Goal: Task Accomplishment & Management: Complete application form

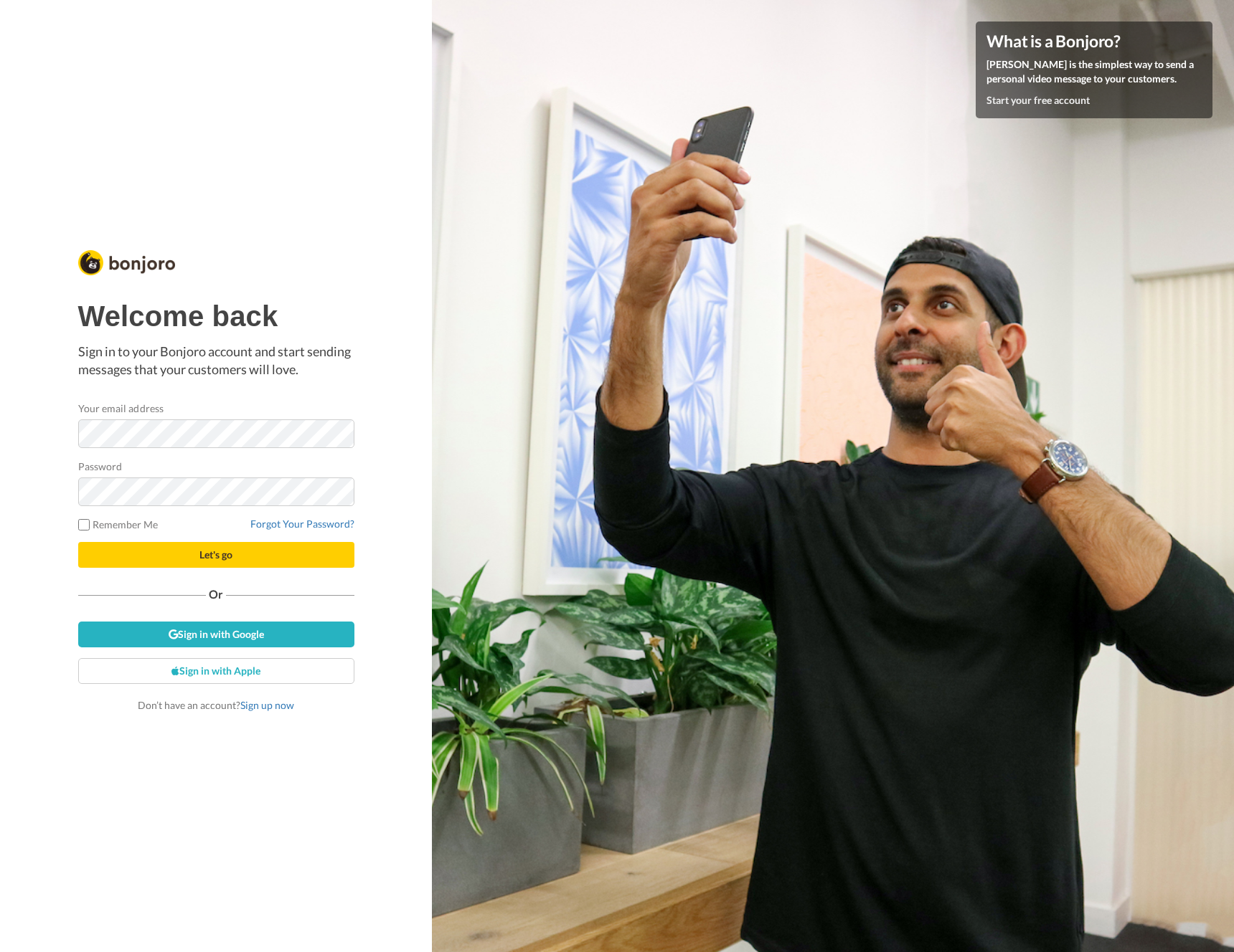
click at [322, 446] on form "Your email address Password Remember Me Forgot Your Password? Let's go" at bounding box center [216, 485] width 276 height 167
click at [78, 542] on button "Let's go" at bounding box center [216, 555] width 276 height 26
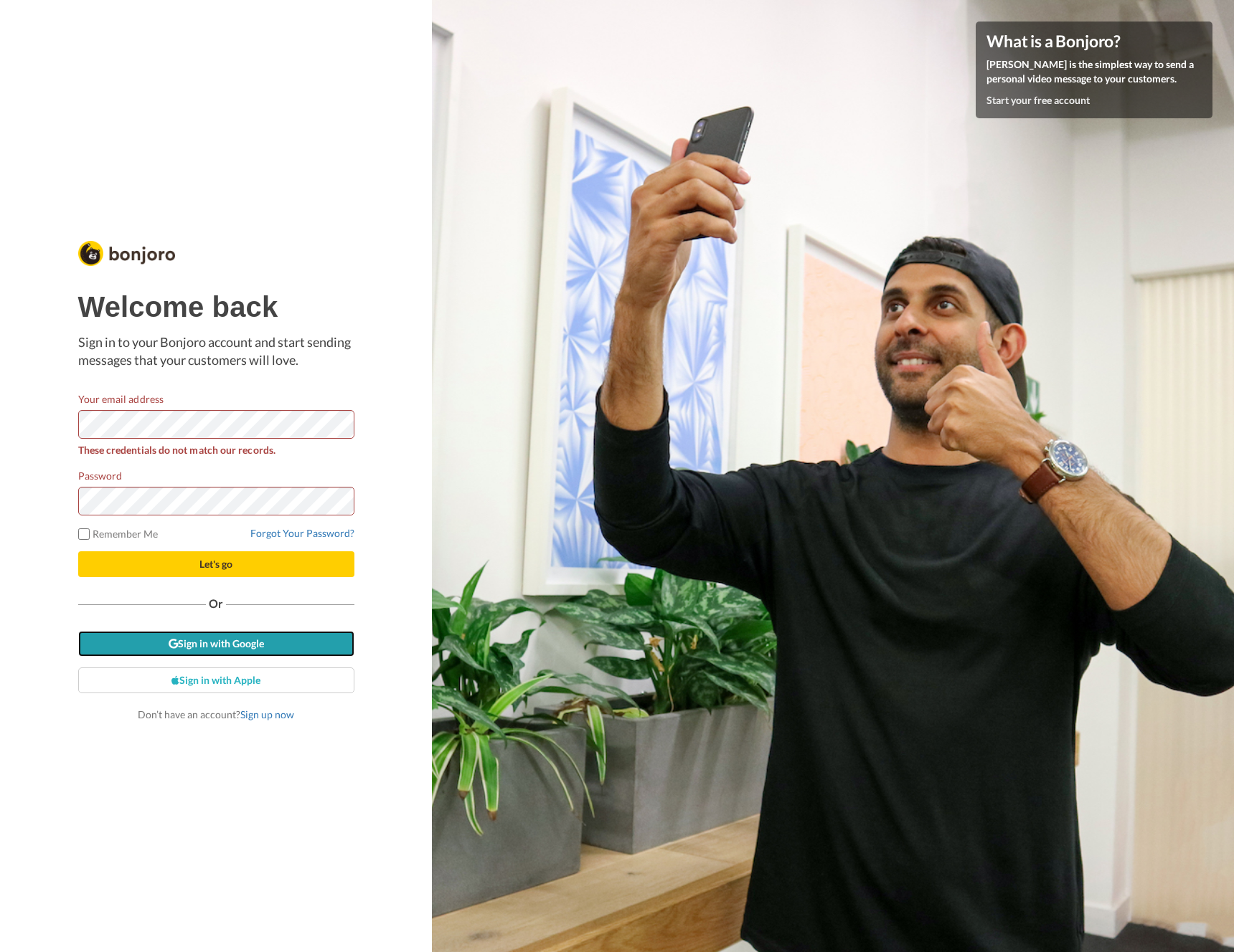
click at [186, 652] on link "Sign in with Google" at bounding box center [216, 644] width 276 height 26
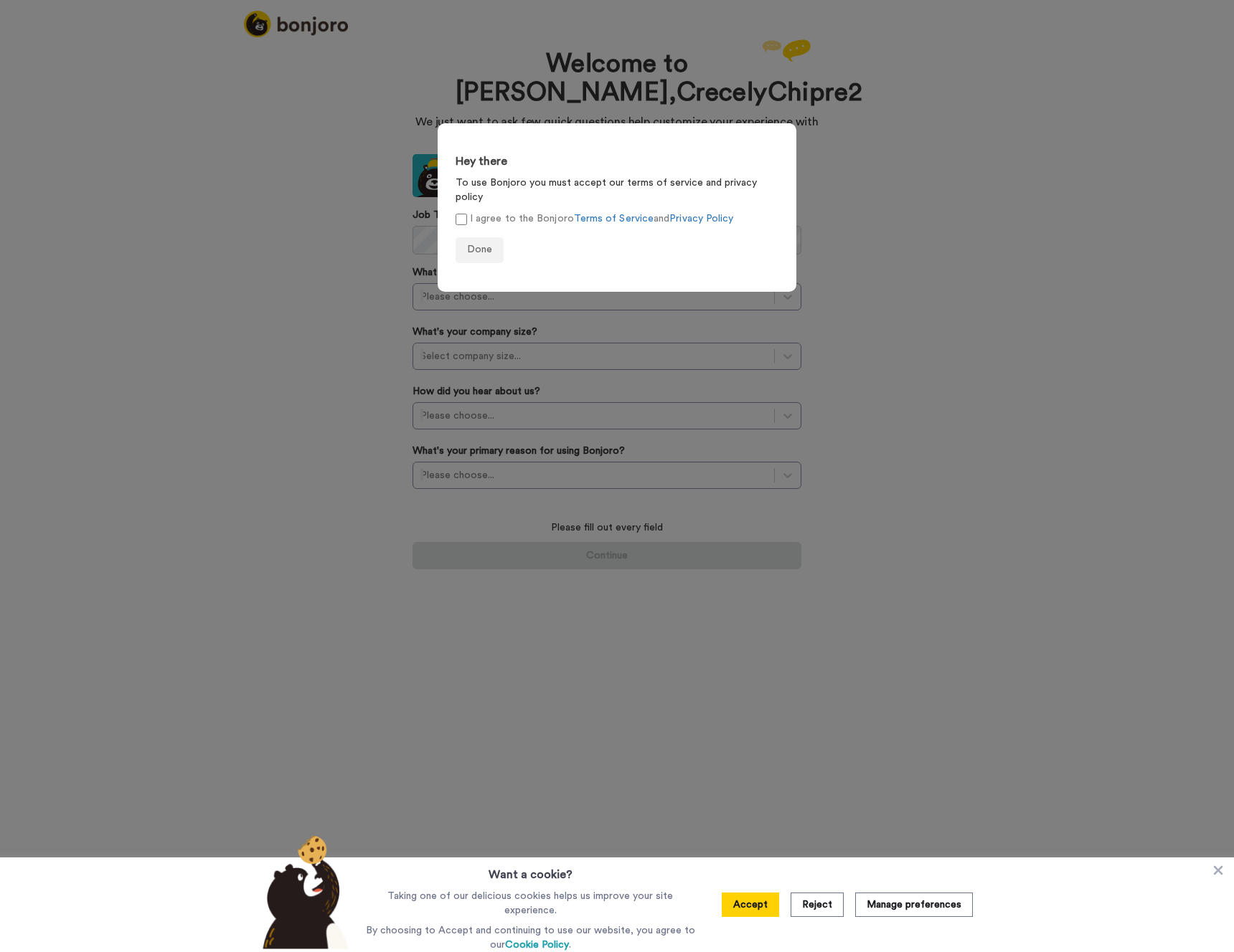
click at [457, 195] on form "Hey there To use Bonjoro you must accept our terms of service and privacy polic…" at bounding box center [617, 207] width 359 height 169
click at [471, 244] on span "Done" at bounding box center [479, 249] width 25 height 10
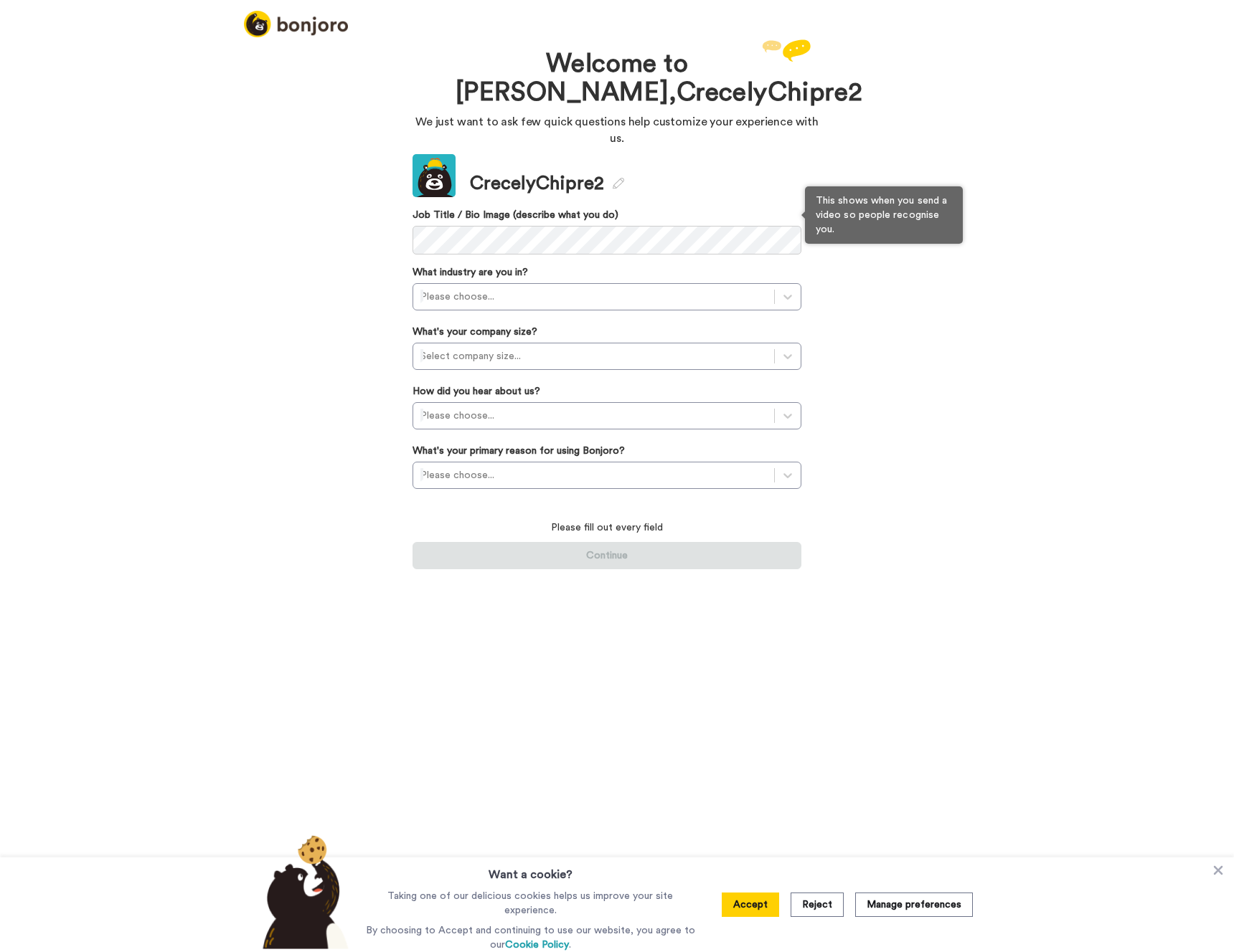
click at [534, 248] on div "Update CrecelyChipre2 Job Title / Bio Image (describe what you do) What industr…" at bounding box center [607, 362] width 389 height 415
click at [590, 521] on p "Please fill out every field" at bounding box center [607, 528] width 389 height 14
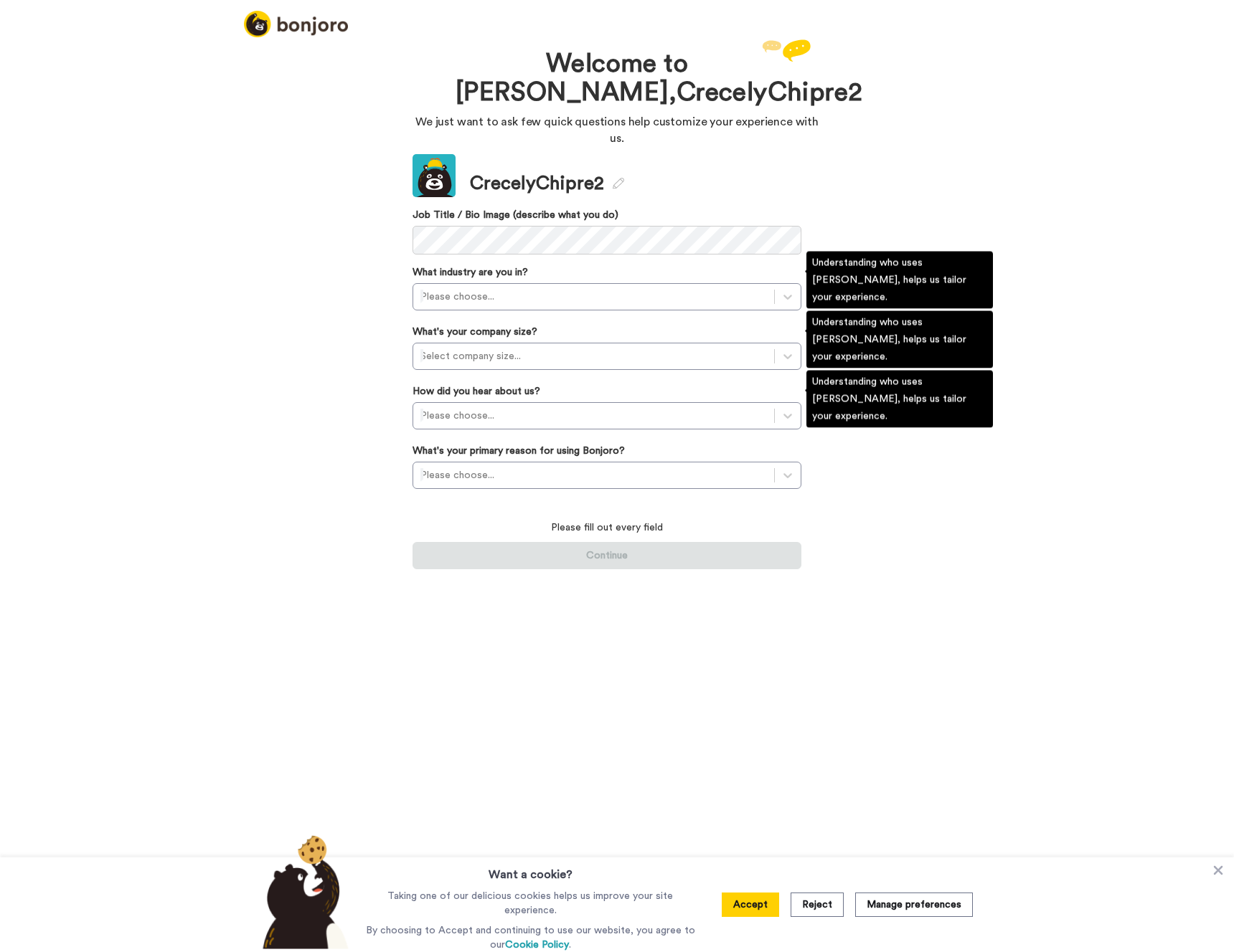
click at [495, 265] on label "What industry are you in?" at bounding box center [471, 273] width 116 height 14
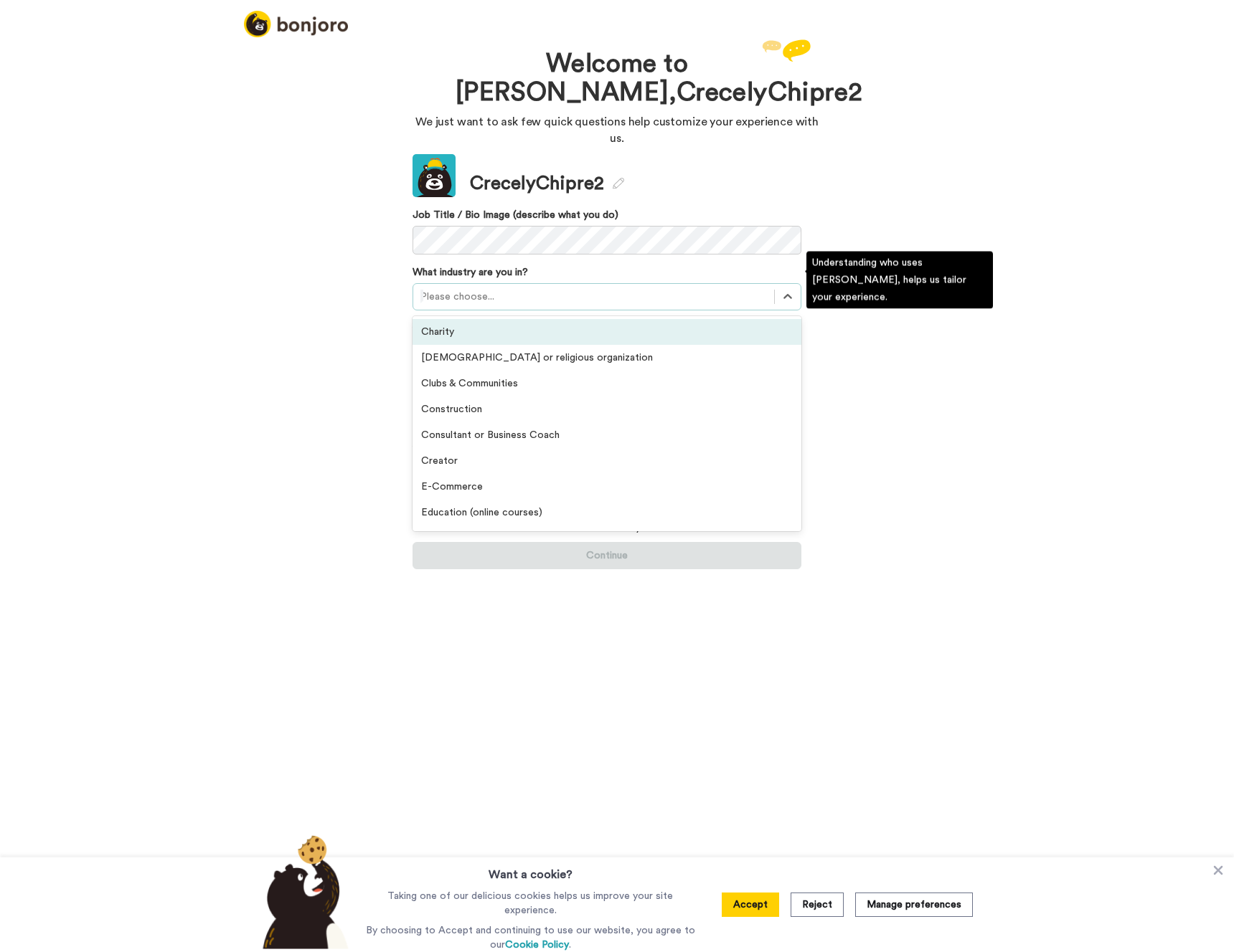
click at [497, 289] on div at bounding box center [594, 297] width 347 height 17
click at [494, 322] on div "Charity" at bounding box center [607, 332] width 389 height 26
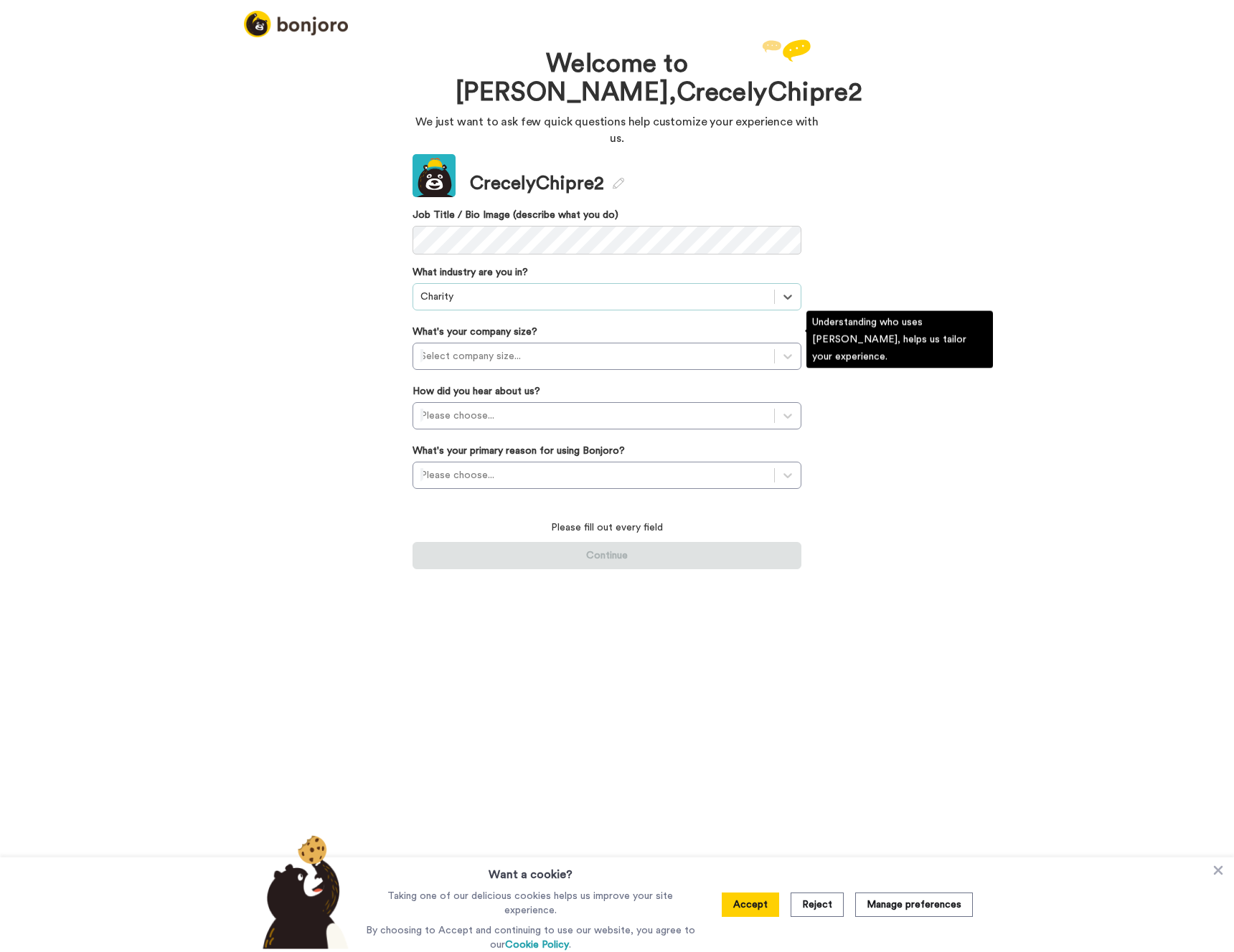
click at [476, 359] on div "Update CrecelyChipre2 Job Title / Bio Image (describe what you do) What industr…" at bounding box center [607, 362] width 389 height 415
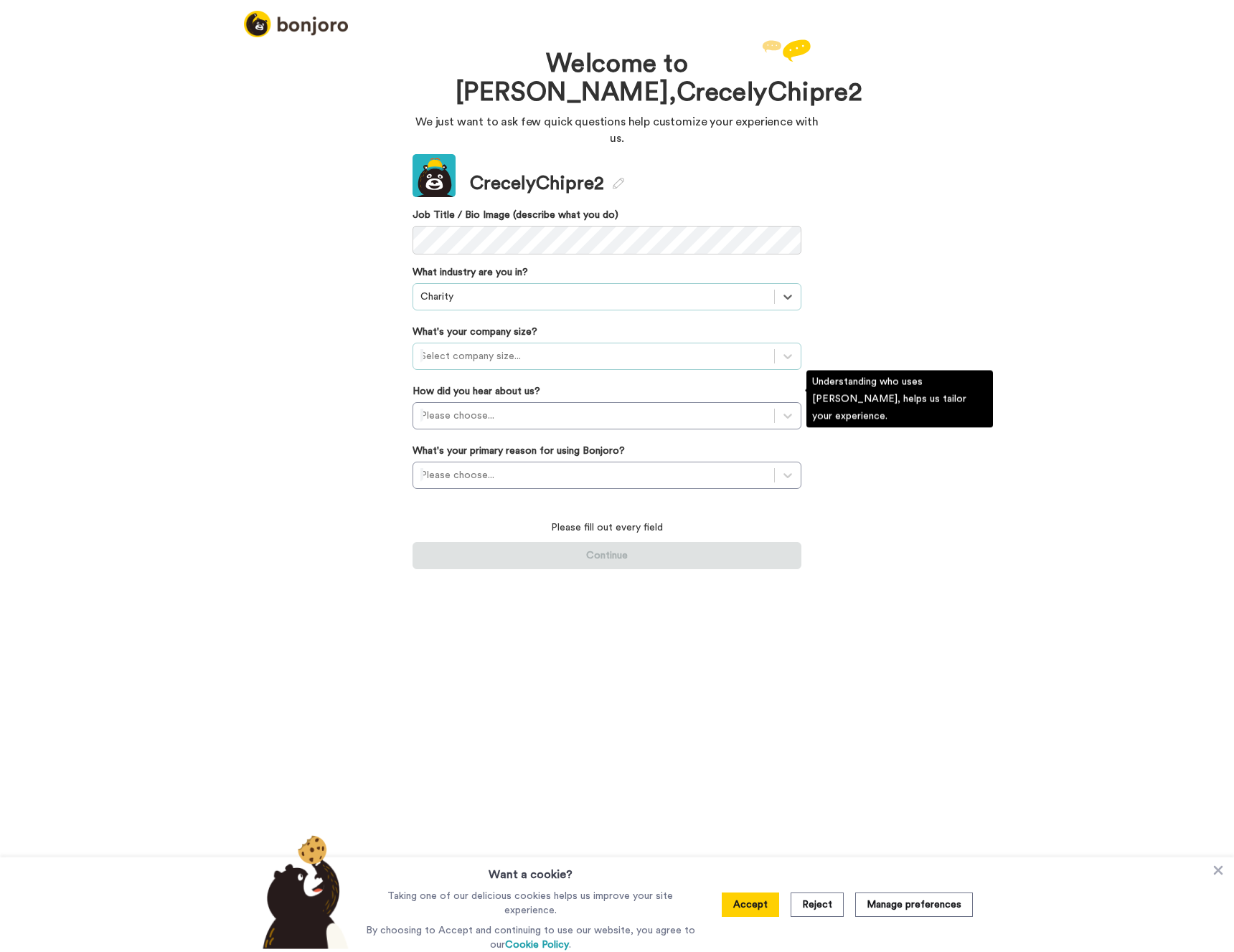
click at [482, 348] on div at bounding box center [594, 356] width 347 height 17
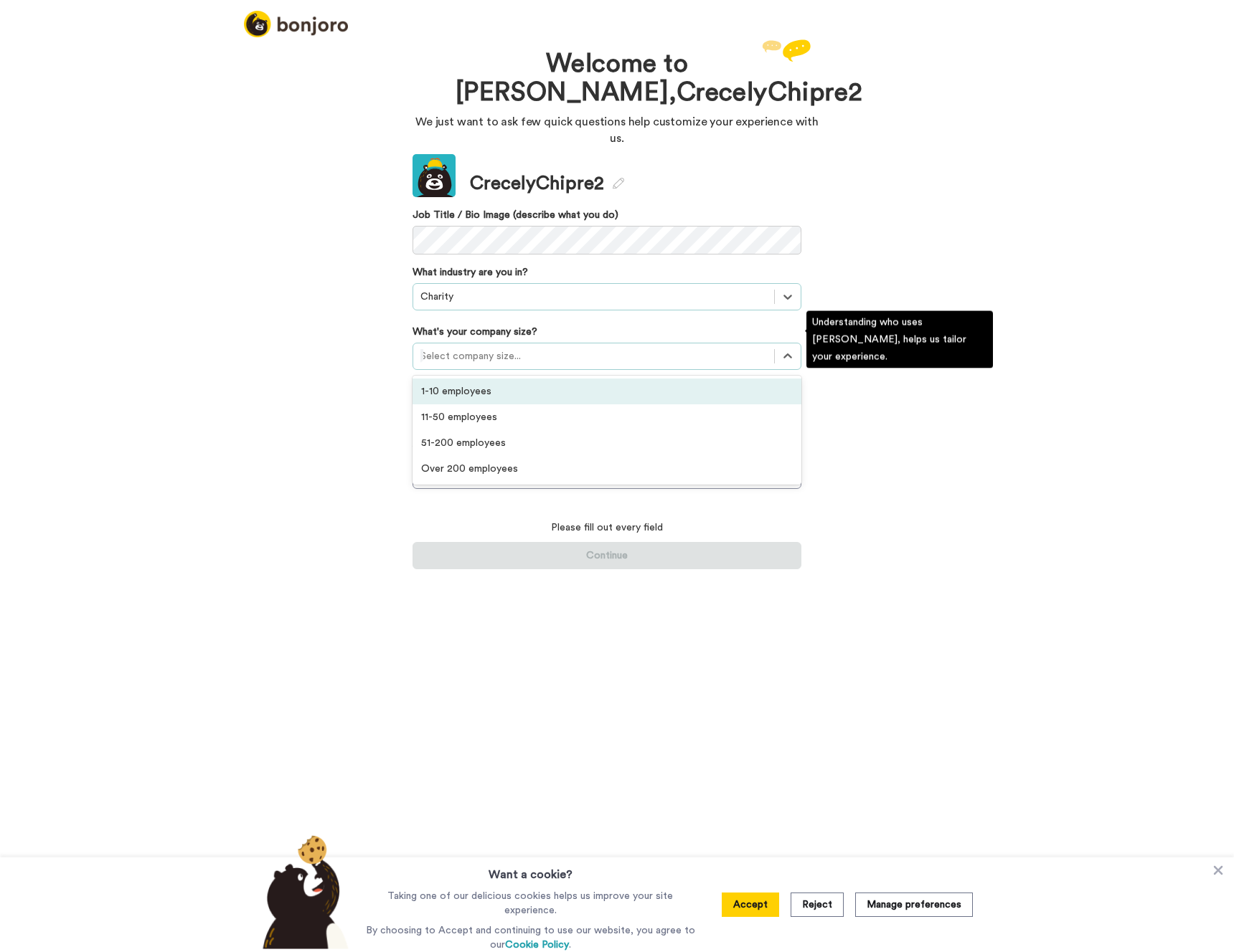
click at [481, 404] on div "11-50 employees" at bounding box center [607, 417] width 389 height 26
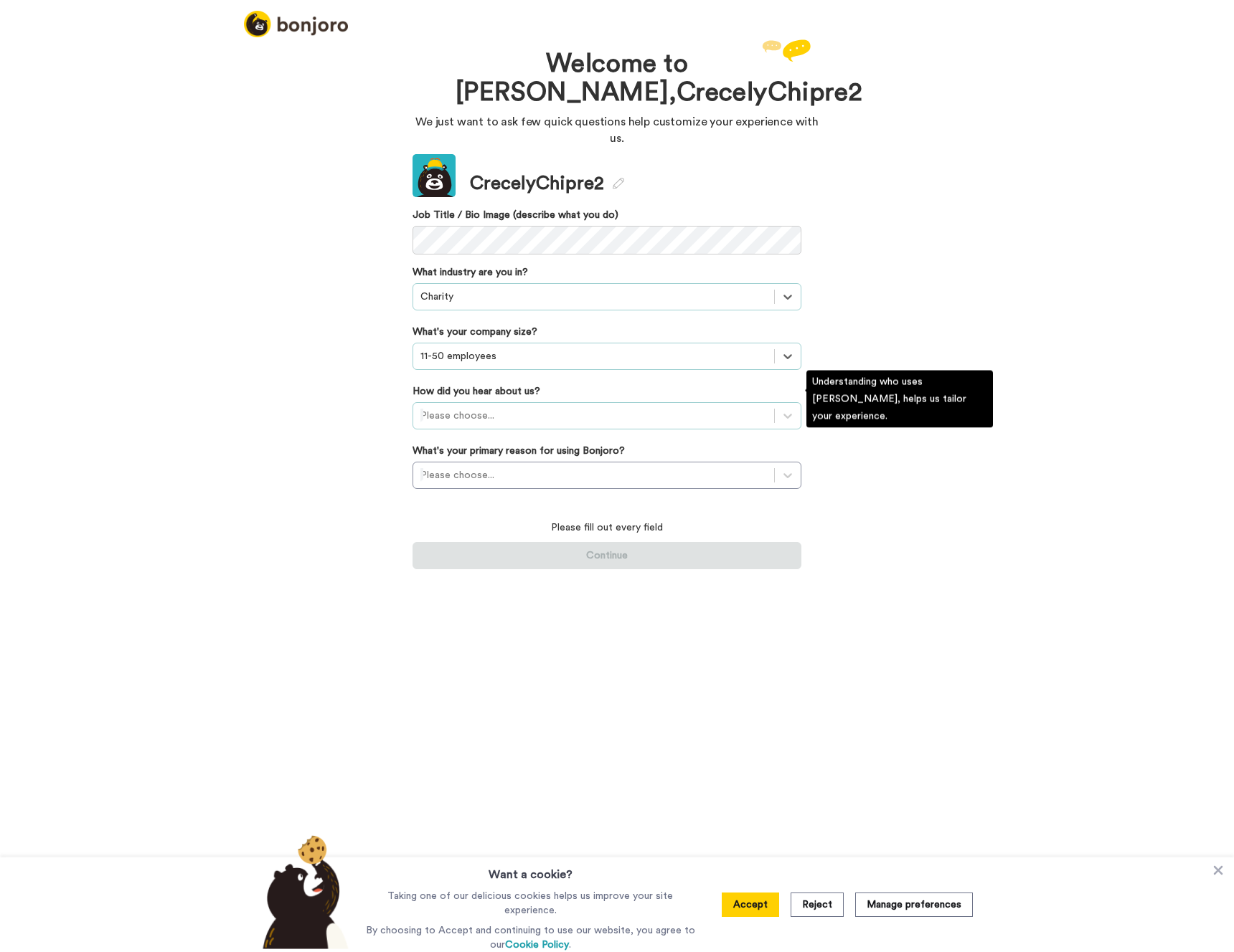
click at [481, 408] on div at bounding box center [594, 416] width 347 height 17
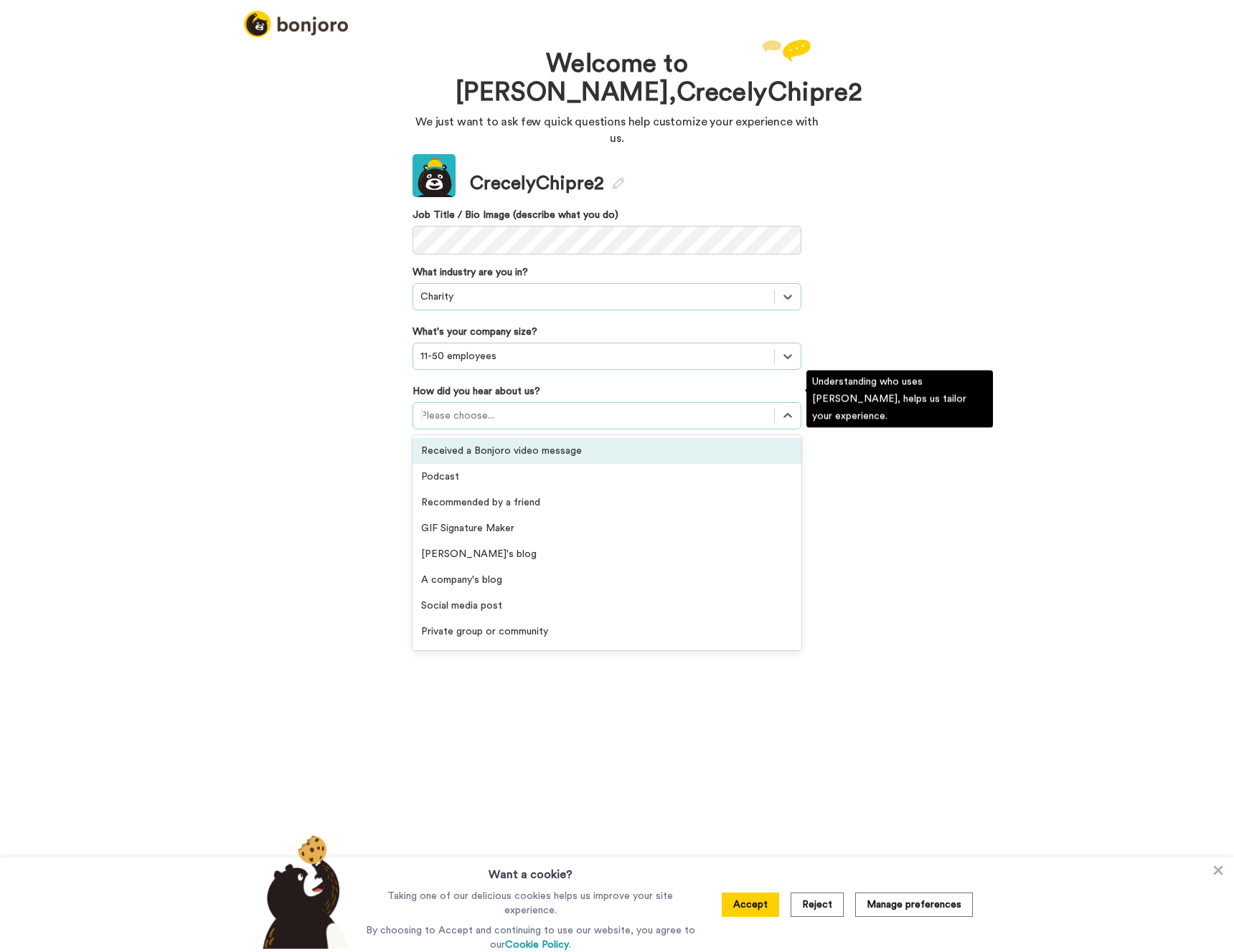
click at [477, 443] on div "Received a Bonjoro video message" at bounding box center [607, 451] width 389 height 26
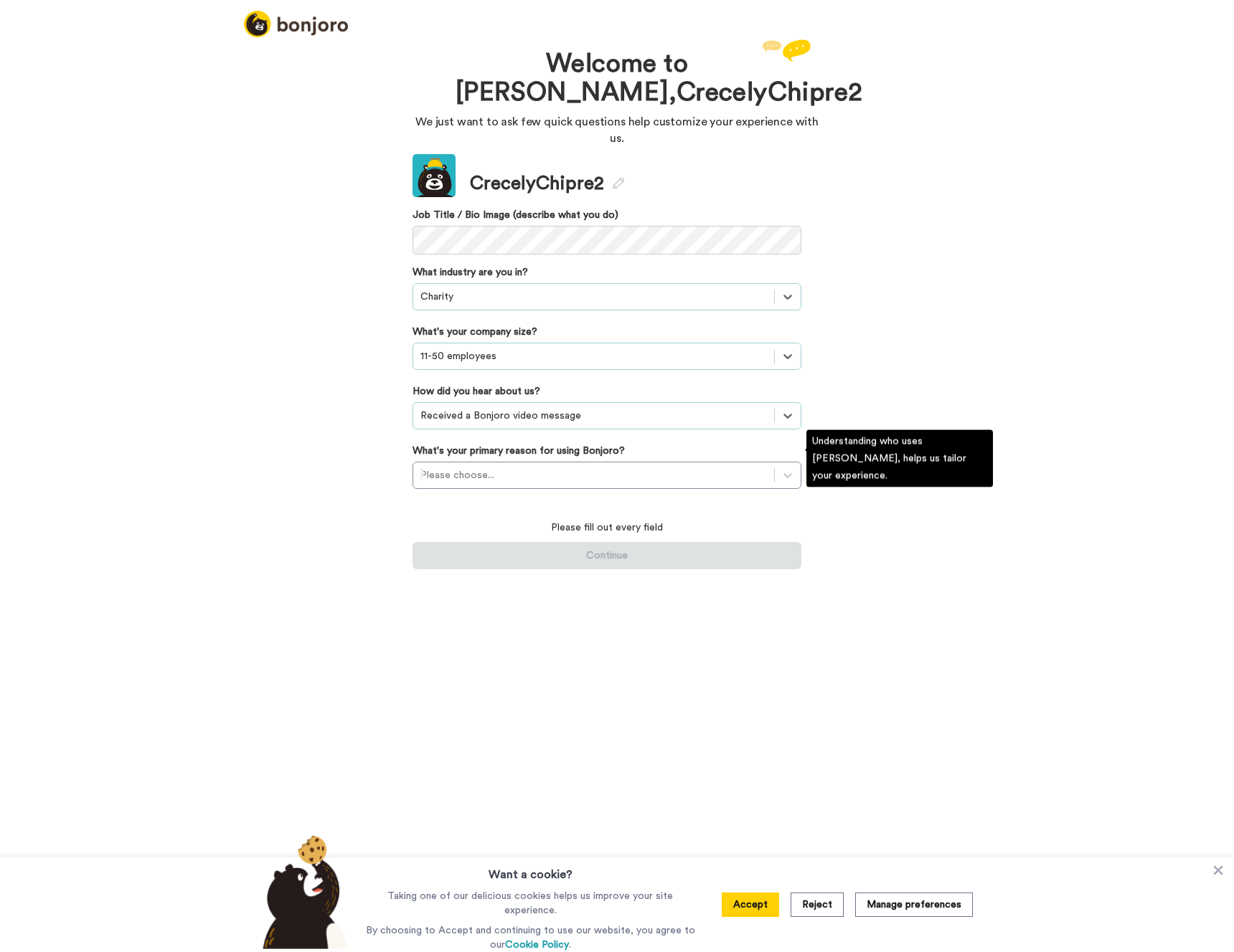
click at [503, 503] on div "Please fill out every field Continue" at bounding box center [607, 536] width 389 height 66
click at [502, 469] on div "Please choose..." at bounding box center [594, 475] width 361 height 23
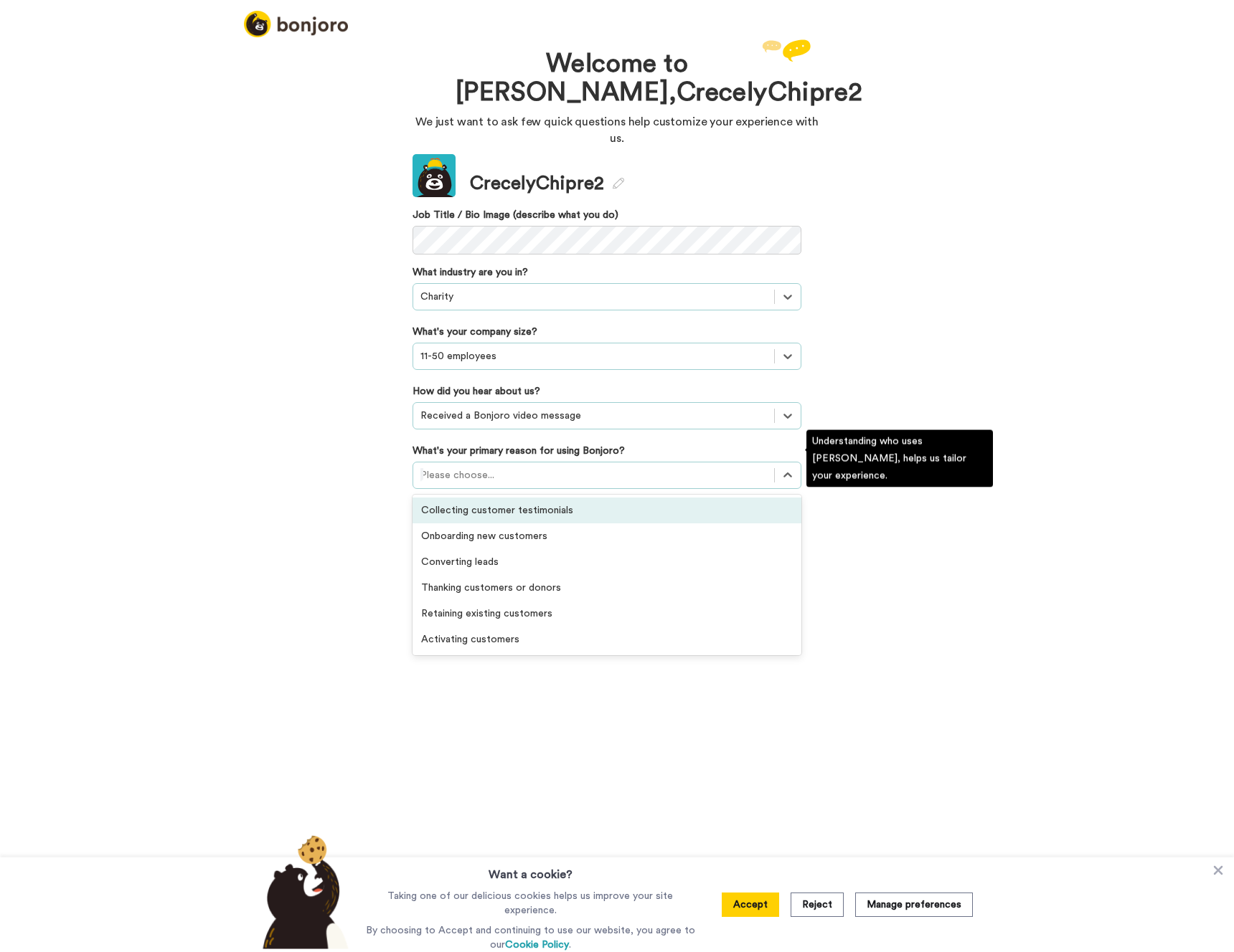
drag, startPoint x: 507, startPoint y: 502, endPoint x: 520, endPoint y: 503, distance: 13.0
click at [507, 503] on div "Collecting customer testimonials" at bounding box center [607, 511] width 389 height 26
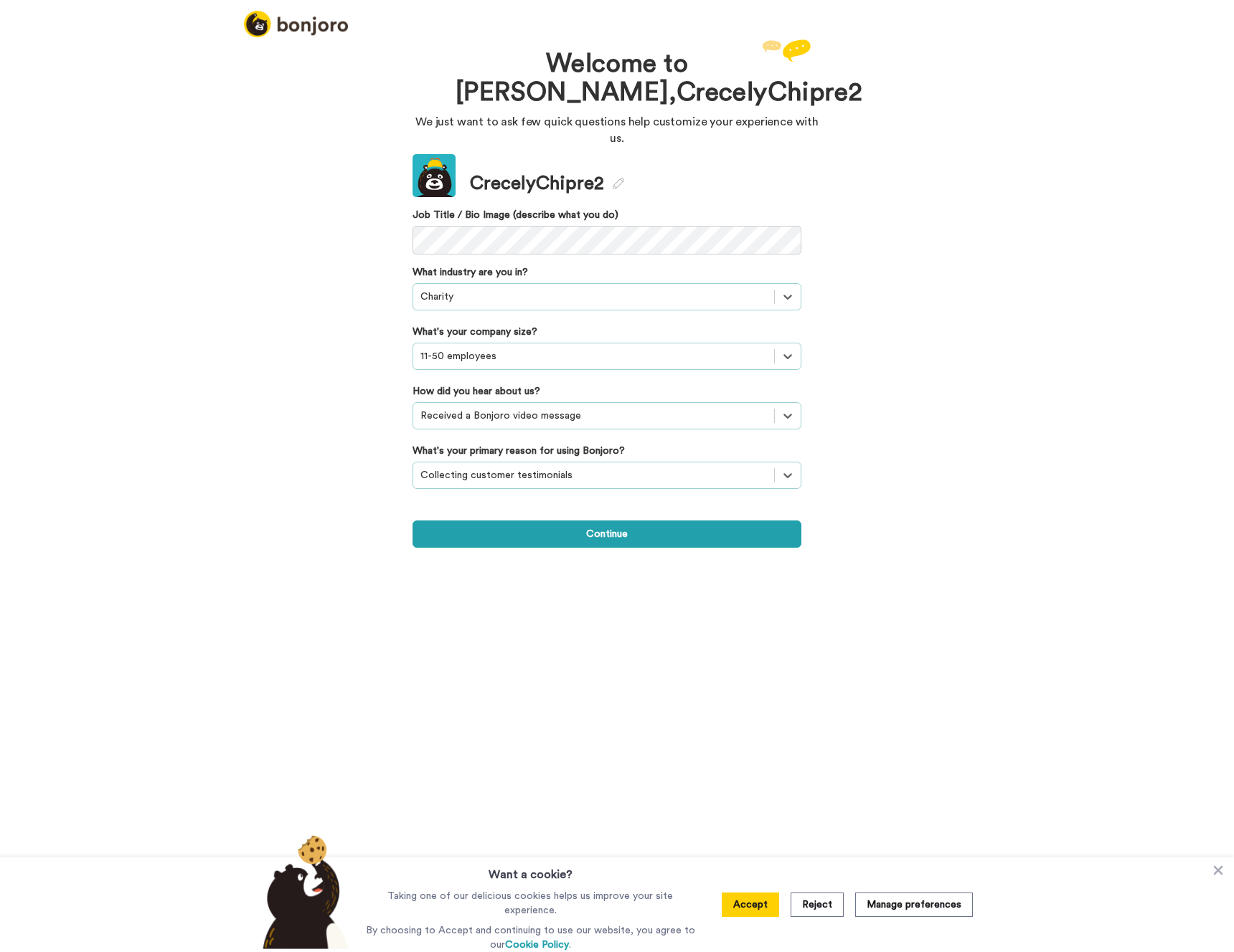
click at [565, 554] on div "Welcome to Bonjoro, CrecelyChipre2 We just want to ask few quick questions help…" at bounding box center [617, 494] width 1234 height 917
click at [572, 521] on button "Continue" at bounding box center [607, 535] width 389 height 27
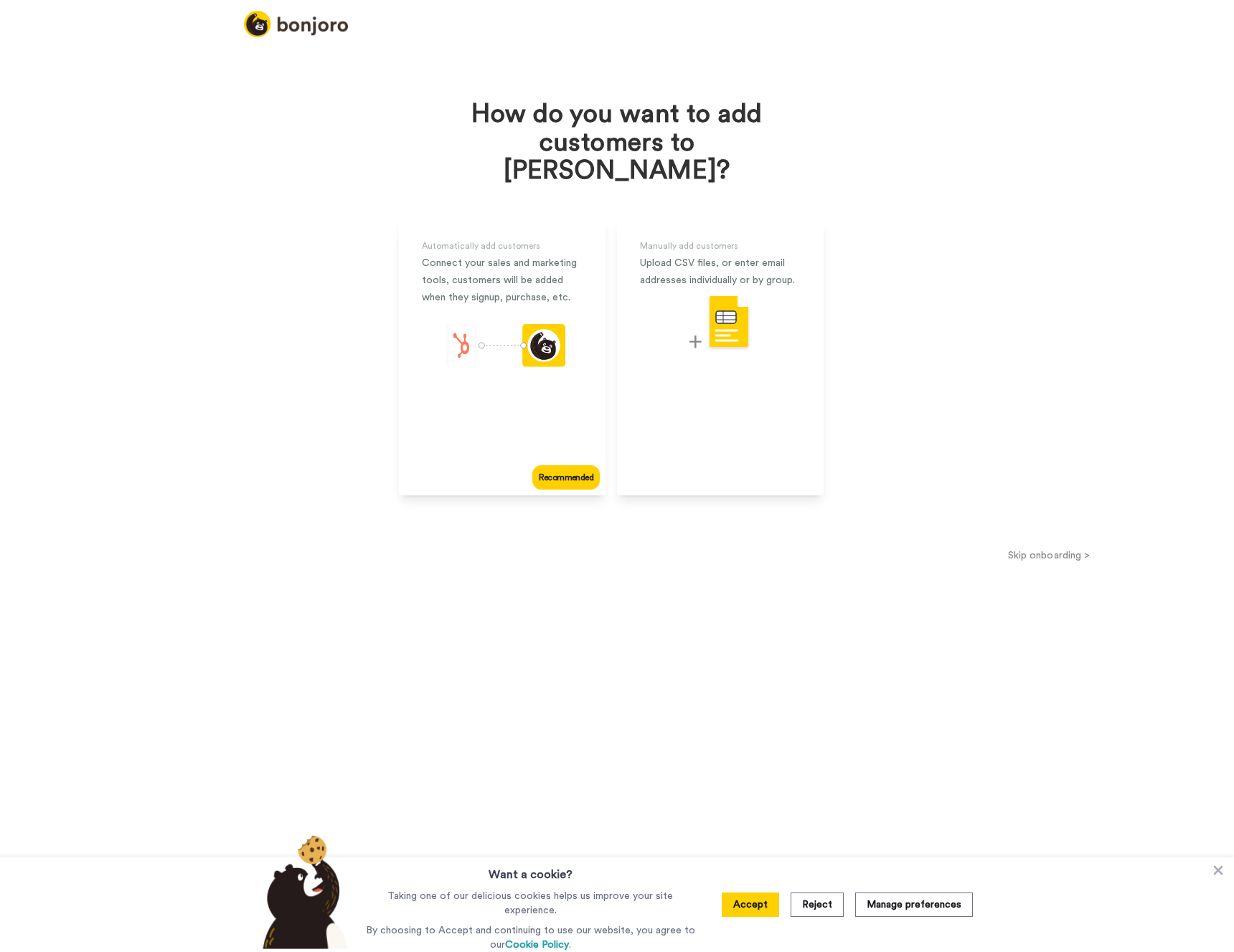
click at [1087, 548] on button "Skip onboarding >" at bounding box center [1049, 555] width 370 height 15
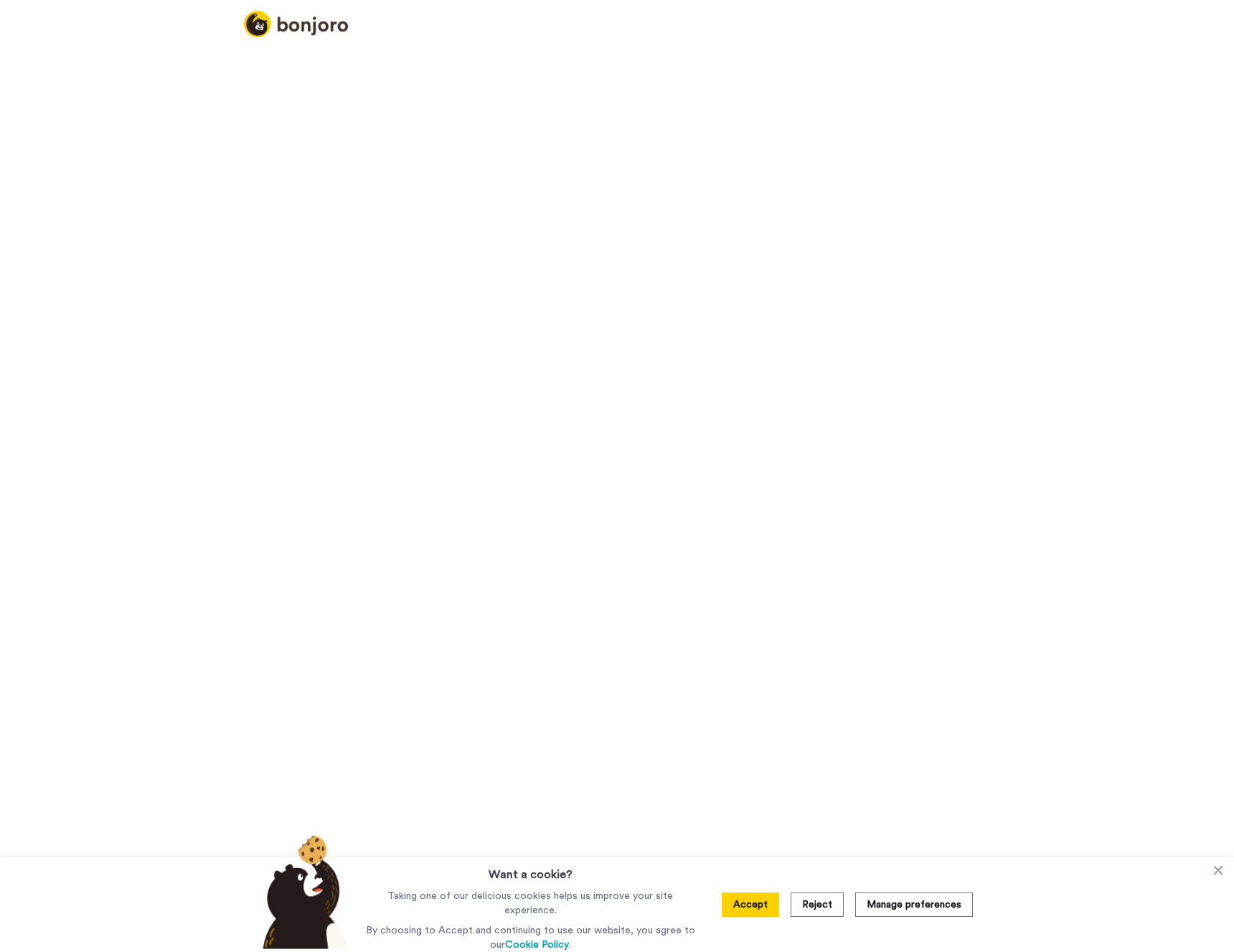
click at [1086, 528] on div "How do you want to add customers to Bonjoro? Automatically add customers Connec…" at bounding box center [617, 494] width 1234 height 917
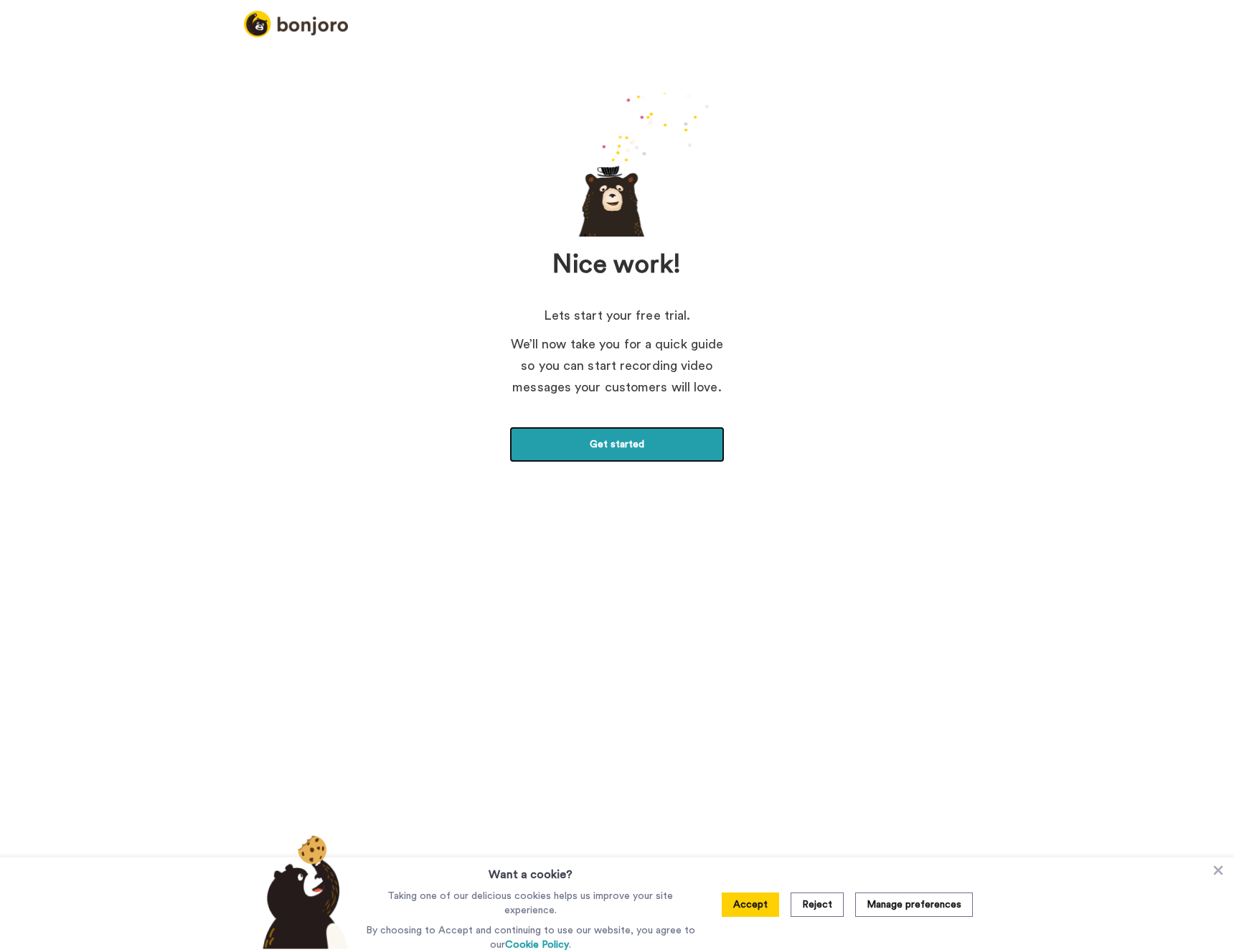
click at [621, 435] on link "Get started" at bounding box center [617, 445] width 216 height 36
click at [767, 913] on button "Accept" at bounding box center [750, 905] width 57 height 24
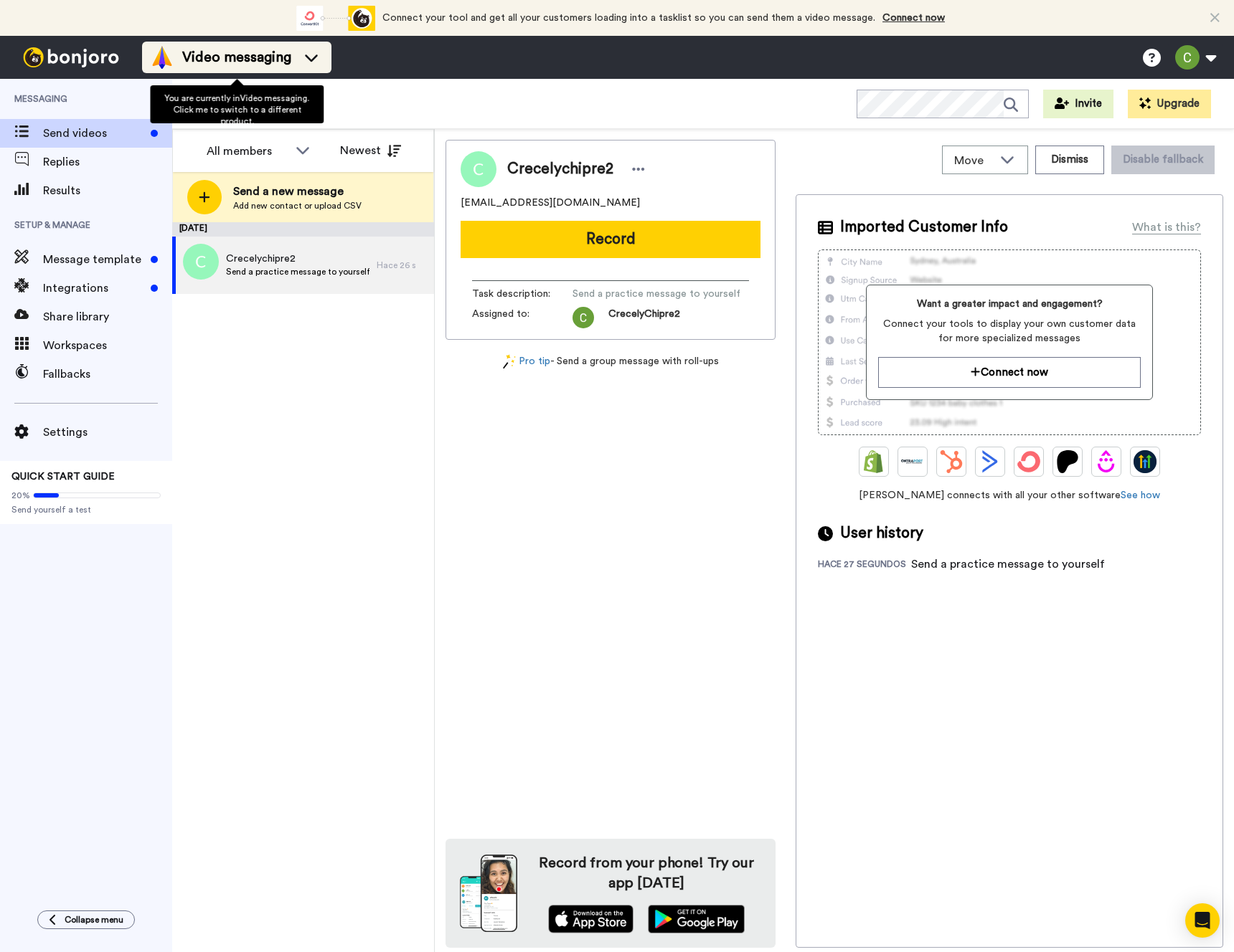
click at [224, 59] on span "Video messaging" at bounding box center [237, 57] width 109 height 20
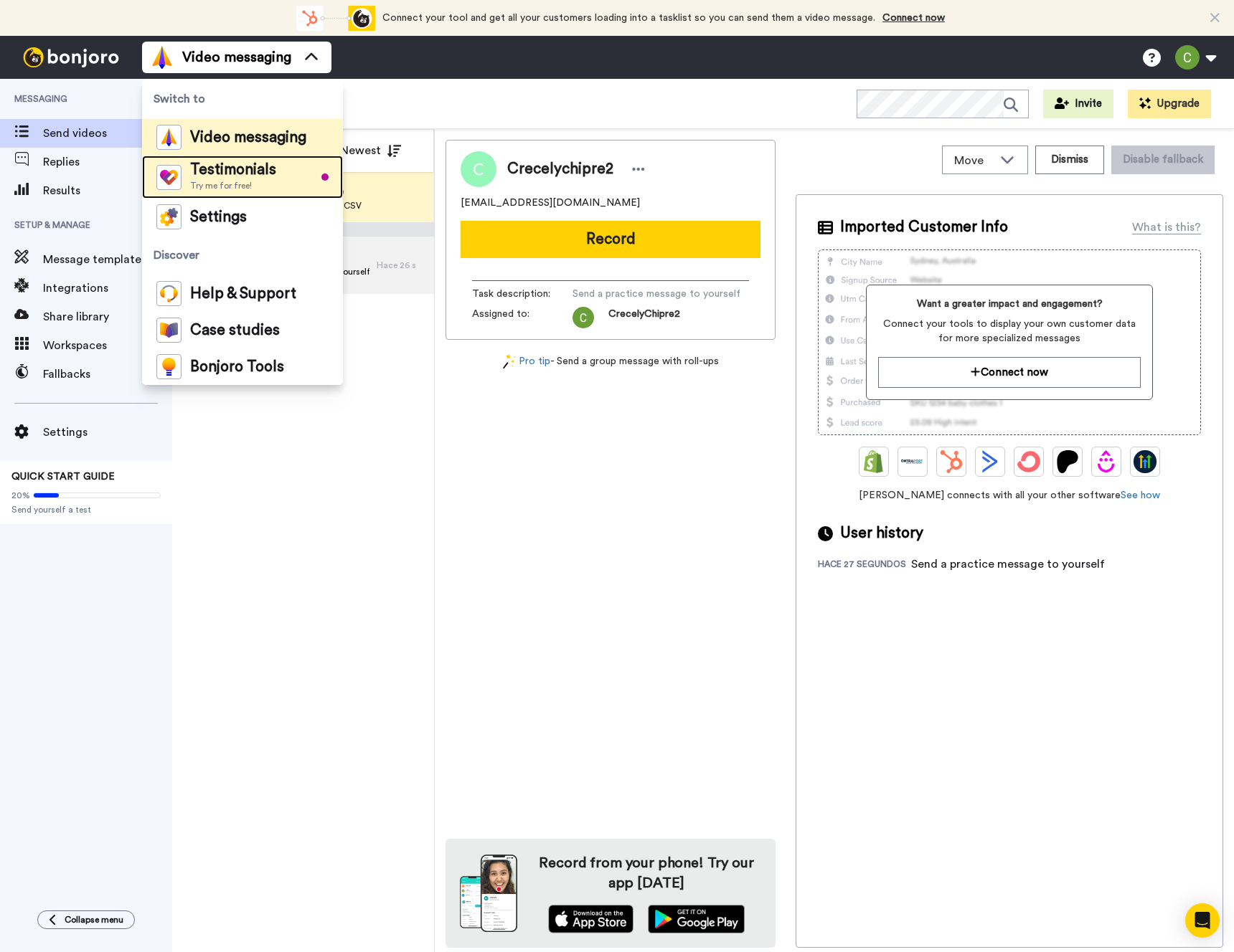
click at [230, 168] on span "Testimonials" at bounding box center [232, 170] width 86 height 14
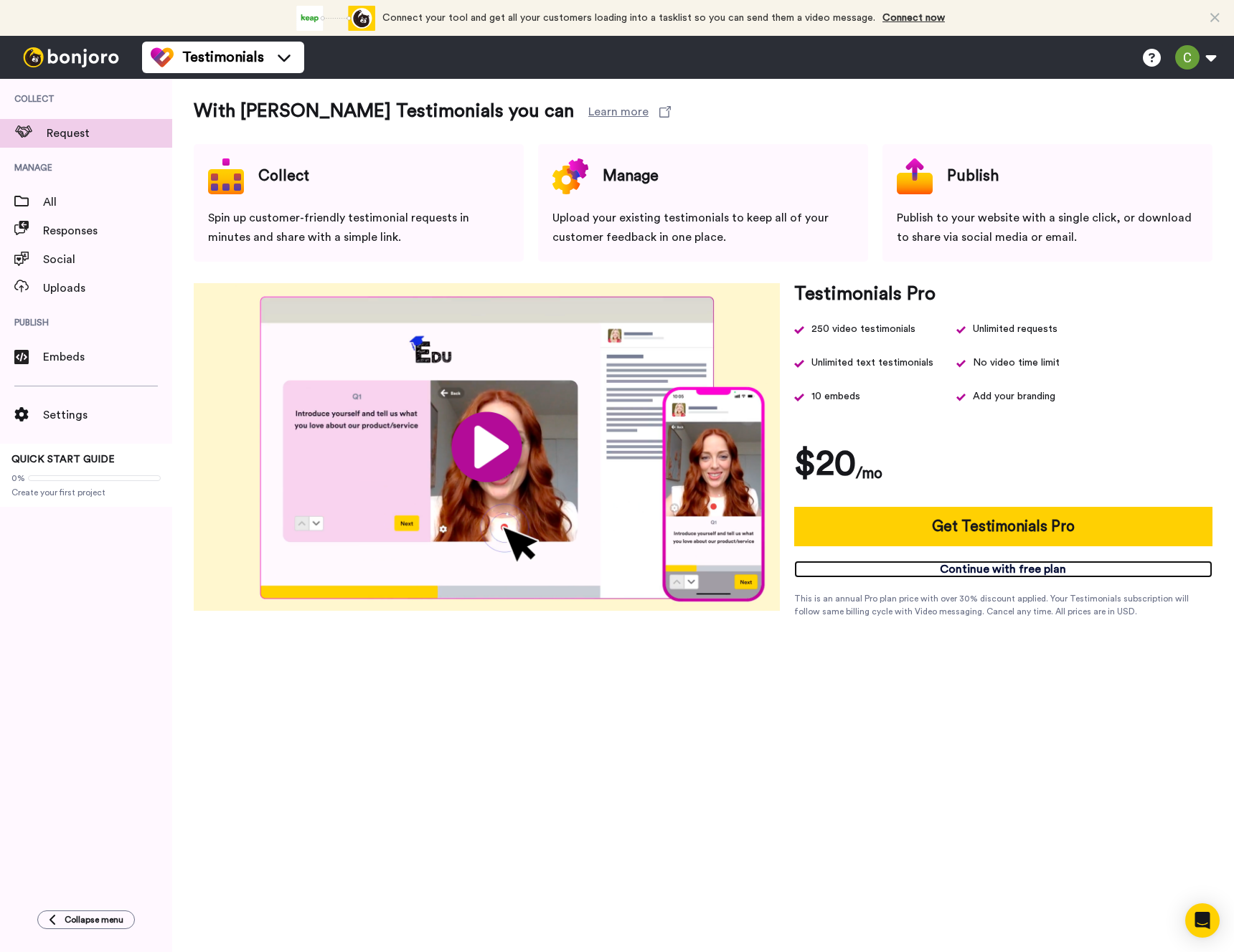
click at [1006, 574] on link "Continue with free plan" at bounding box center [1003, 568] width 418 height 17
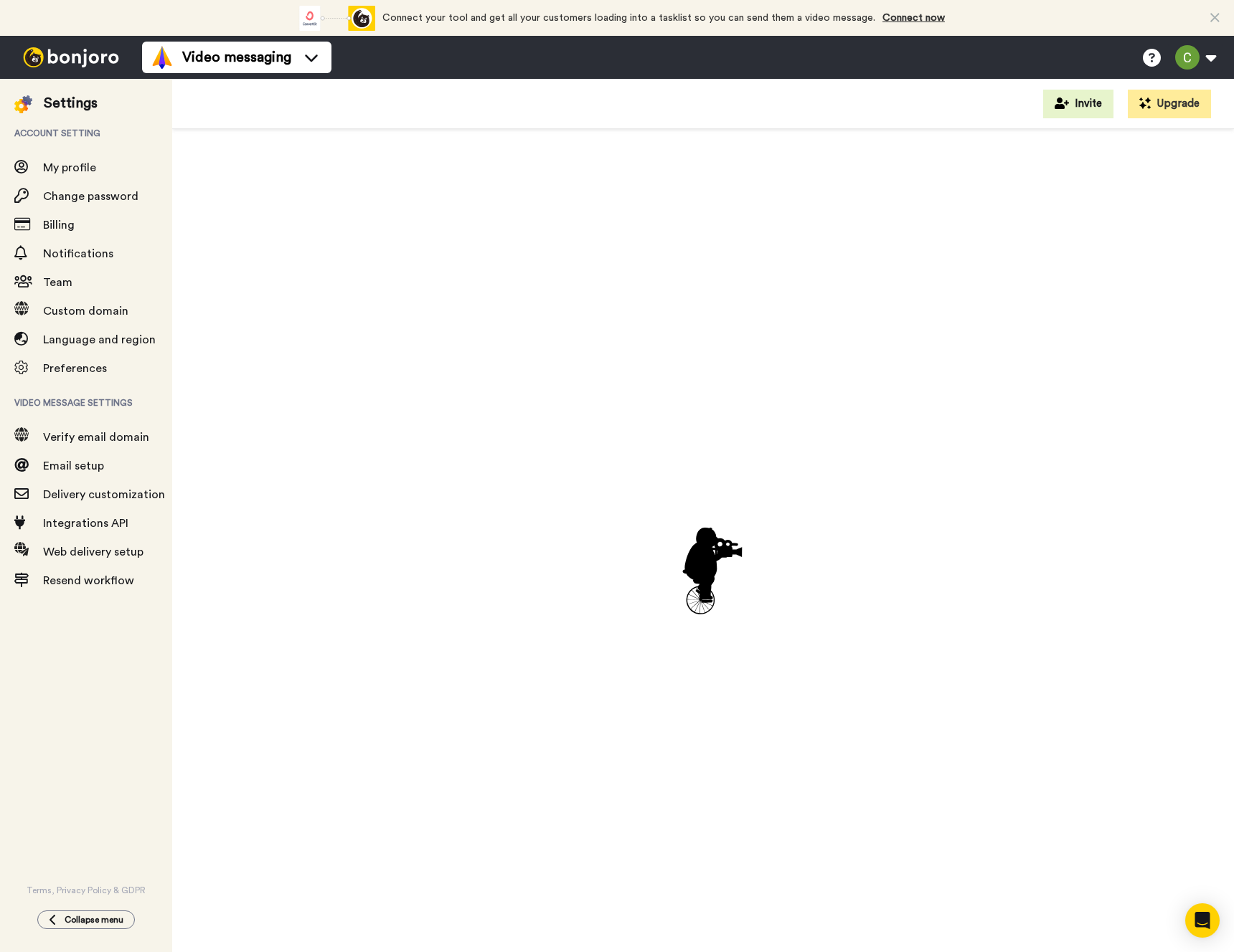
drag, startPoint x: 993, startPoint y: 568, endPoint x: 880, endPoint y: 548, distance: 114.8
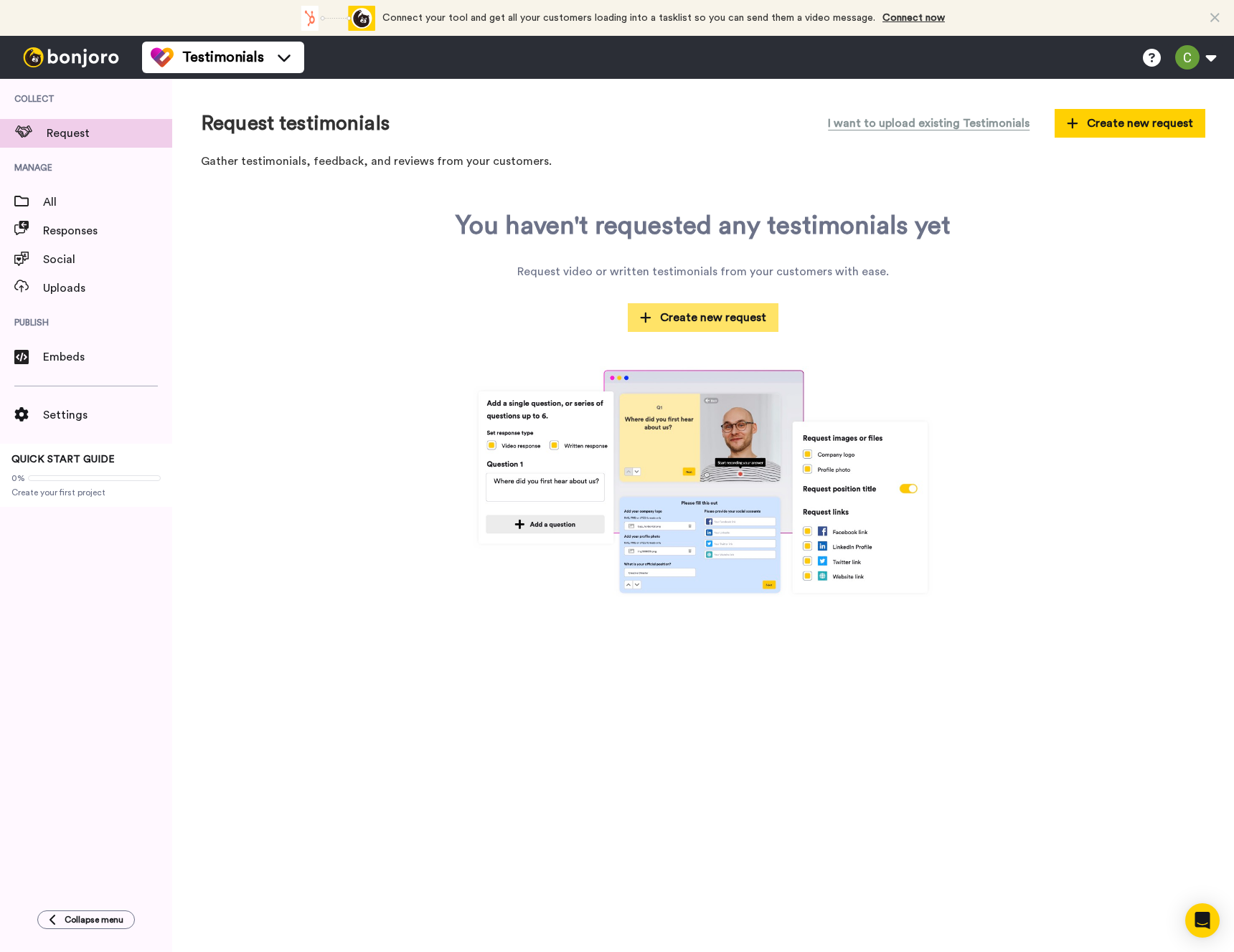
click at [725, 331] on button "Create new request" at bounding box center [702, 318] width 150 height 29
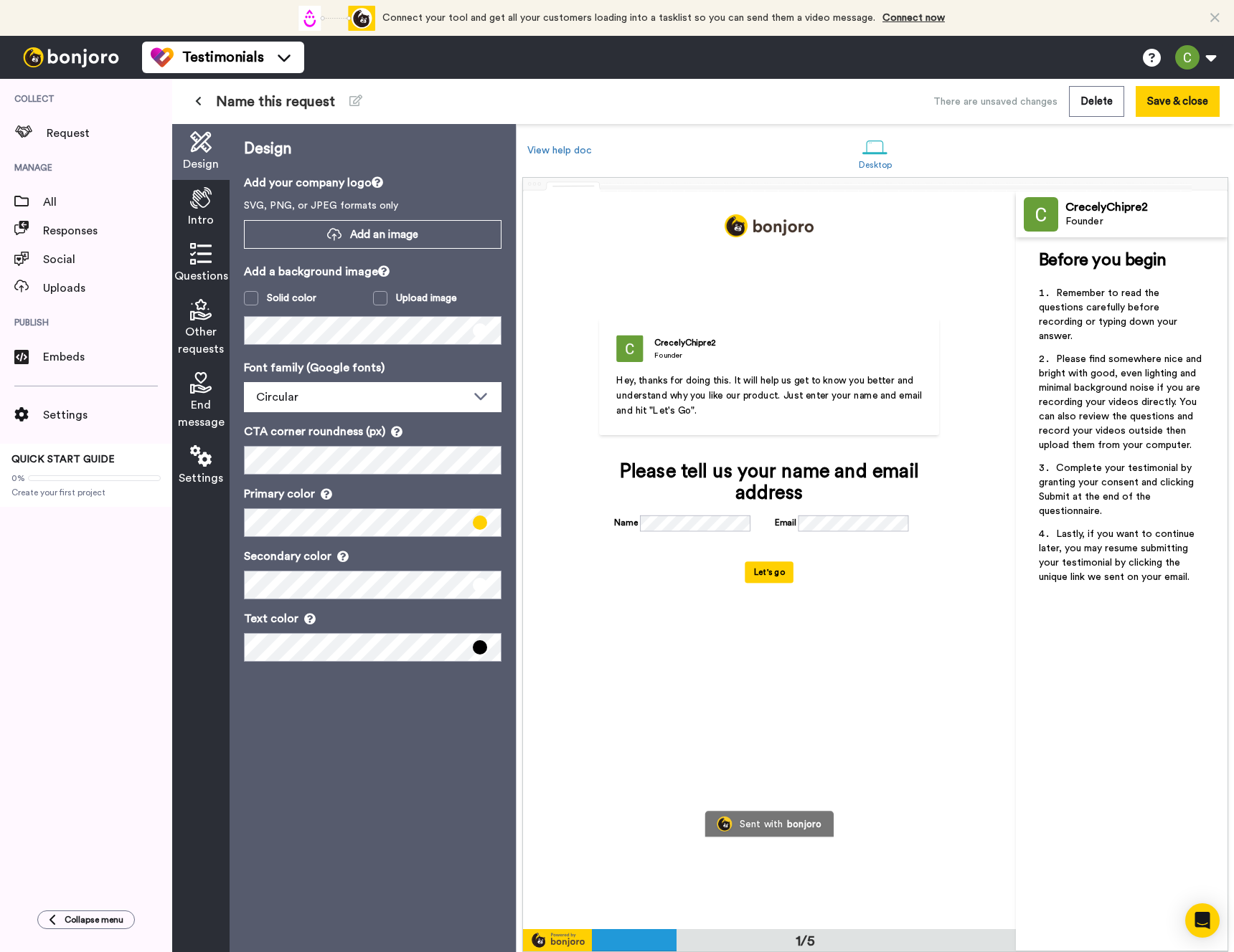
click at [1109, 335] on li "Remember to read the questions carefully before recording or typing down your a…" at bounding box center [1121, 319] width 166 height 66
click at [1092, 236] on div "CrecelyChipre2 Founder" at bounding box center [1121, 214] width 212 height 46
click at [1082, 215] on div "CrecelyChipre2" at bounding box center [1146, 207] width 162 height 14
click at [207, 200] on icon at bounding box center [200, 198] width 22 height 22
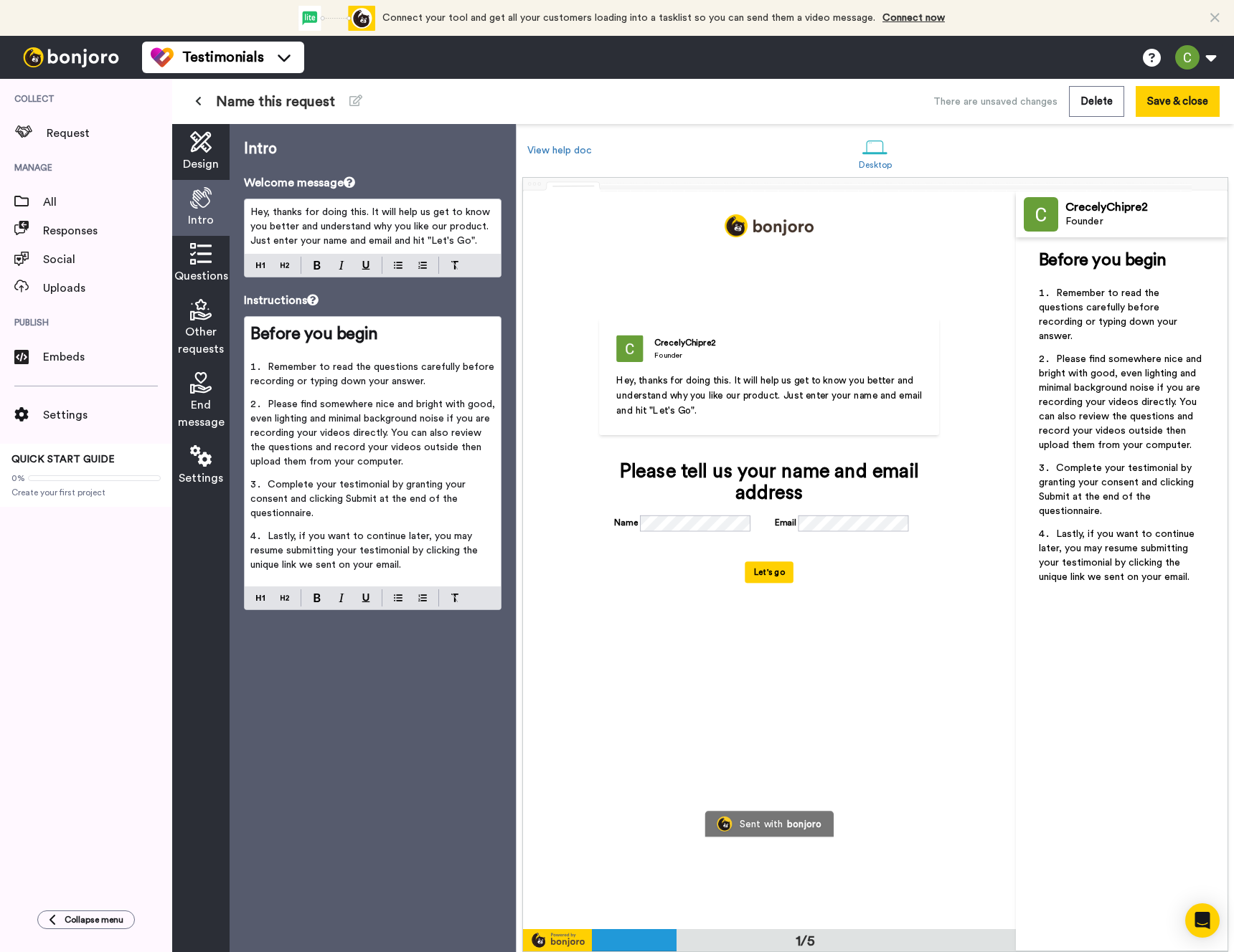
click at [340, 213] on span "Hey, thanks for doing this. It will help us get to know you better and understa…" at bounding box center [371, 227] width 242 height 39
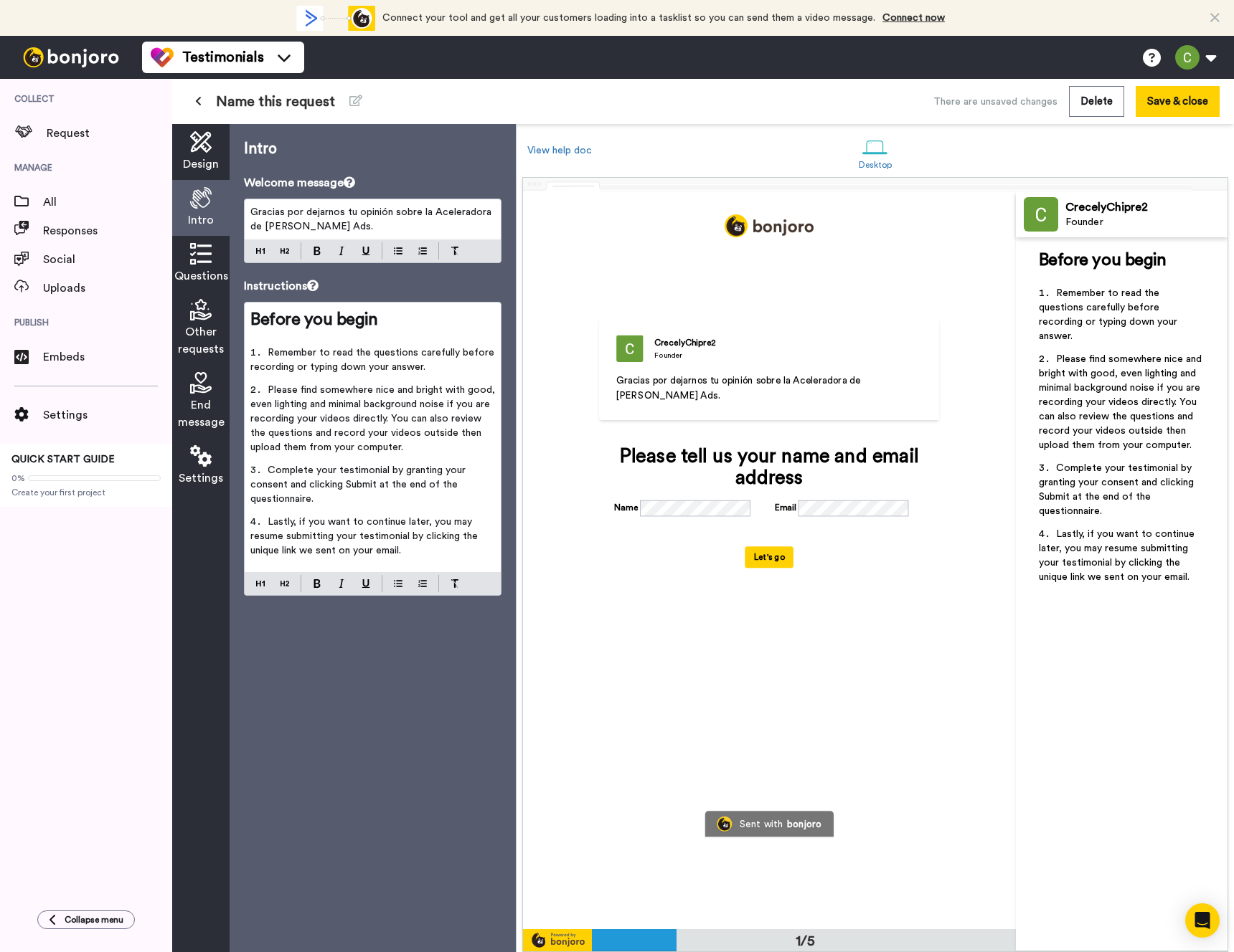
click at [359, 314] on span "Before you begin" at bounding box center [314, 319] width 127 height 17
drag, startPoint x: 359, startPoint y: 314, endPoint x: 228, endPoint y: 320, distance: 131.1
click at [228, 320] on div "Design Intro Questions Other requests End message Settings Intro Welcome messag…" at bounding box center [343, 538] width 343 height 828
drag, startPoint x: 411, startPoint y: 369, endPoint x: 269, endPoint y: 358, distance: 142.4
click at [269, 358] on li "Remember to read the questions carefully before recording or typing down your a…" at bounding box center [372, 364] width 245 height 37
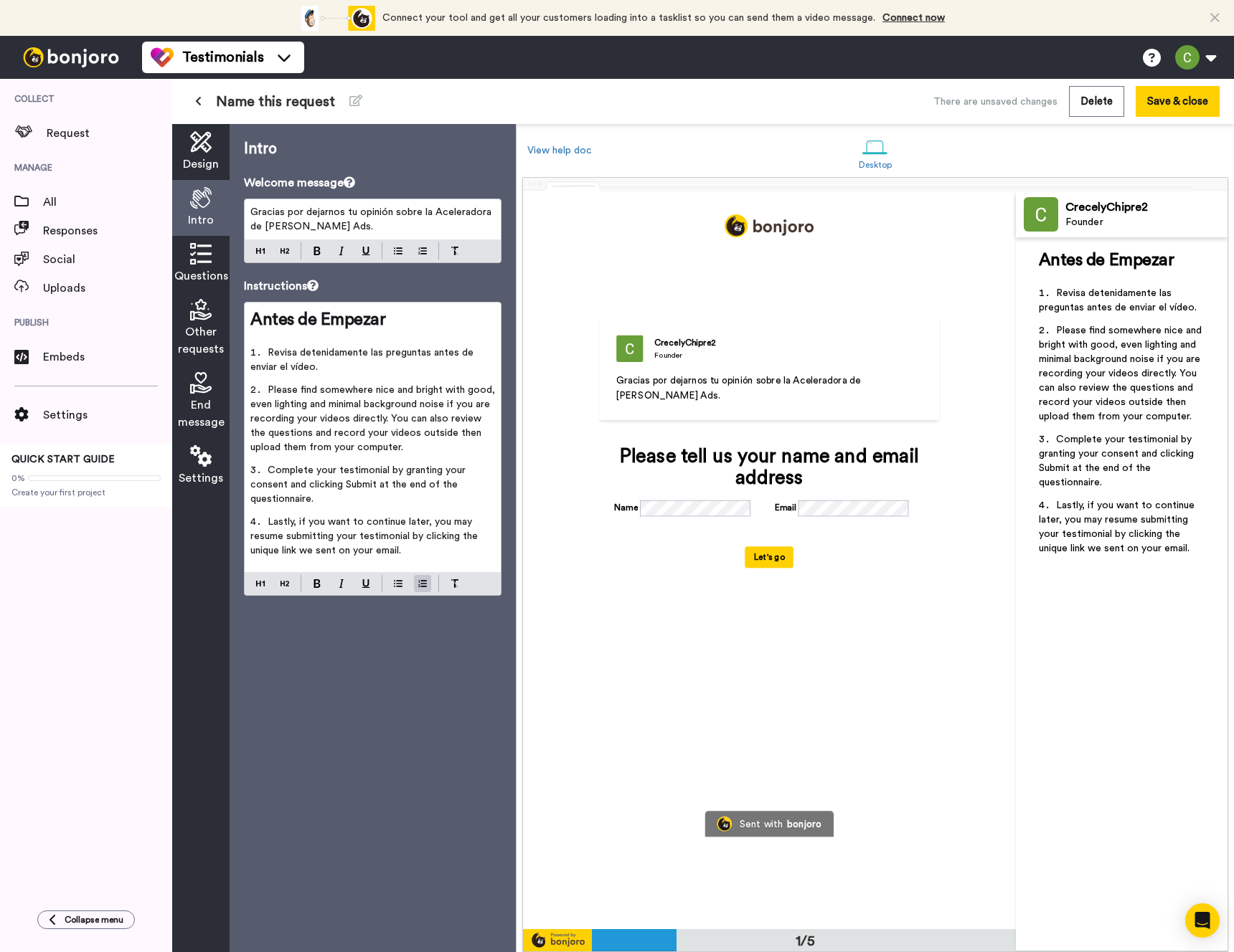
click at [359, 400] on span "Please find somewhere nice and bright with good, even lighting and minimal back…" at bounding box center [374, 419] width 248 height 68
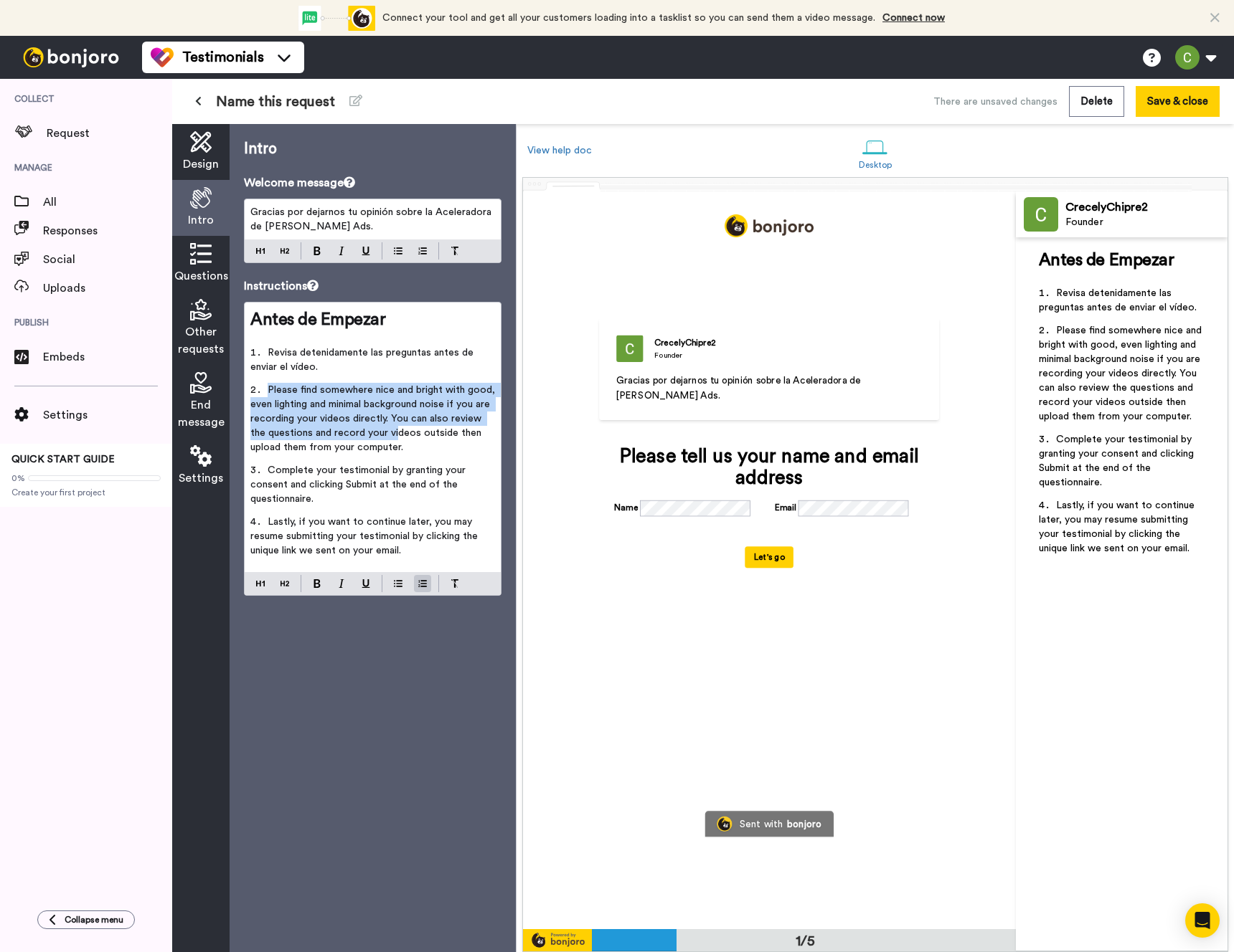
drag, startPoint x: 377, startPoint y: 441, endPoint x: 269, endPoint y: 389, distance: 119.9
click at [268, 389] on li "Please find somewhere nice and bright with good, even lighting and minimal back…" at bounding box center [372, 423] width 245 height 80
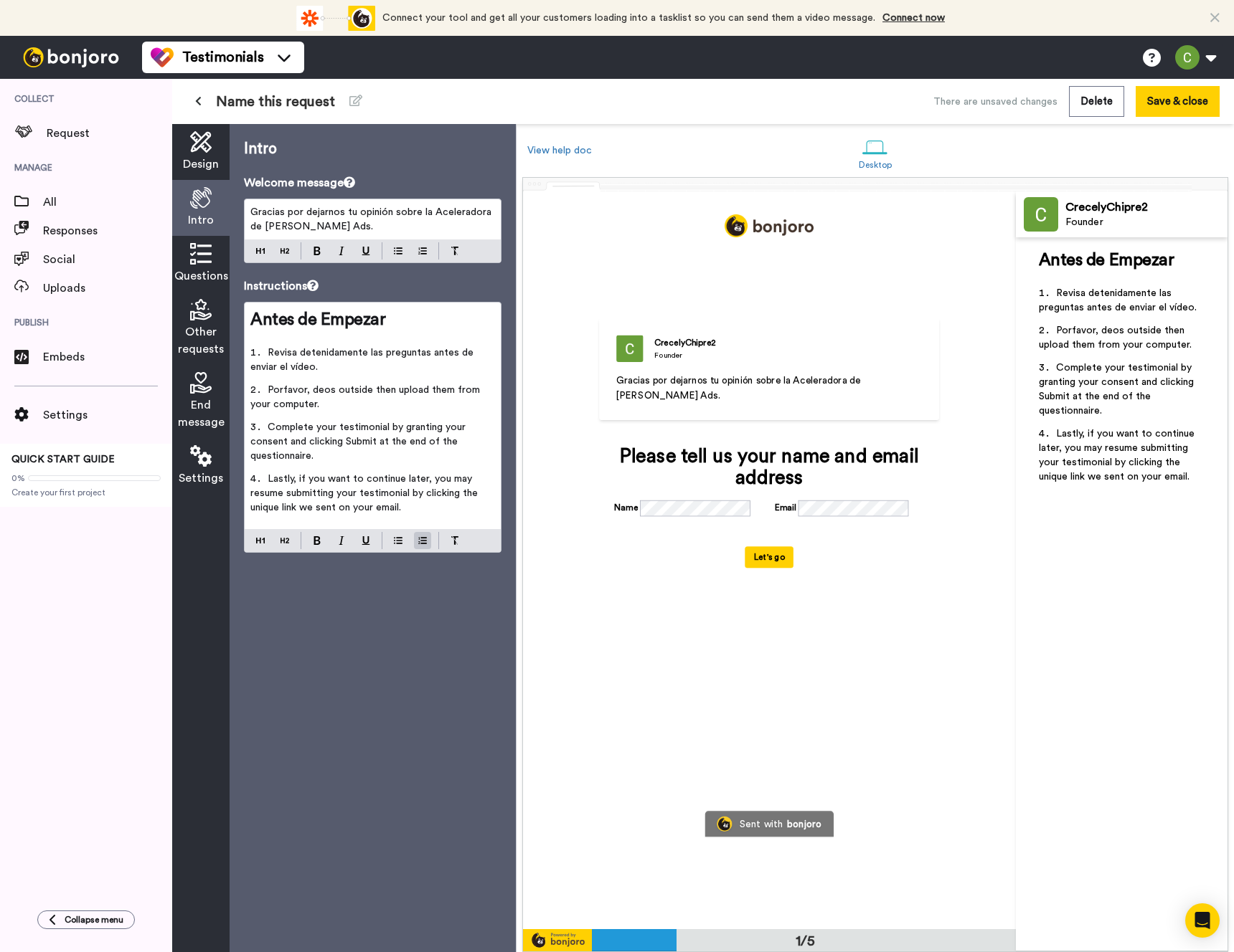
click at [282, 392] on span "Porfavor, deos outside then upload them from your computer." at bounding box center [366, 397] width 232 height 24
drag, startPoint x: 320, startPoint y: 408, endPoint x: 315, endPoint y: 388, distance: 20.6
click at [315, 388] on li "Por favor, deos outside then upload them from your computer." at bounding box center [372, 401] width 245 height 37
drag, startPoint x: 313, startPoint y: 460, endPoint x: 269, endPoint y: 431, distance: 52.7
click at [269, 431] on span "Complete your testimonial by granting your consent and clicking Submit at the e…" at bounding box center [359, 441] width 218 height 39
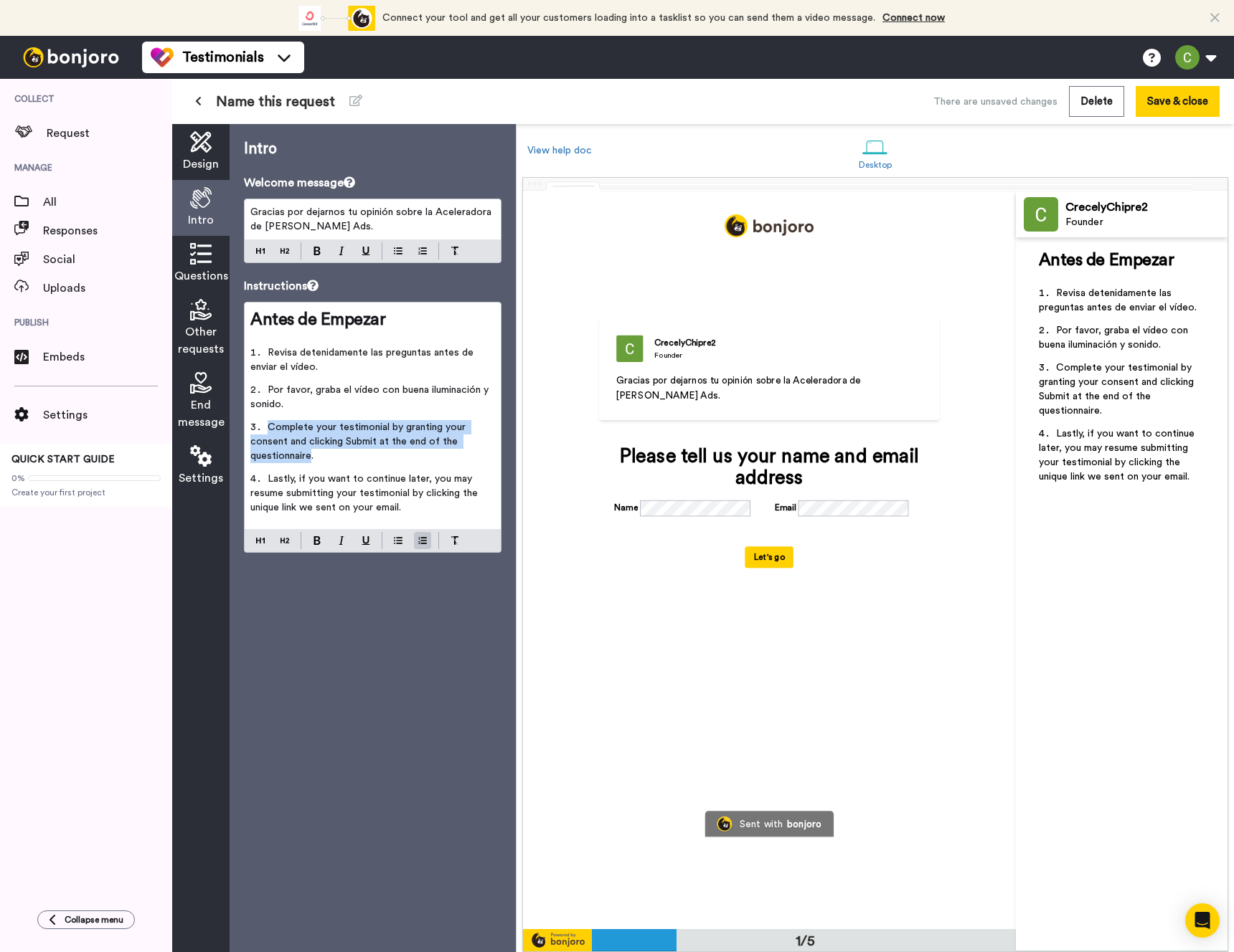
click at [269, 431] on span "Complete your testimonial by granting your consent and clicking Submit at the e…" at bounding box center [359, 441] width 218 height 39
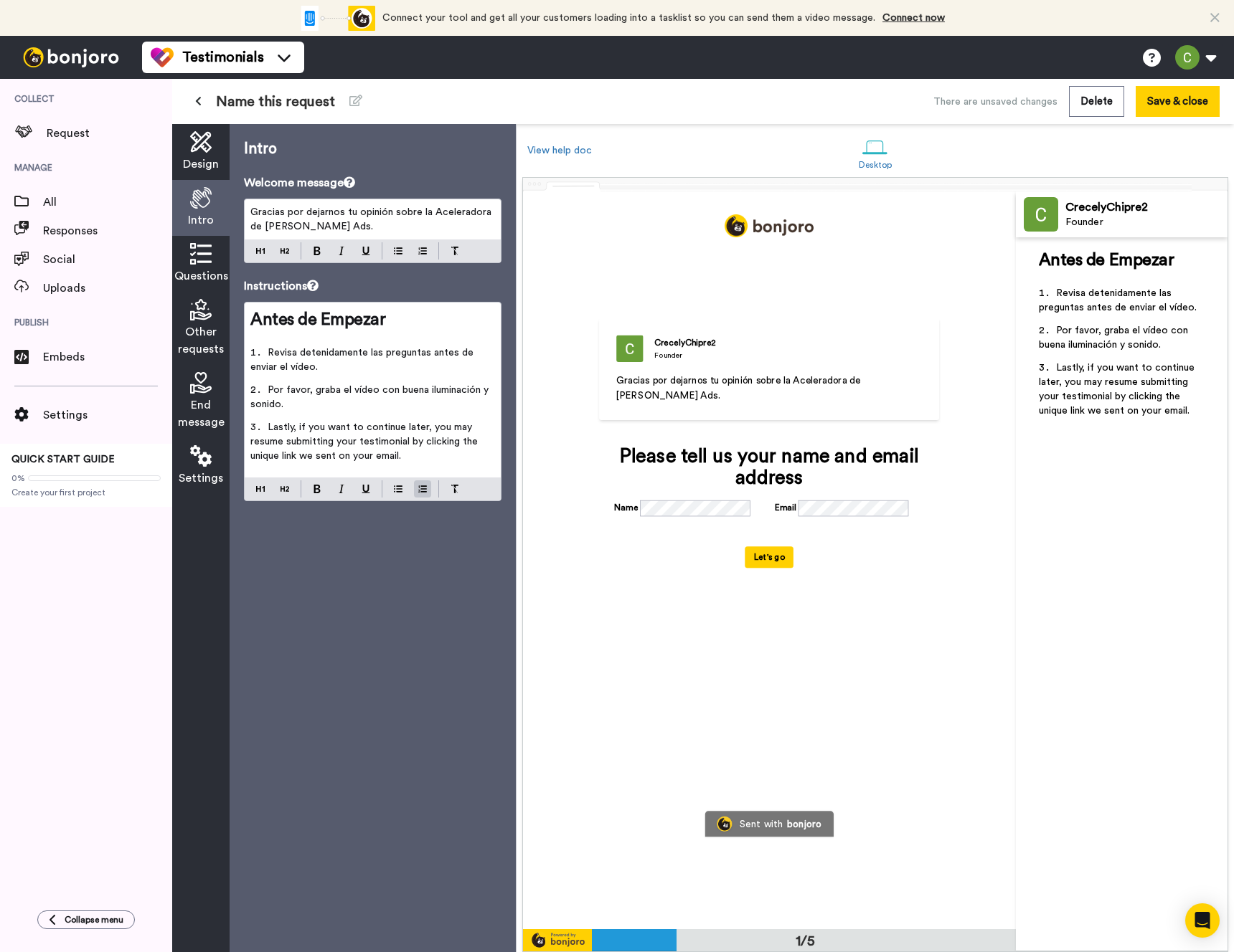
click at [422, 458] on li "Lastly, if you want to continue later, you may resume submitting your testimoni…" at bounding box center [372, 446] width 245 height 51
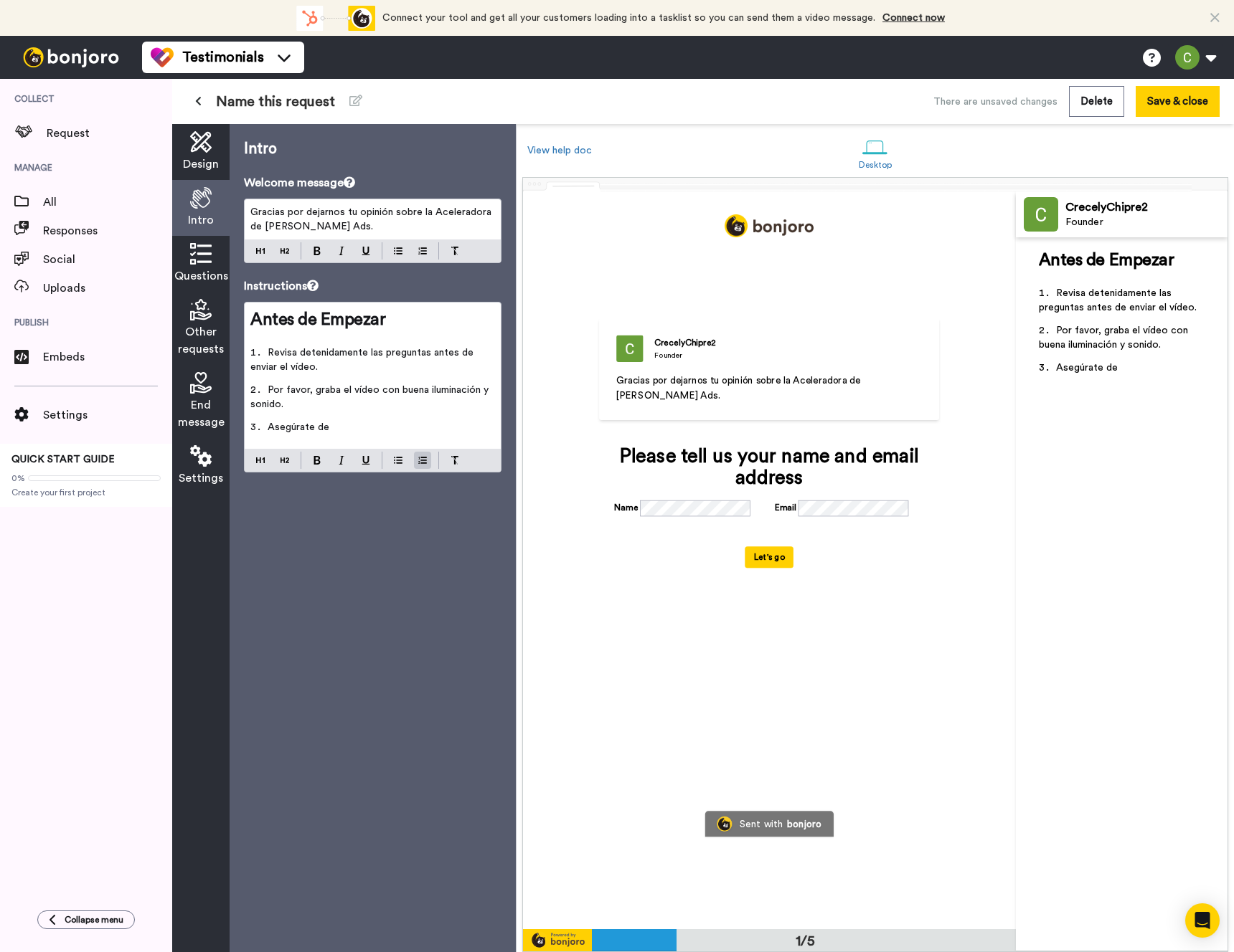
click at [327, 422] on span "Asegúrate de" at bounding box center [298, 427] width 62 height 10
click at [1079, 216] on div "Founder" at bounding box center [1146, 222] width 162 height 12
click at [1051, 215] on img at bounding box center [1041, 214] width 35 height 35
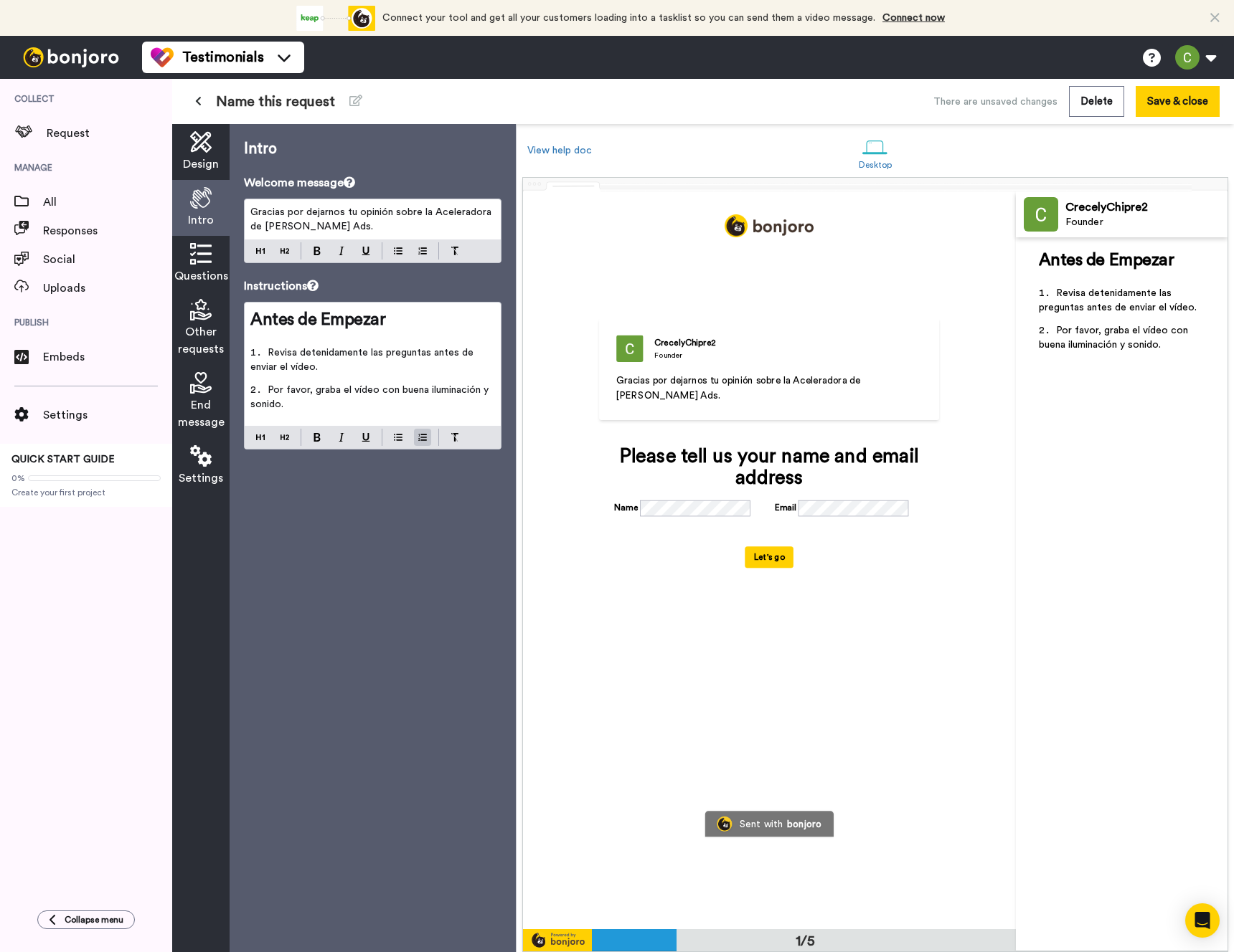
click at [216, 262] on div "Questions" at bounding box center [200, 264] width 57 height 56
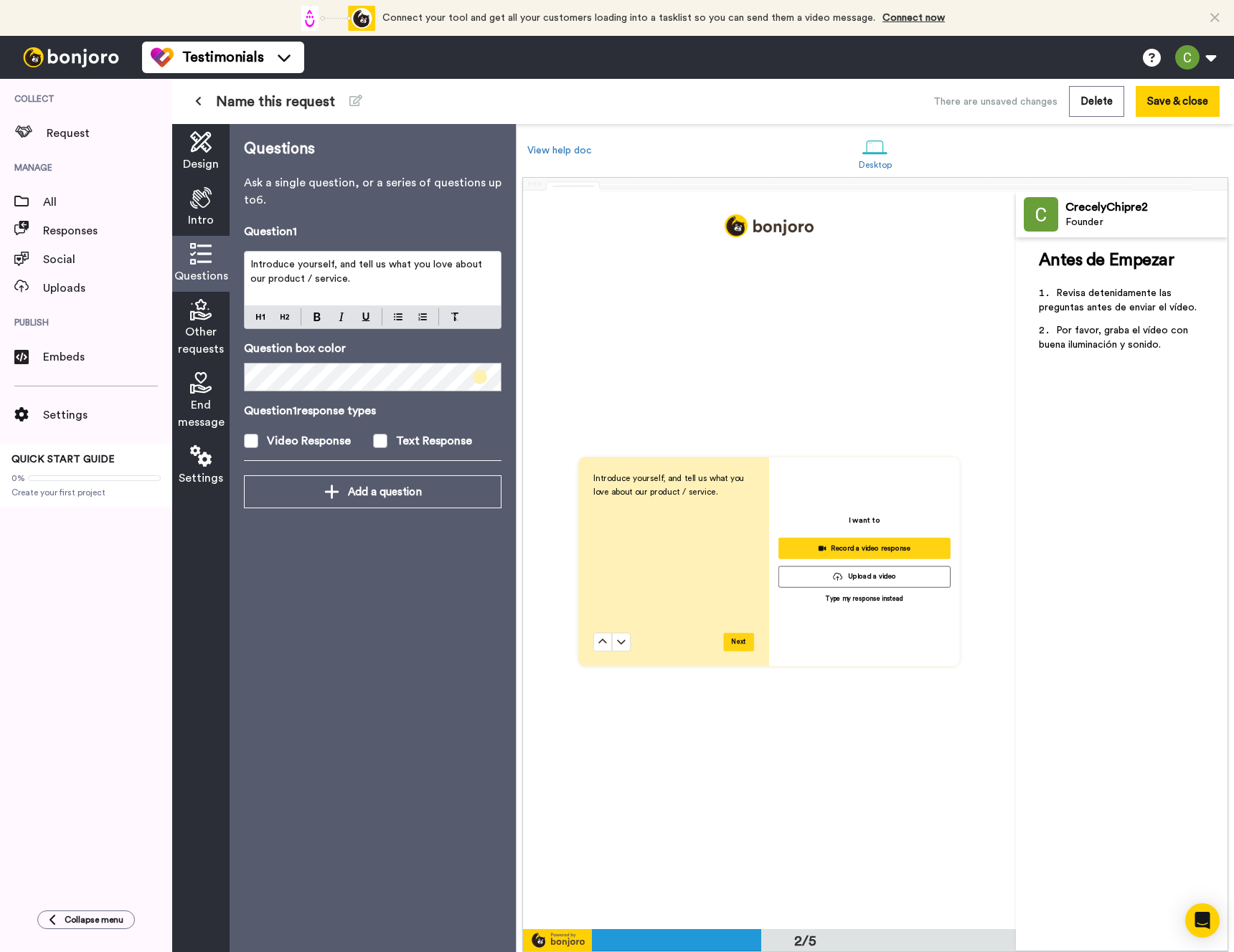
scroll to position [737, 0]
click at [366, 276] on p "Introduce yourself, and tell us what you love about our product / service." at bounding box center [372, 272] width 245 height 29
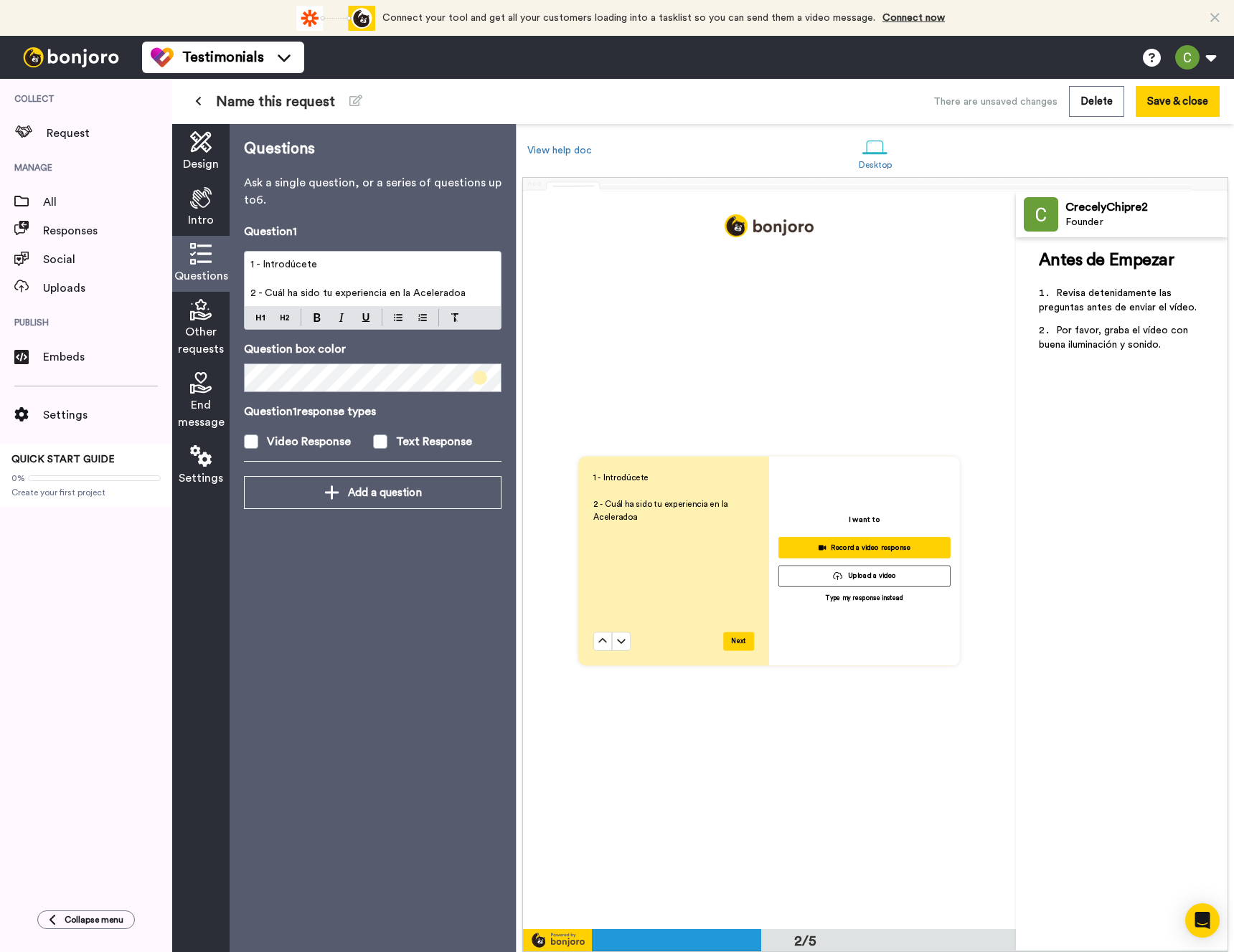
drag, startPoint x: 467, startPoint y: 293, endPoint x: 266, endPoint y: 293, distance: 201.0
click at [266, 293] on p "2 - Cuál ha sido tu experiencia en la Aceleradoa" at bounding box center [372, 293] width 245 height 14
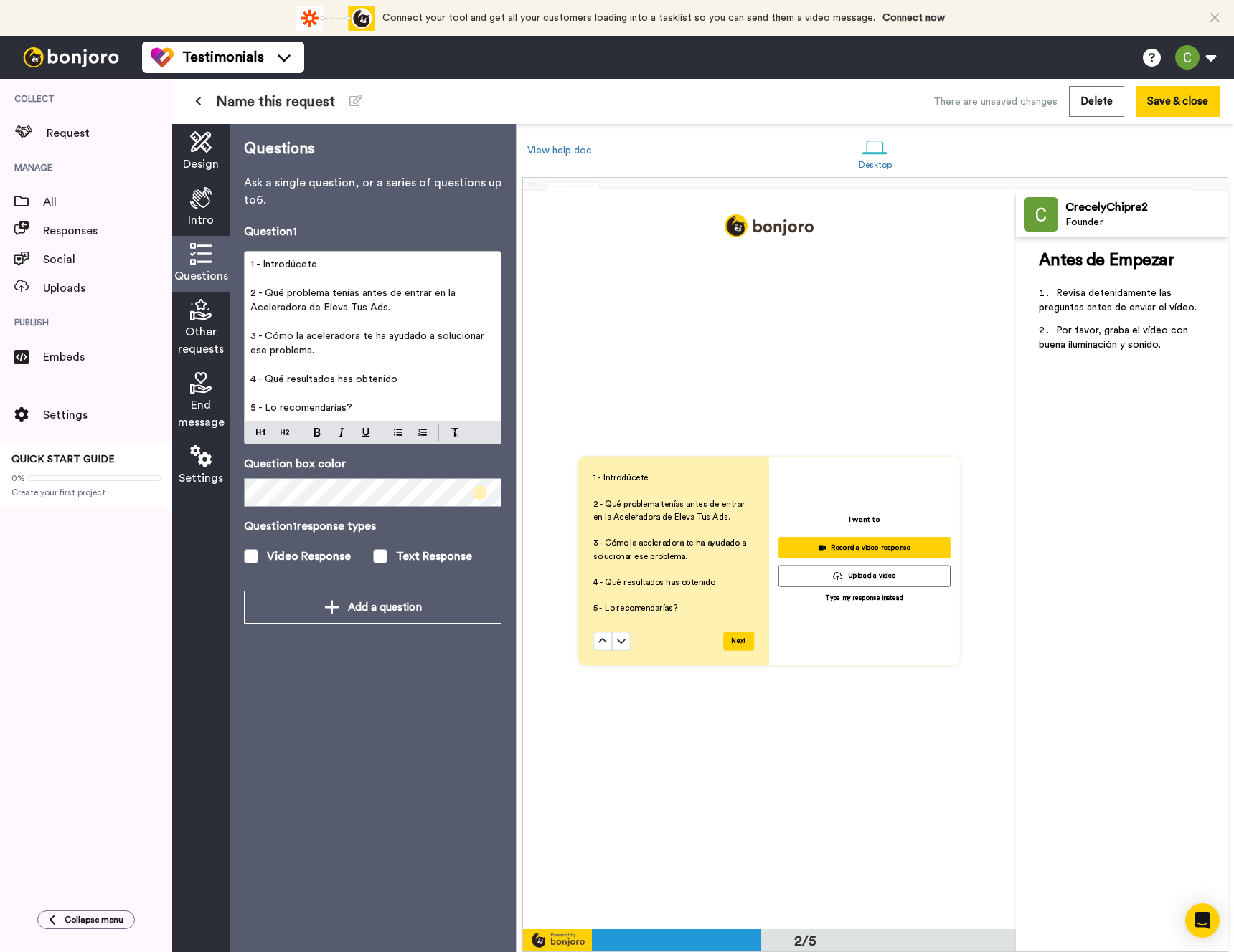
click at [306, 363] on p "﻿" at bounding box center [372, 365] width 245 height 14
click at [309, 376] on span "4 - Qué resultados has obtenido" at bounding box center [323, 380] width 147 height 10
click at [348, 380] on span "4 - Qué resultados has obtenido" at bounding box center [323, 380] width 147 height 10
click at [393, 375] on p "4 - Qué resultados has obtenido" at bounding box center [372, 380] width 245 height 14
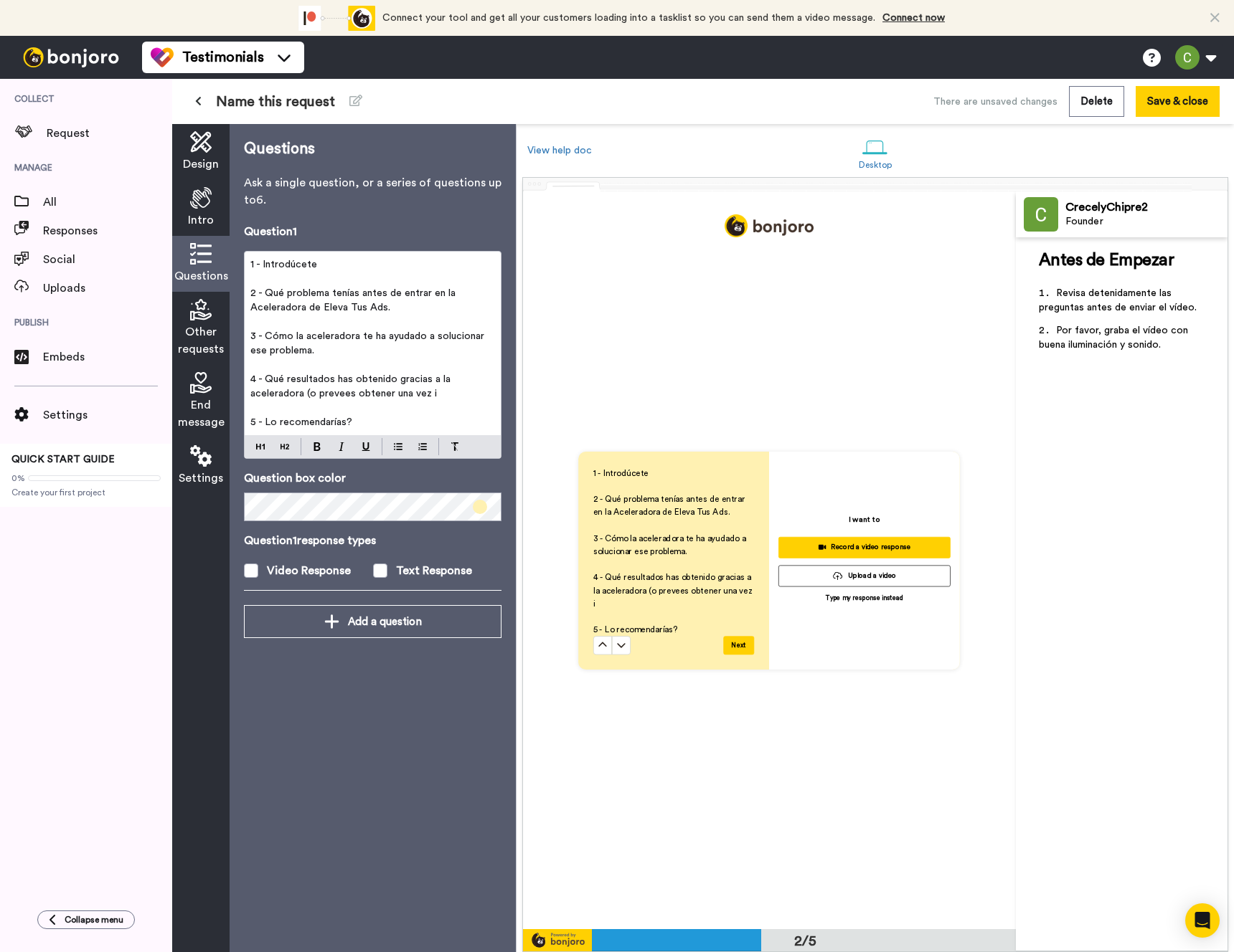
scroll to position [733, 0]
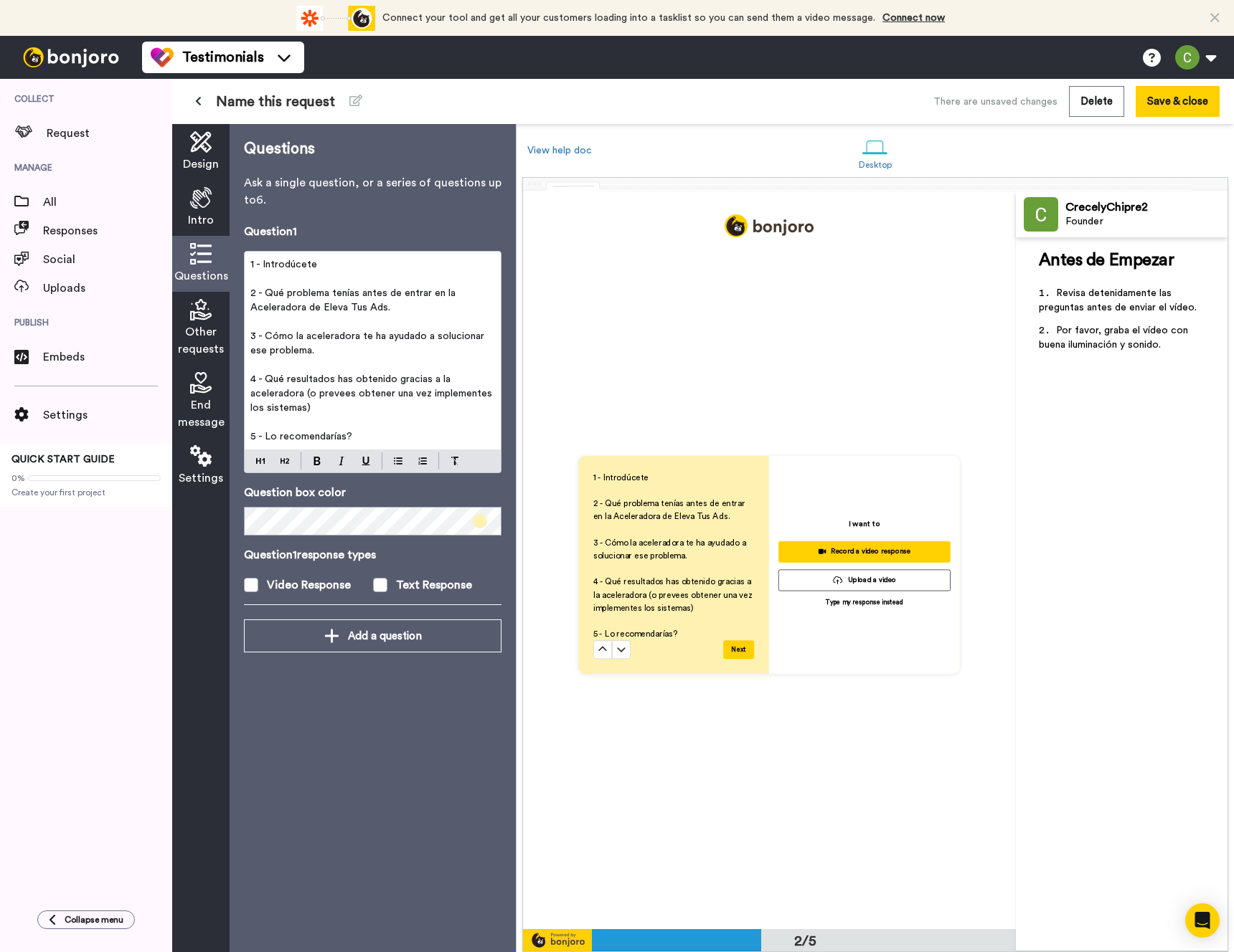
click at [339, 394] on span "4 - Qué resultados has obtenido gracias a la aceleradora (o prevees obtener una…" at bounding box center [372, 394] width 245 height 39
click at [382, 588] on span at bounding box center [380, 585] width 14 height 14
click at [193, 306] on icon at bounding box center [200, 310] width 22 height 22
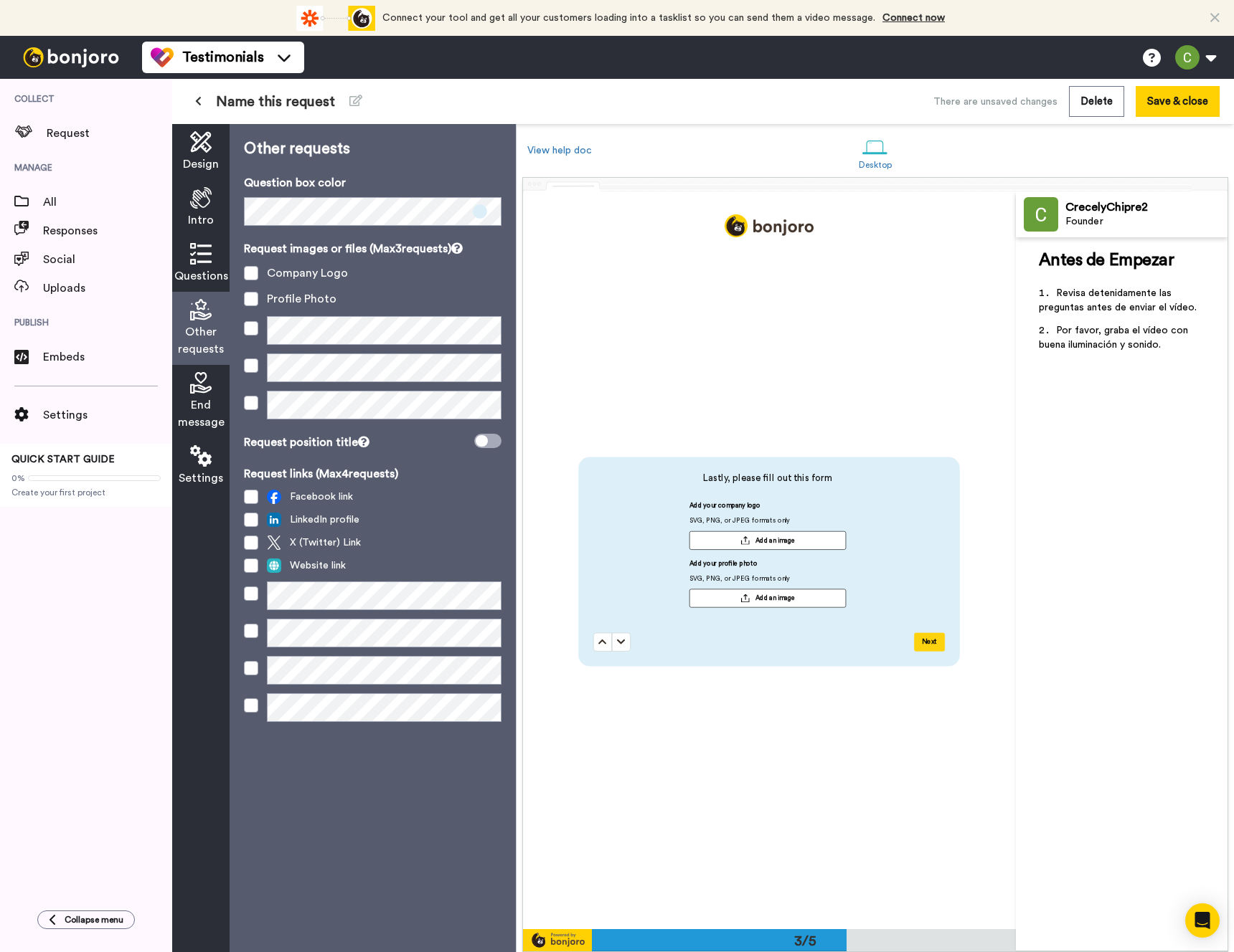
scroll to position [1475, 0]
click at [246, 289] on div "Request images or files (Max 3 requests) Company Logo Profile Photo" at bounding box center [372, 334] width 257 height 188
click at [249, 275] on span at bounding box center [251, 273] width 14 height 14
click at [249, 309] on div "Request images or files (Max 3 requests) Company Logo Profile Photo" at bounding box center [372, 334] width 257 height 188
click at [250, 298] on span at bounding box center [251, 299] width 14 height 14
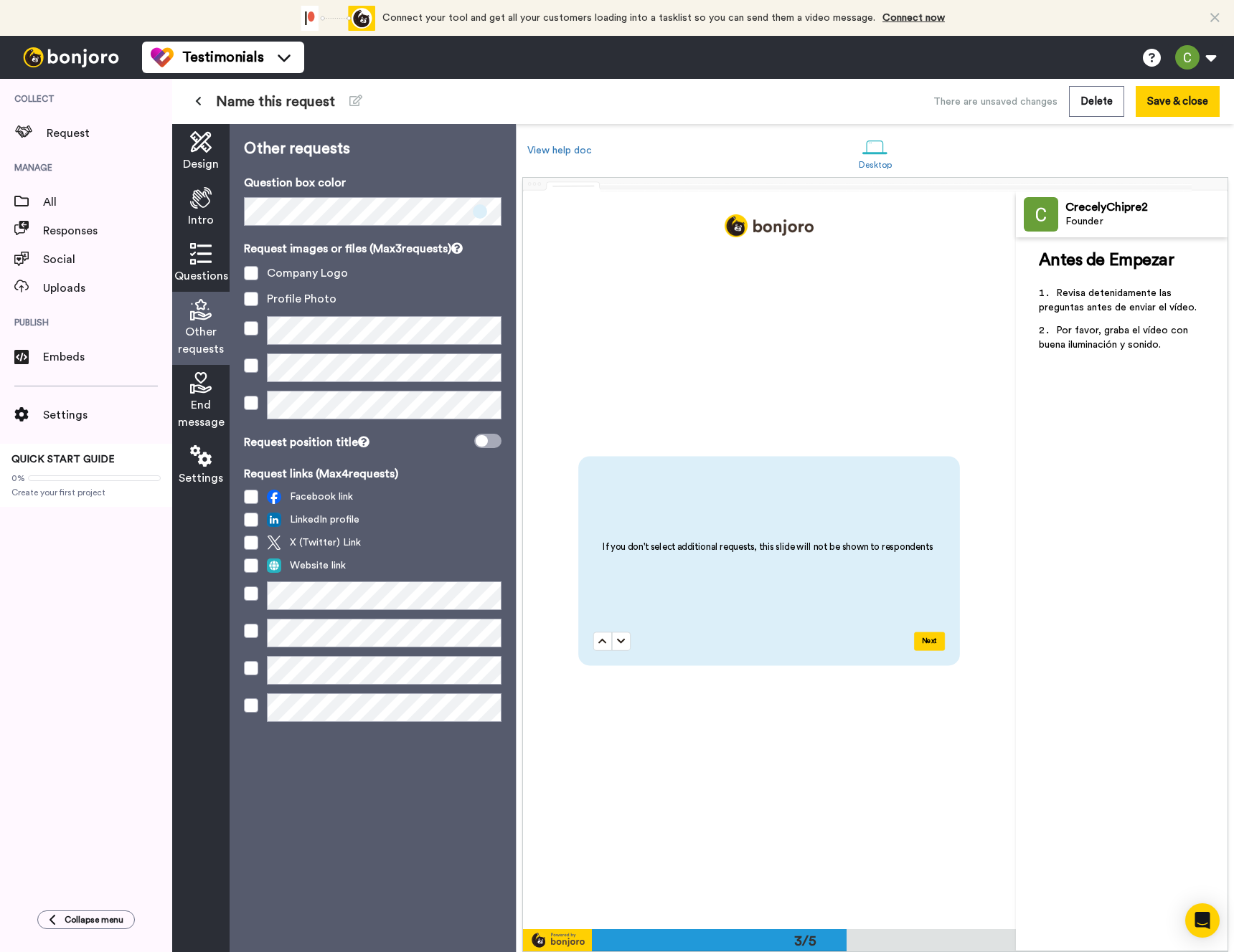
click at [203, 395] on div "End message" at bounding box center [200, 401] width 57 height 73
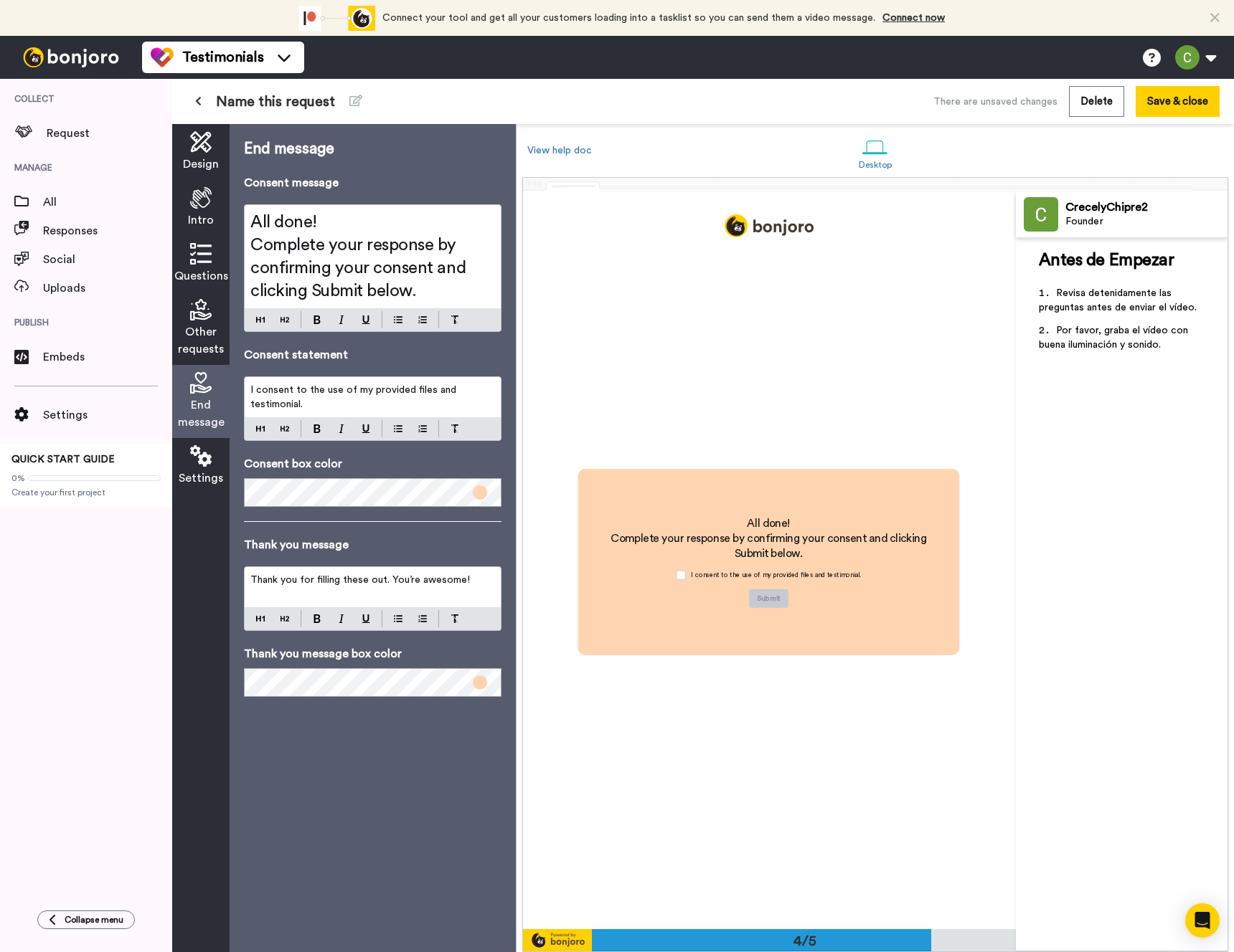
scroll to position [2212, 0]
click at [285, 228] on span "All done!" at bounding box center [283, 222] width 67 height 17
drag, startPoint x: 285, startPoint y: 228, endPoint x: 248, endPoint y: 219, distance: 38.1
click at [245, 222] on div "All done! Complete your response by confirming your consent and clicking Submit…" at bounding box center [372, 256] width 256 height 103
click at [410, 293] on span "Complete your response by confirming your consent and clicking Submit below." at bounding box center [360, 268] width 220 height 63
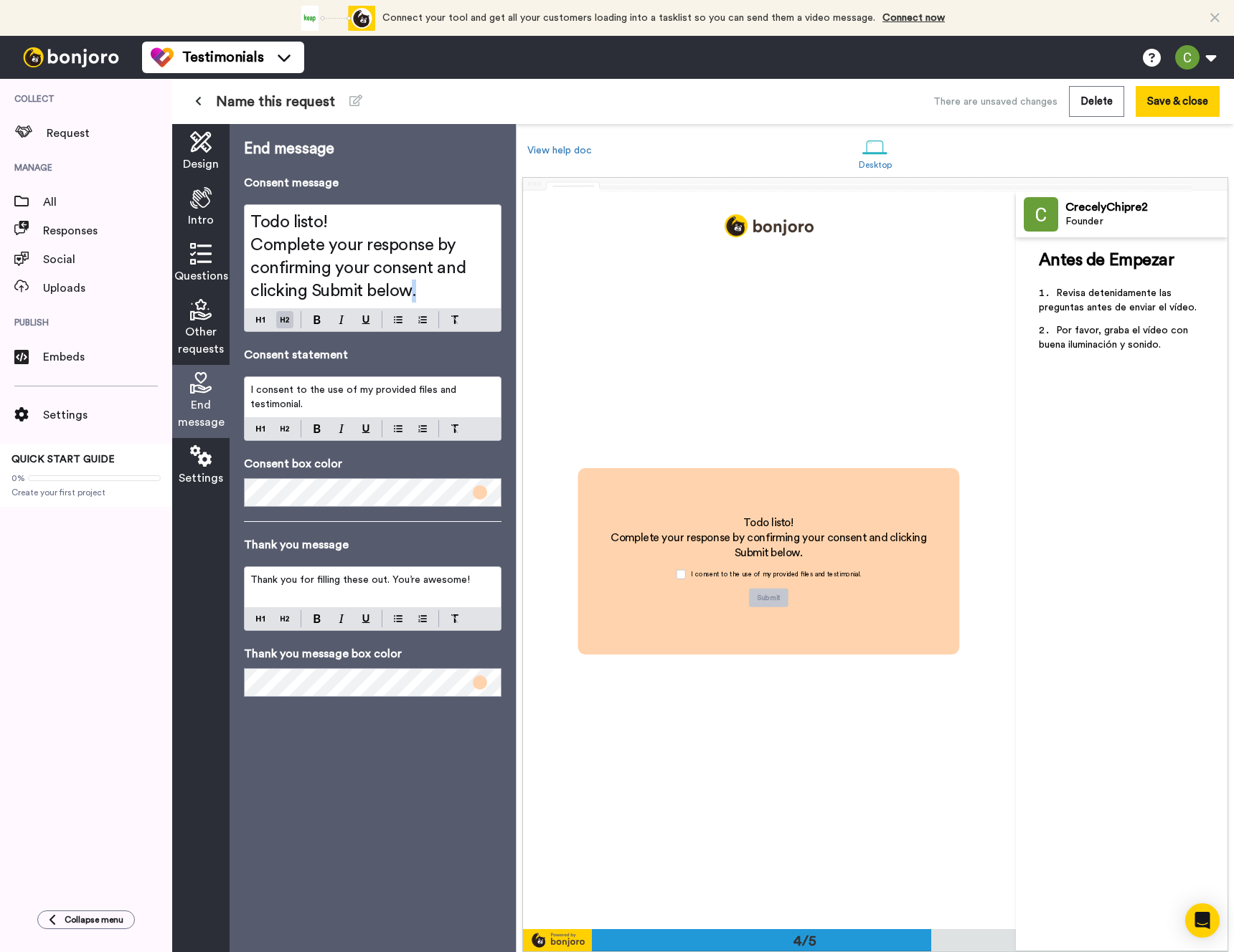
click at [408, 293] on span "Complete your response by confirming your consent and clicking Submit below." at bounding box center [360, 268] width 220 height 63
click at [391, 293] on span "Complete your response by confirming your consent and clicking Submit below." at bounding box center [360, 268] width 220 height 63
drag, startPoint x: 391, startPoint y: 293, endPoint x: 271, endPoint y: 239, distance: 131.6
click at [271, 239] on span "Complete your response by confirming your consent and clicking Submit below." at bounding box center [360, 268] width 220 height 63
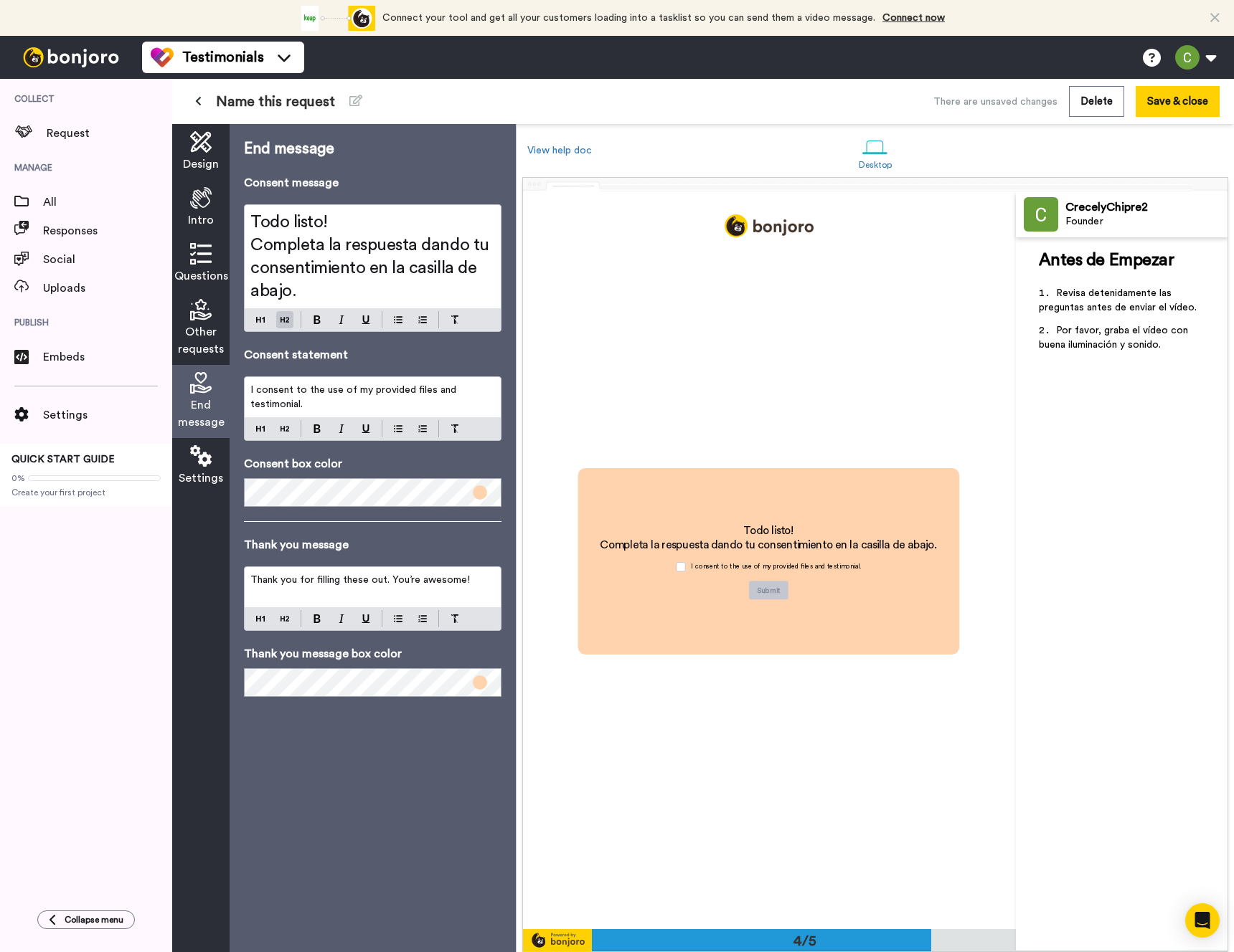
click at [302, 401] on span "I consent to the use of my provided files and testimonial." at bounding box center [355, 397] width 209 height 24
copy span "I consent to the use of my provided files and testimonial."
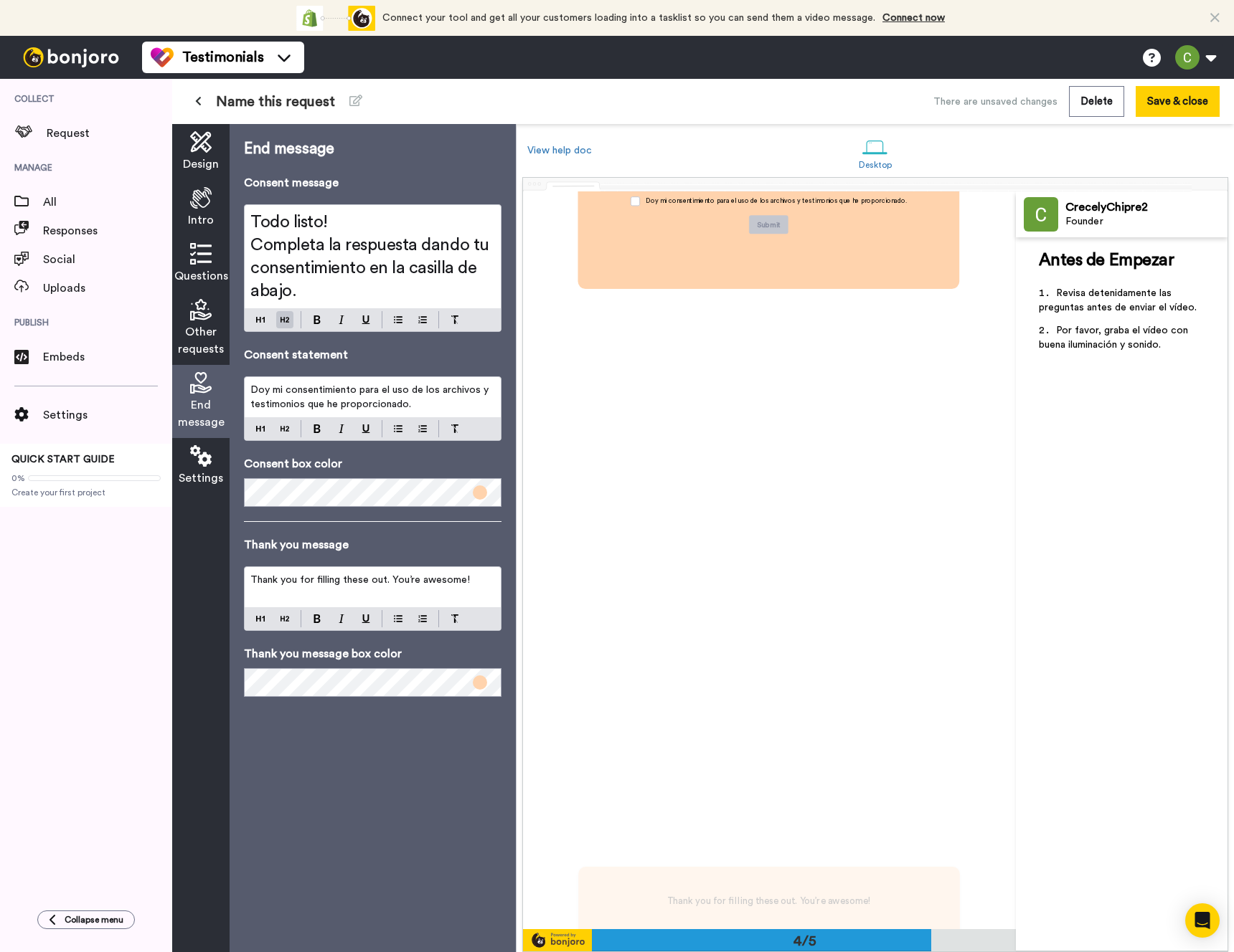
click at [376, 587] on p "Thank you for filling these out. You’re awesome!" at bounding box center [372, 581] width 245 height 14
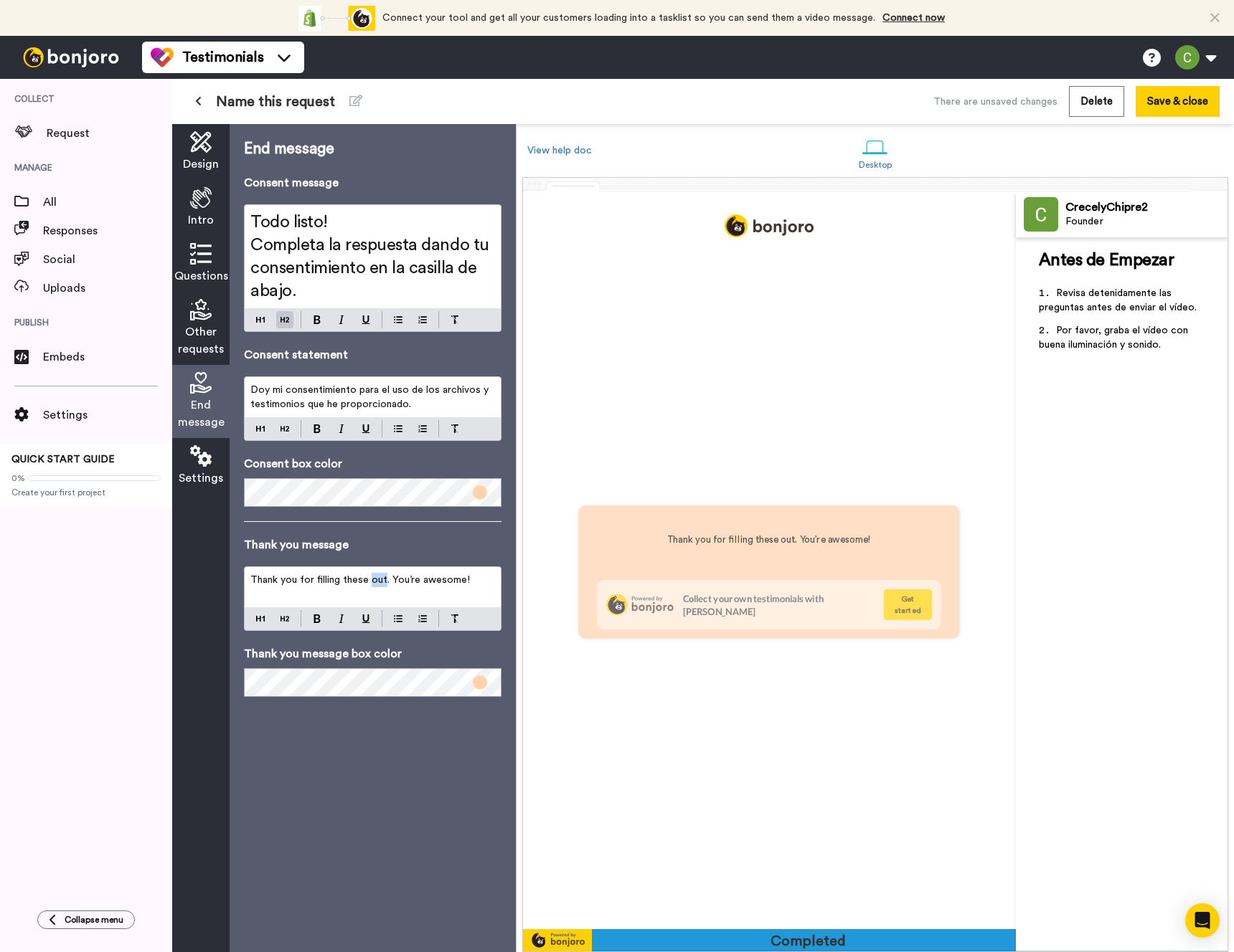
scroll to position [2948, 0]
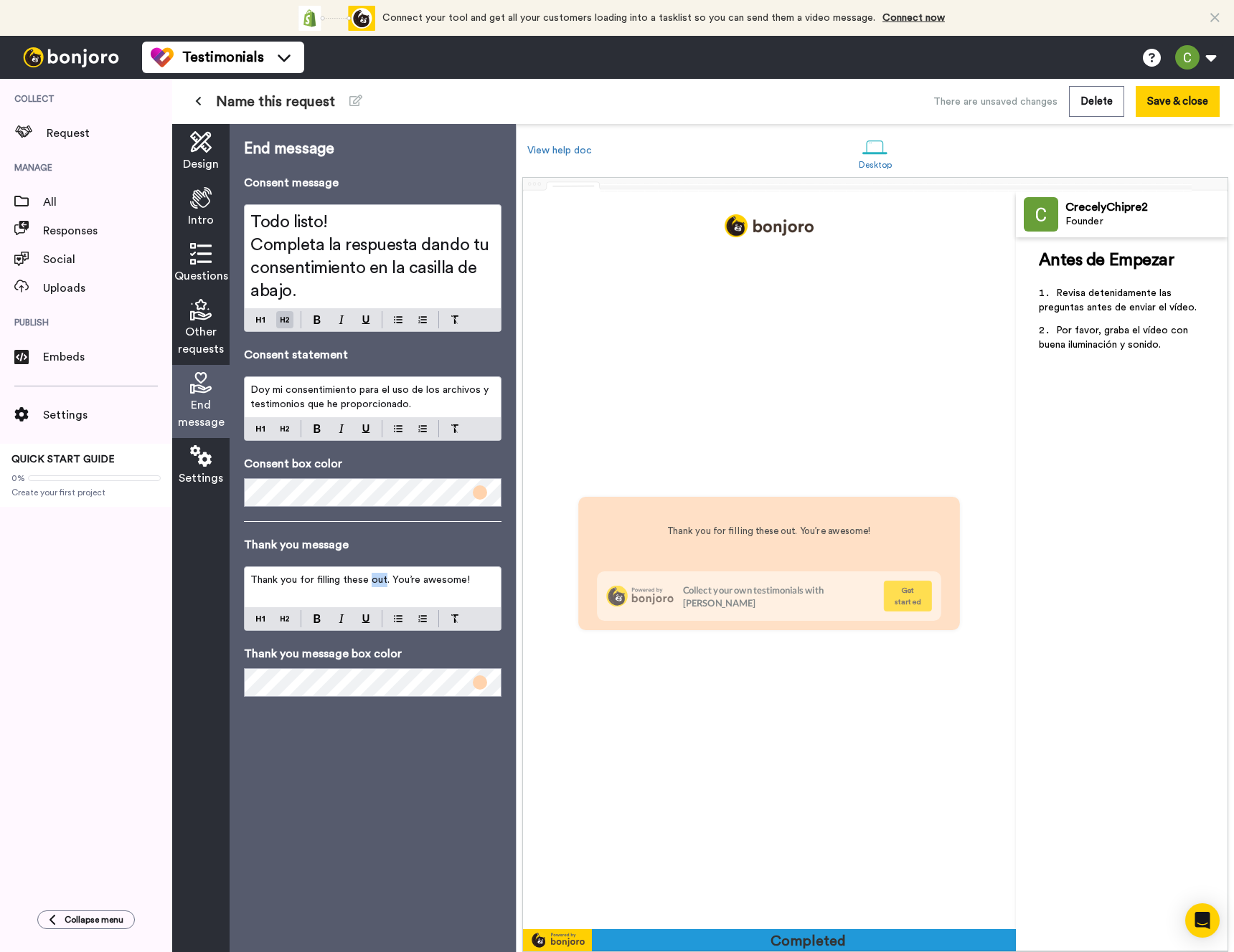
click at [376, 587] on p "Thank you for filling these out. You’re awesome!" at bounding box center [372, 581] width 245 height 14
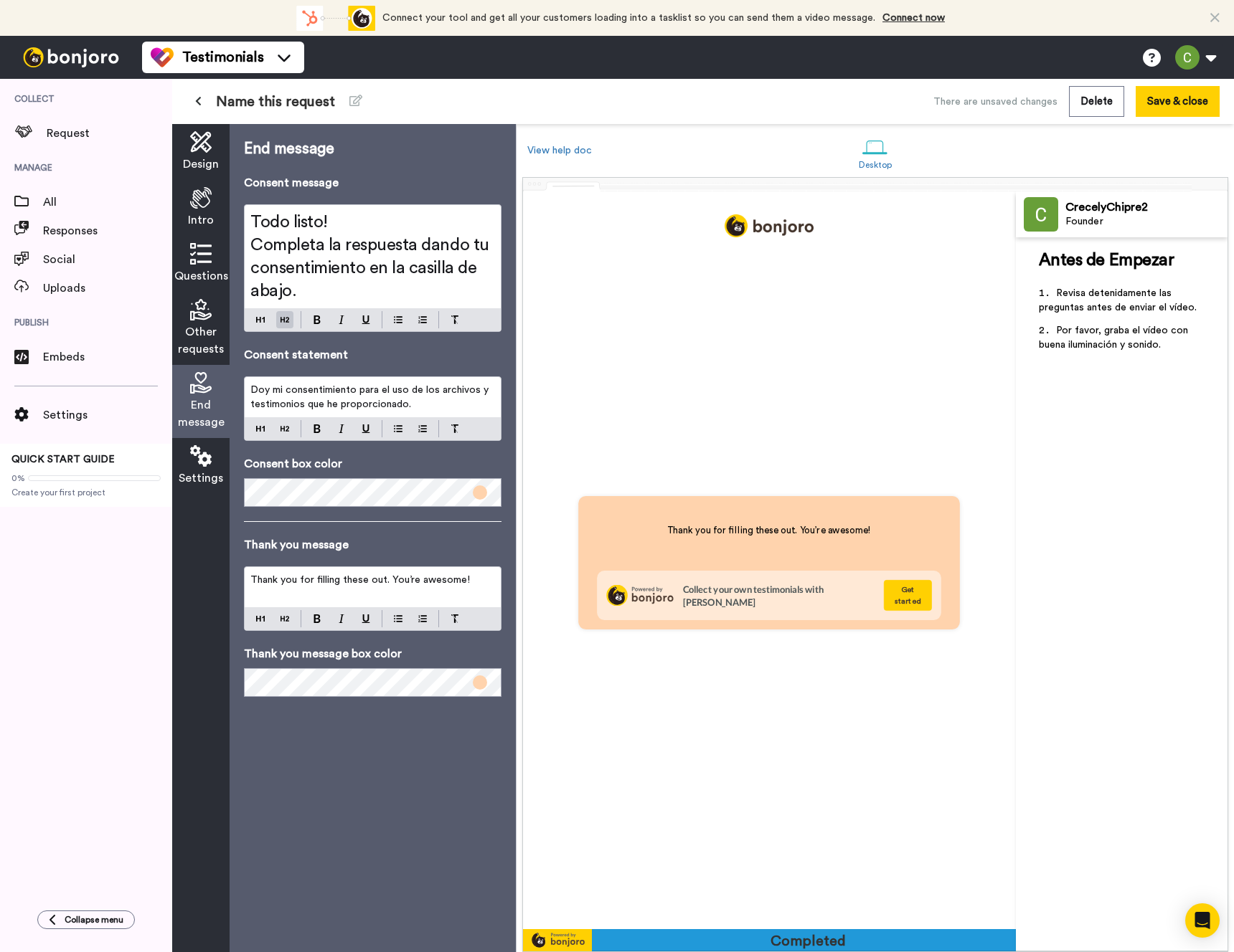
click at [213, 215] on div "Intro" at bounding box center [200, 208] width 57 height 56
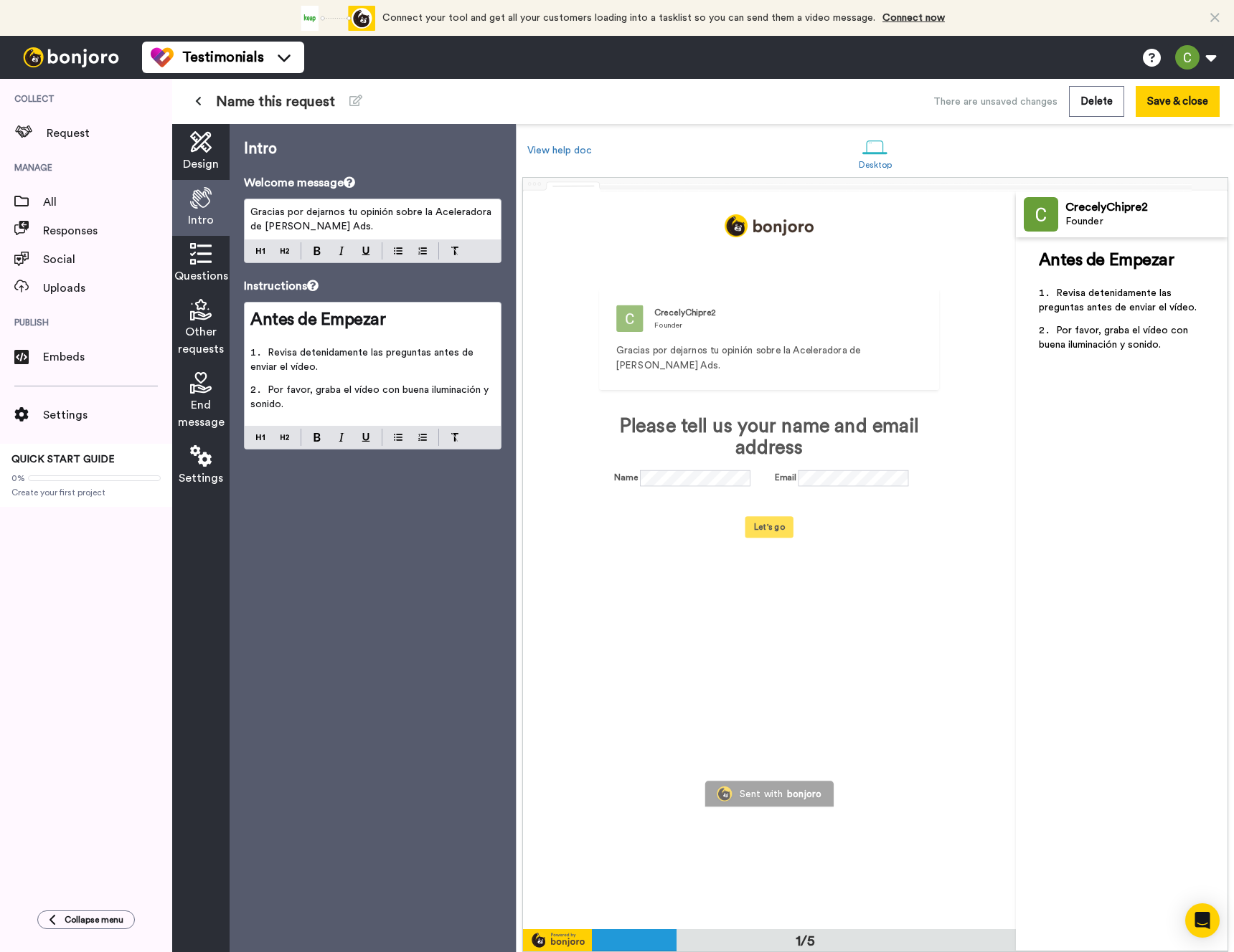
click at [208, 162] on span "Design" at bounding box center [200, 164] width 36 height 17
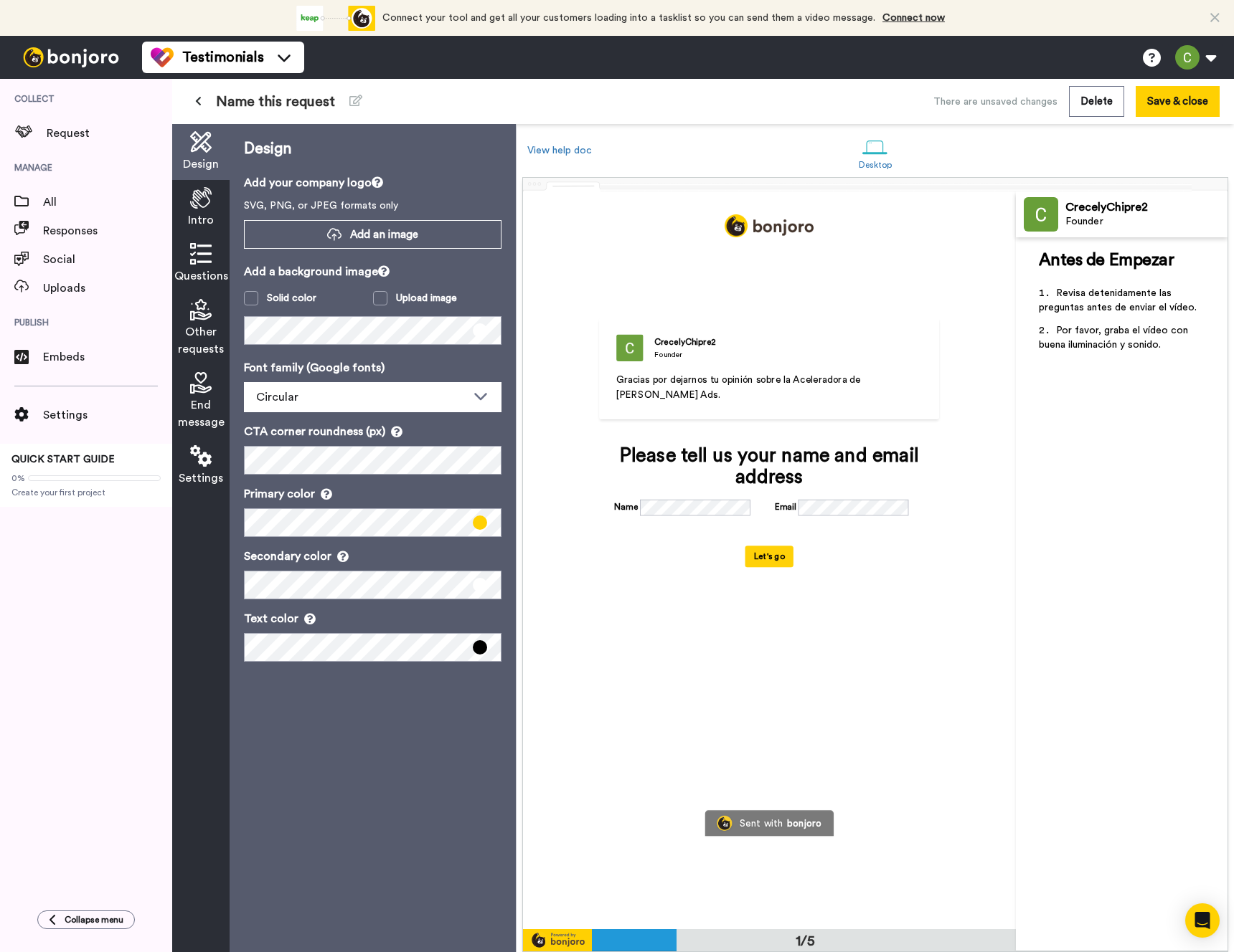
scroll to position [0, 0]
click at [1165, 112] on button "Save & close" at bounding box center [1178, 101] width 84 height 31
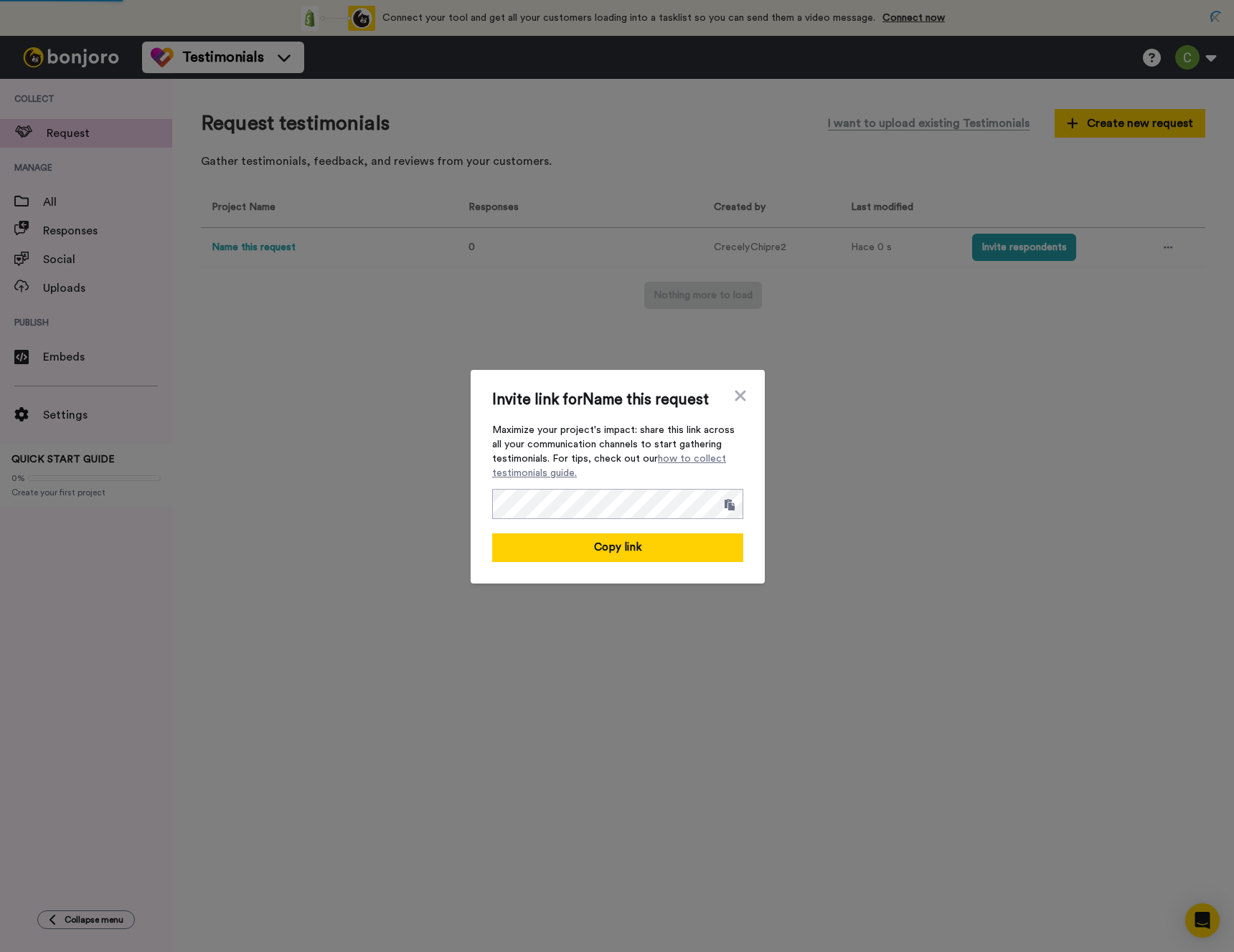
click at [720, 386] on div "Invite link for Name this request Maximize your project's impact: share this li…" at bounding box center [618, 477] width 294 height 214
click at [722, 387] on div "Invite link for Name this request Maximize your project's impact: share this li…" at bounding box center [618, 477] width 294 height 214
click at [736, 387] on div "Invite link for Name this request Maximize your project's impact: share this li…" at bounding box center [618, 477] width 294 height 214
click at [734, 388] on icon at bounding box center [741, 396] width 14 height 17
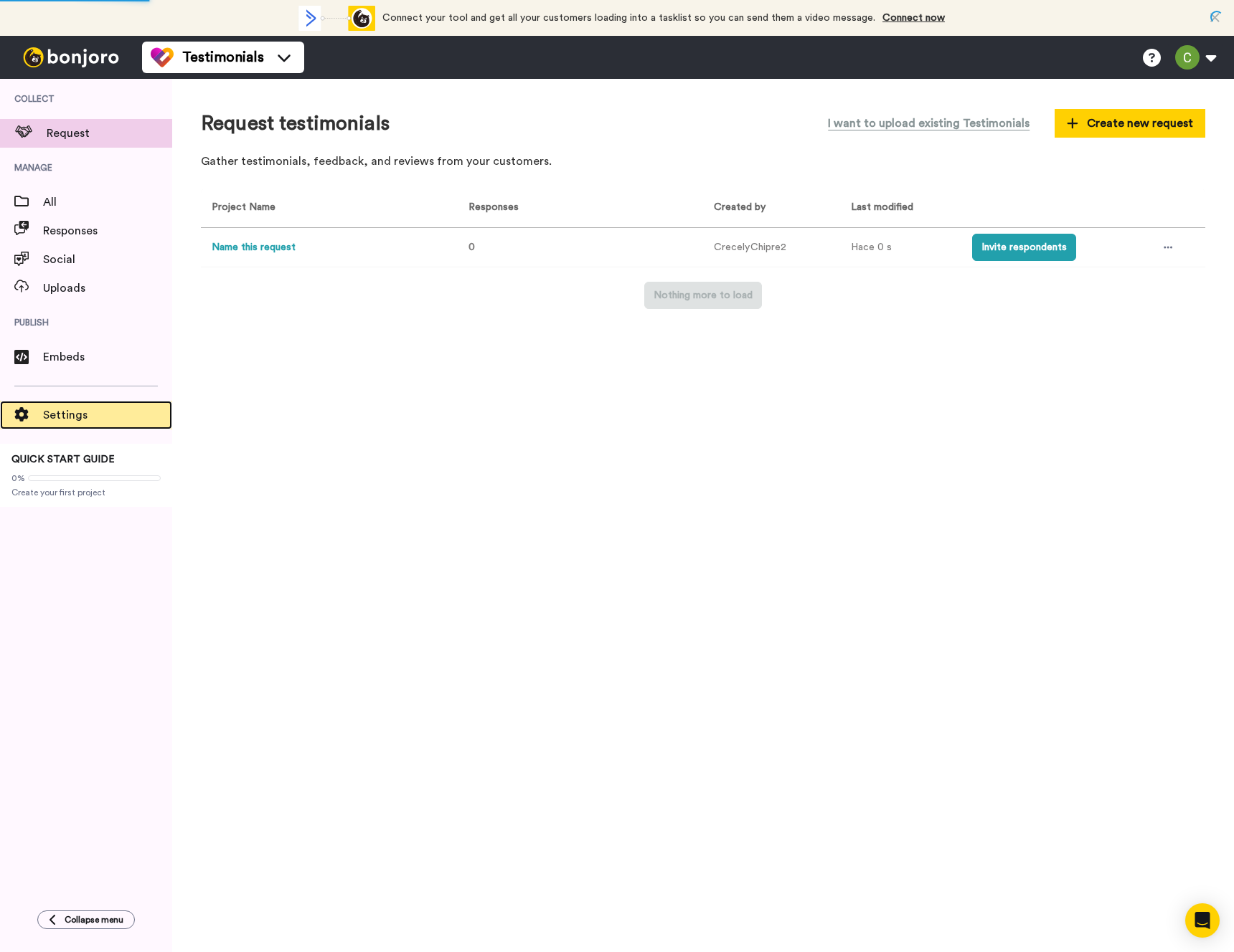
click at [86, 420] on span "Settings" at bounding box center [108, 415] width 130 height 17
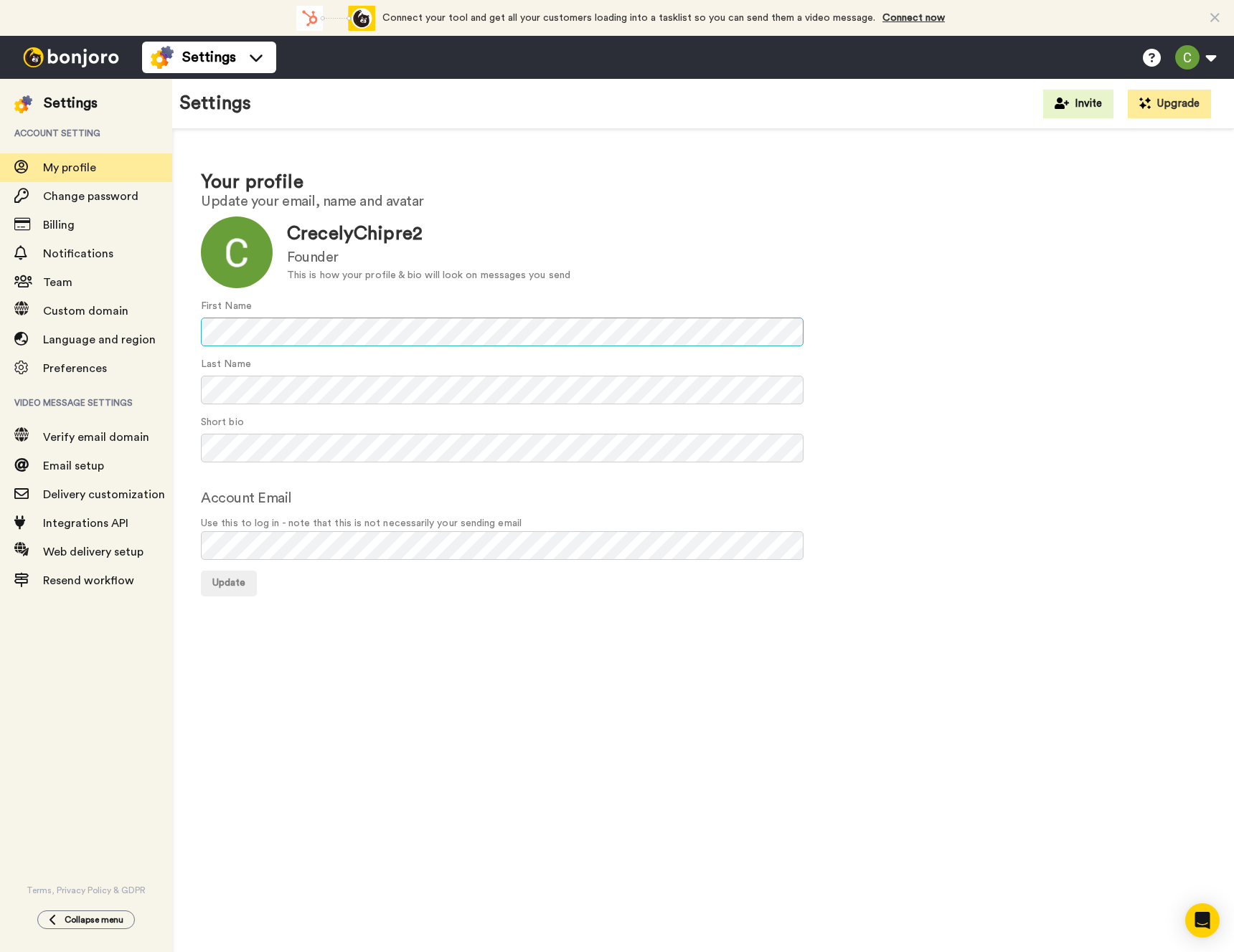
click at [201, 571] on button "Update" at bounding box center [229, 584] width 56 height 26
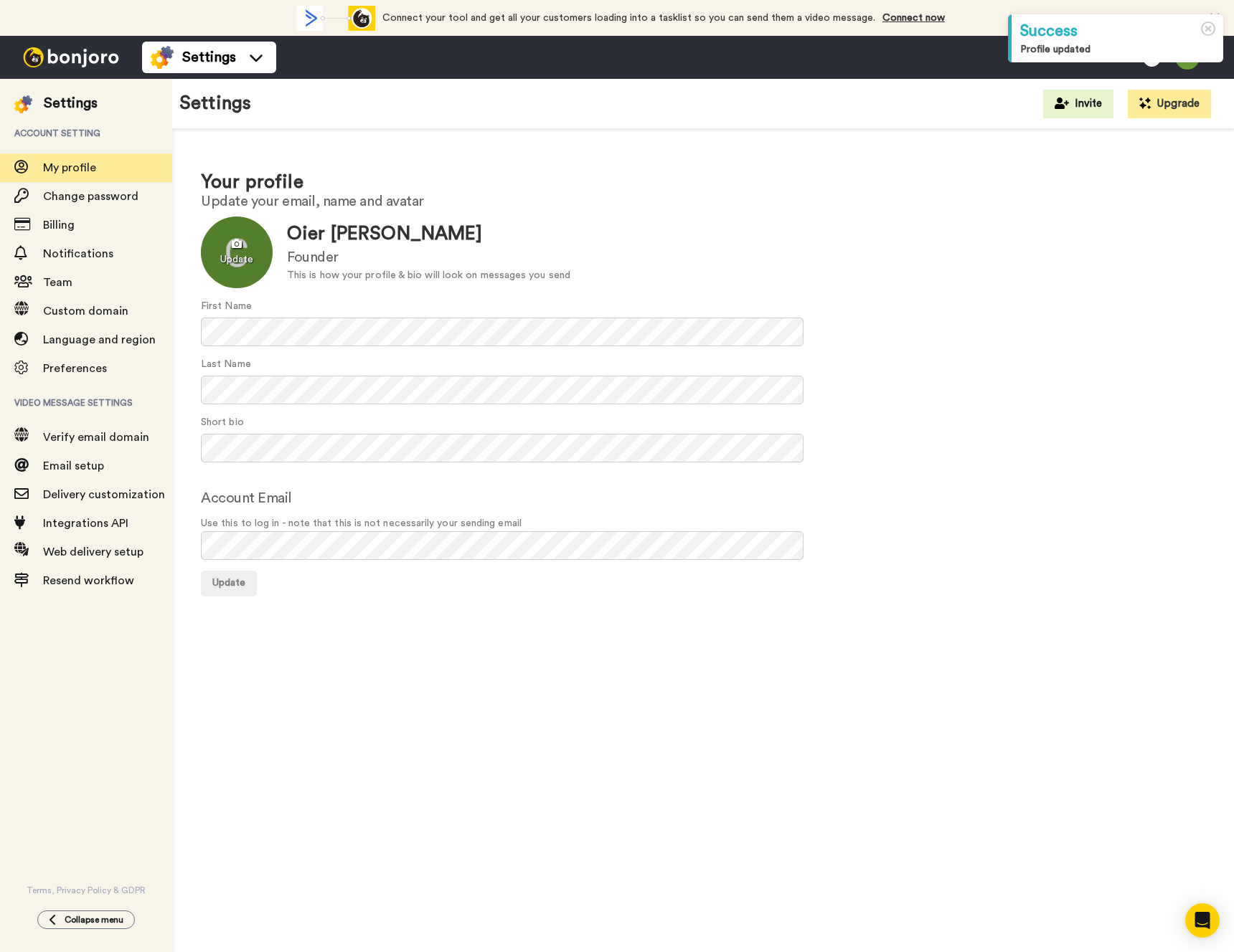
click at [218, 224] on div at bounding box center [237, 252] width 72 height 72
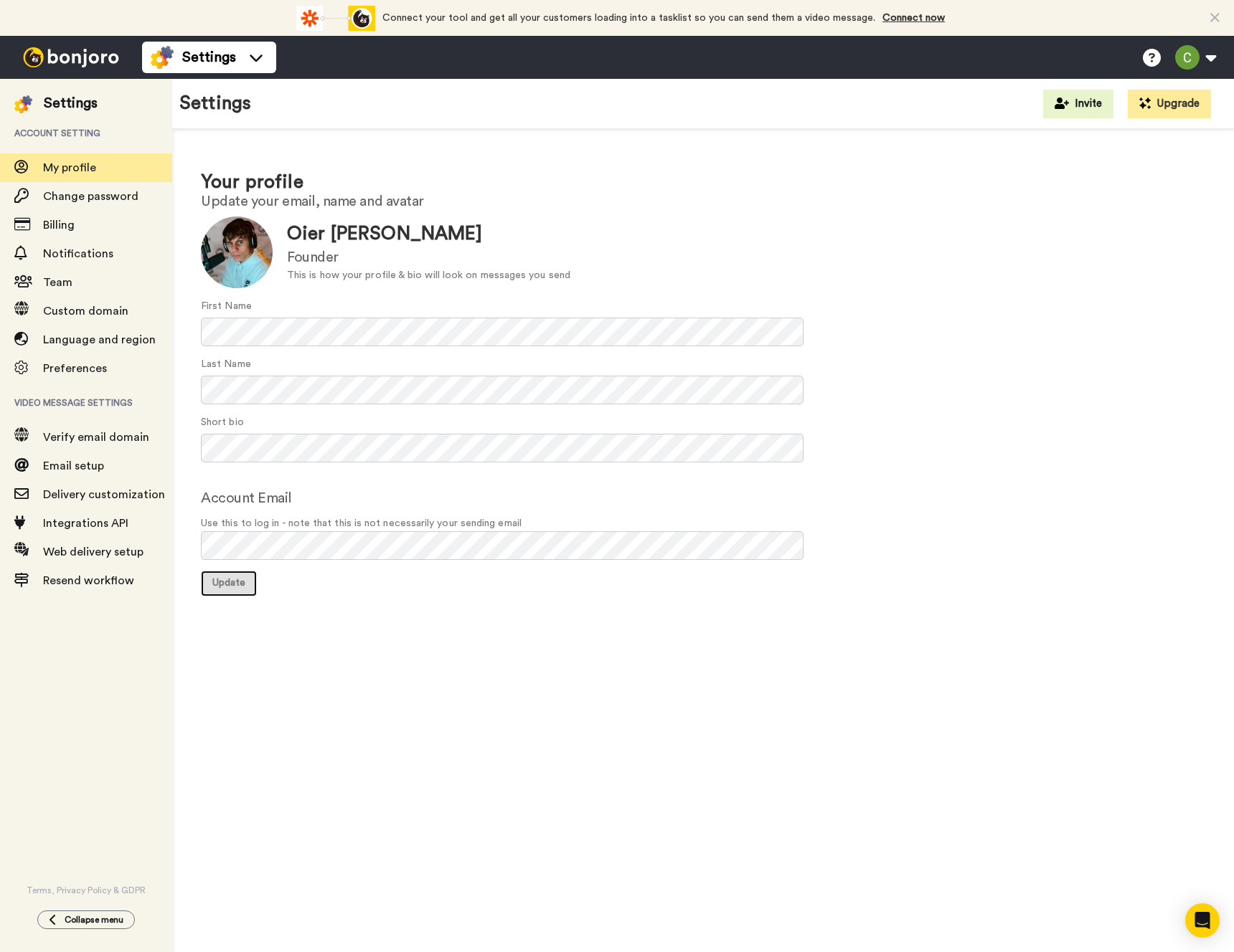
click at [241, 589] on button "Update" at bounding box center [229, 584] width 56 height 26
click at [87, 96] on div "Settings" at bounding box center [70, 103] width 54 height 20
click at [86, 139] on span "Account setting" at bounding box center [86, 133] width 172 height 40
click at [157, 51] on img at bounding box center [162, 57] width 23 height 23
click at [81, 55] on img at bounding box center [71, 57] width 108 height 20
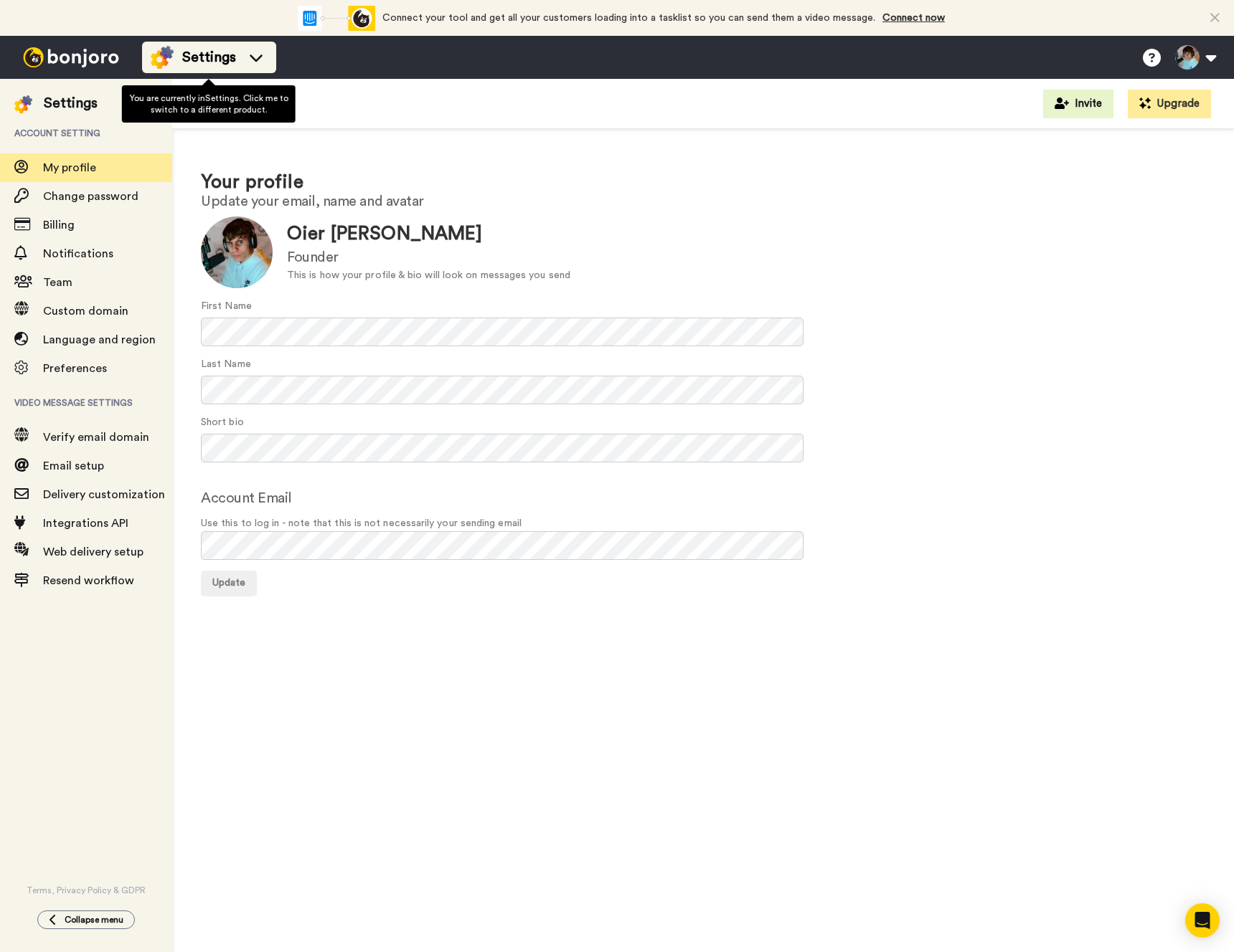
click at [212, 59] on span "Settings" at bounding box center [209, 57] width 54 height 20
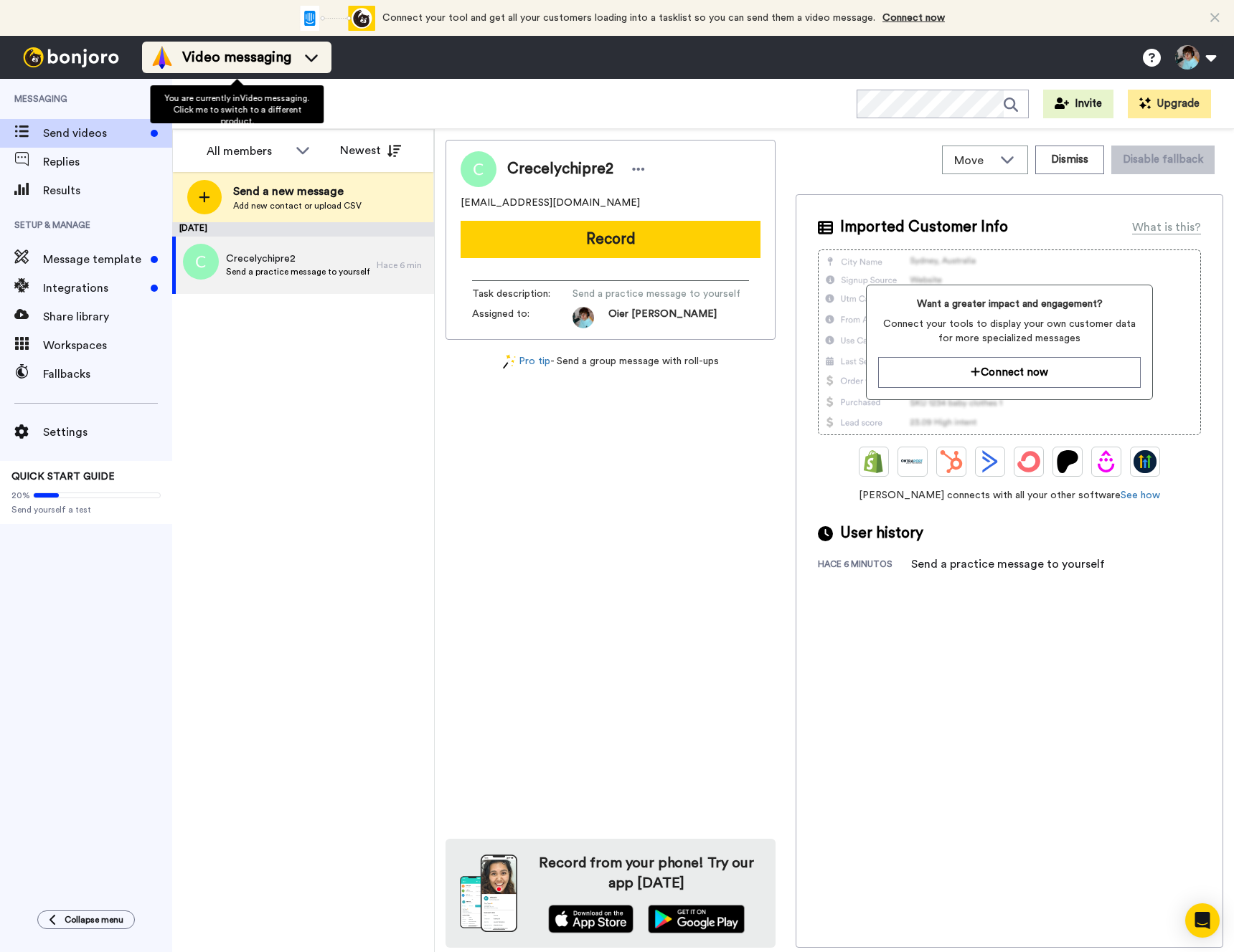
click at [259, 72] on li "Video messaging" at bounding box center [237, 57] width 189 height 31
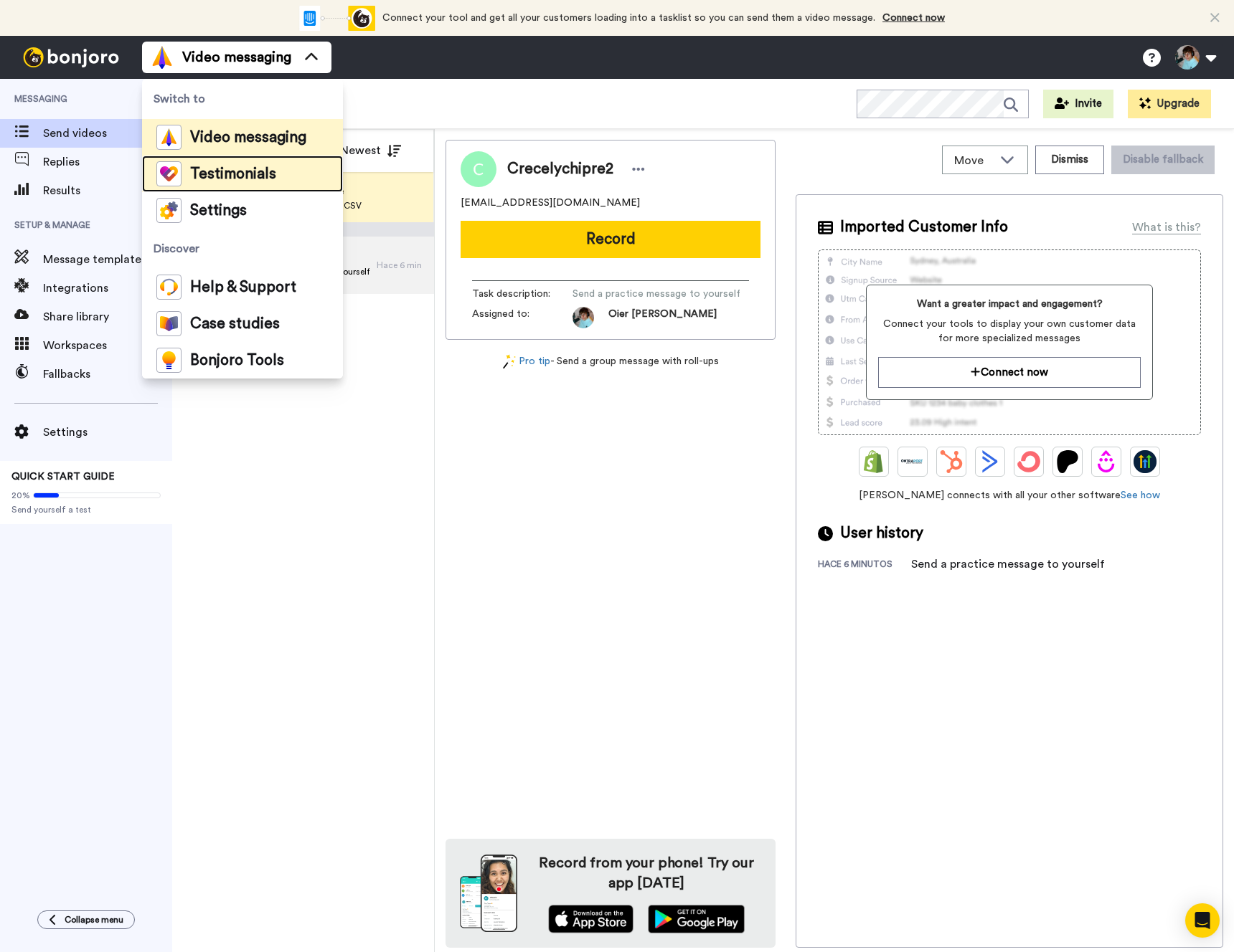
click at [268, 173] on span "Testimonials" at bounding box center [232, 174] width 86 height 14
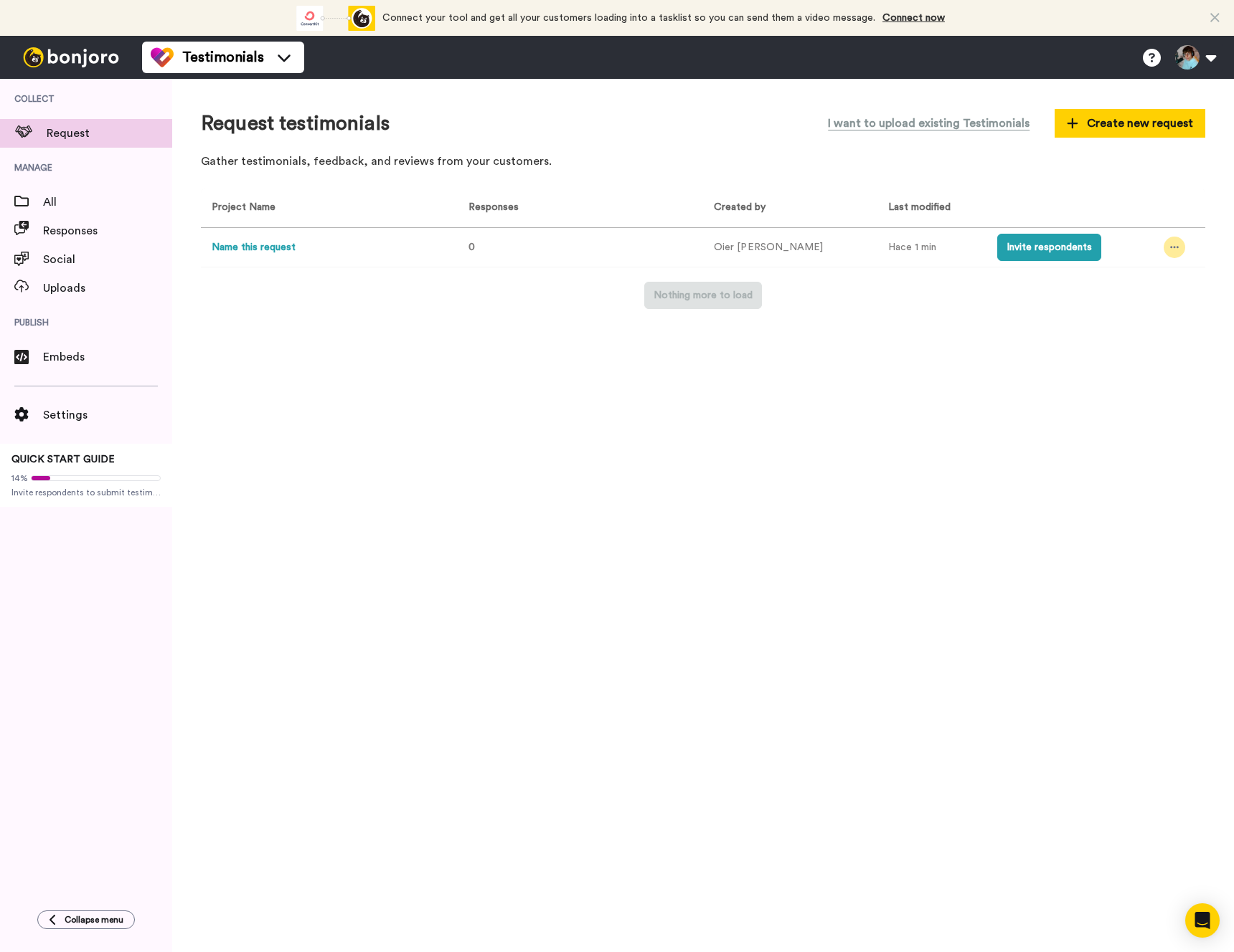
click at [1168, 245] on div at bounding box center [1174, 247] width 22 height 22
click at [710, 237] on td "[PERSON_NAME]" at bounding box center [790, 248] width 175 height 39
click at [292, 243] on button "Name this request" at bounding box center [253, 248] width 84 height 15
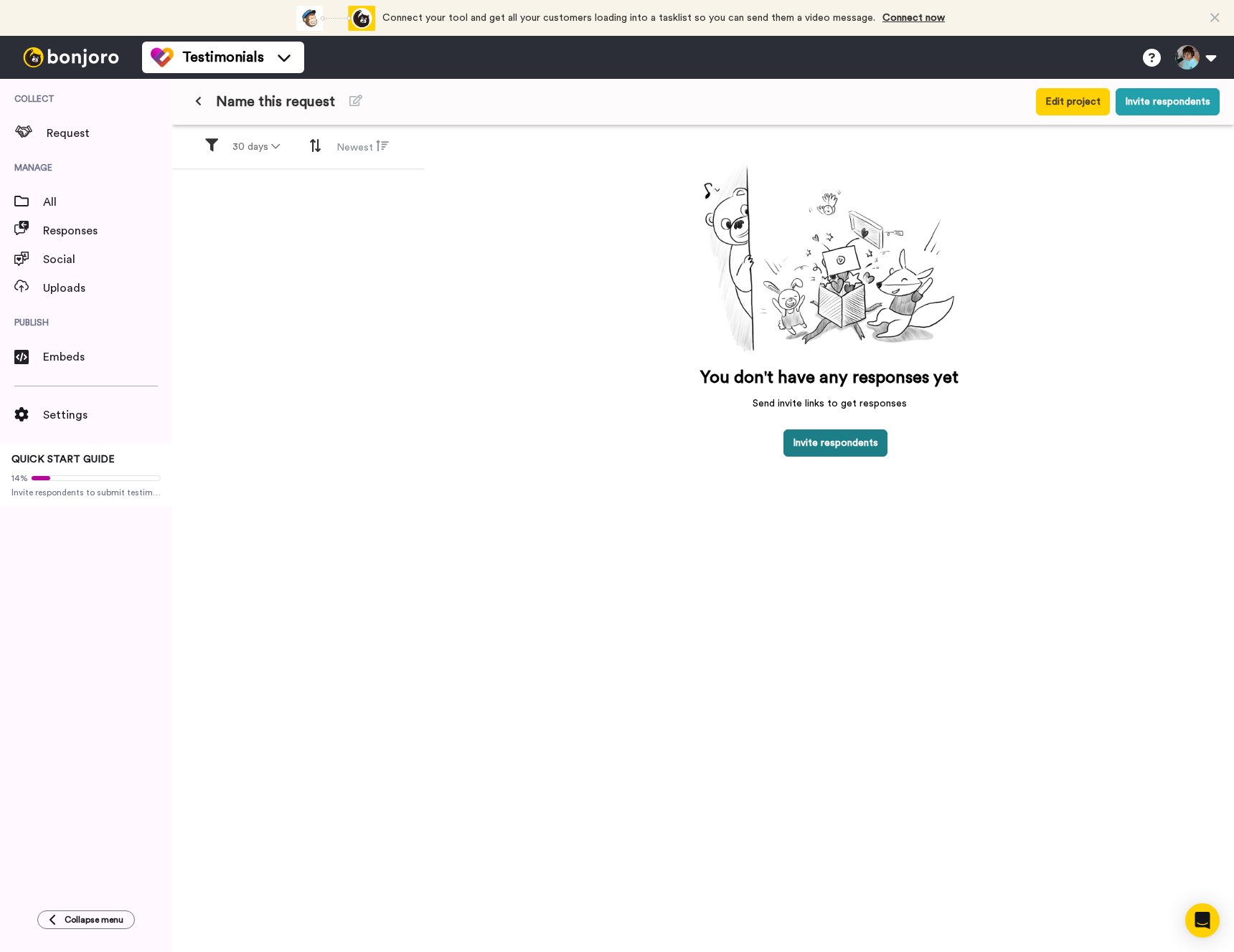
click at [800, 439] on button "Invite respondents" at bounding box center [835, 443] width 104 height 27
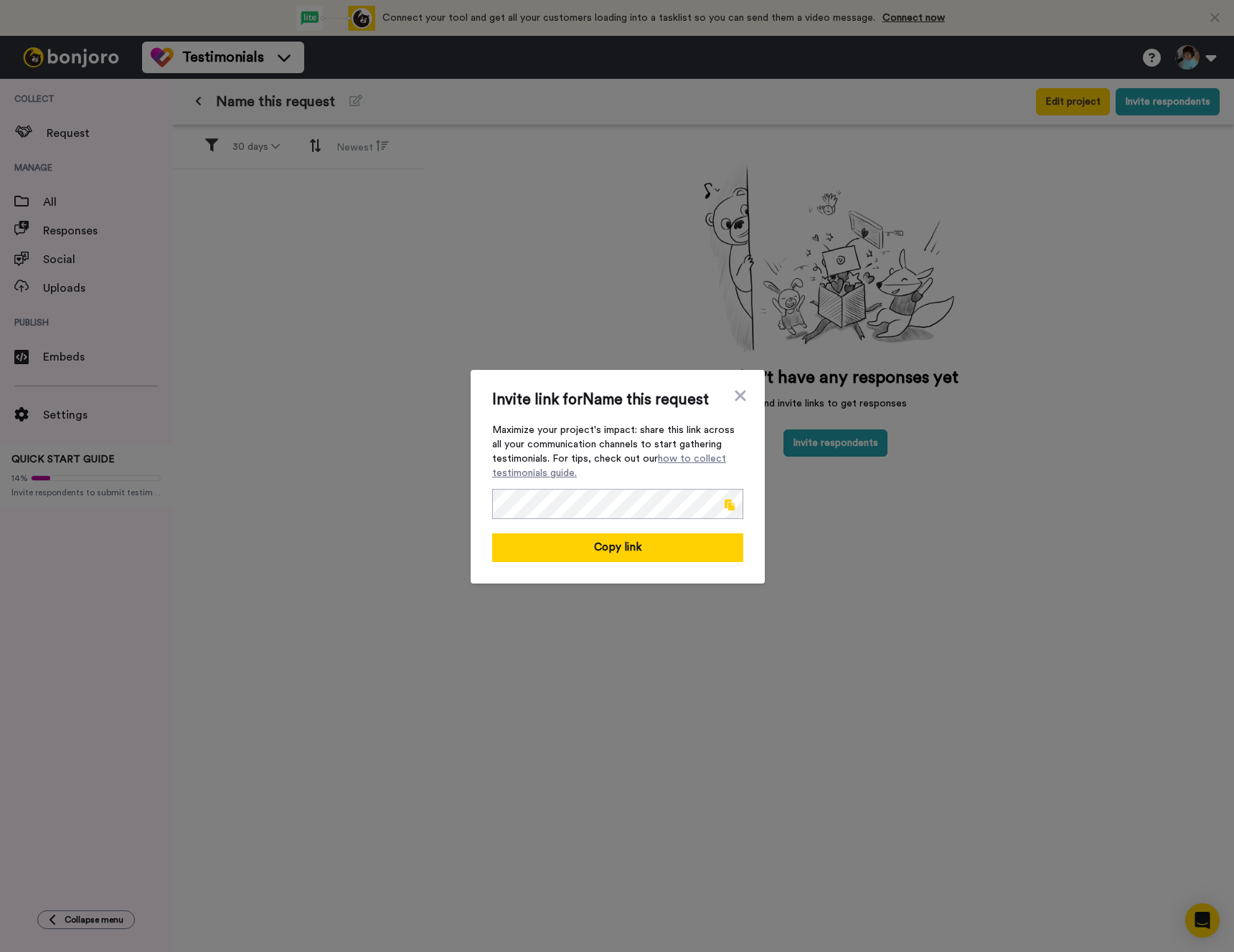
click at [725, 503] on span at bounding box center [730, 505] width 10 height 11
click at [703, 295] on div "Invite link for Name this request Maximize your project's impact: share this li…" at bounding box center [617, 476] width 1234 height 952
